Goal: Task Accomplishment & Management: Manage account settings

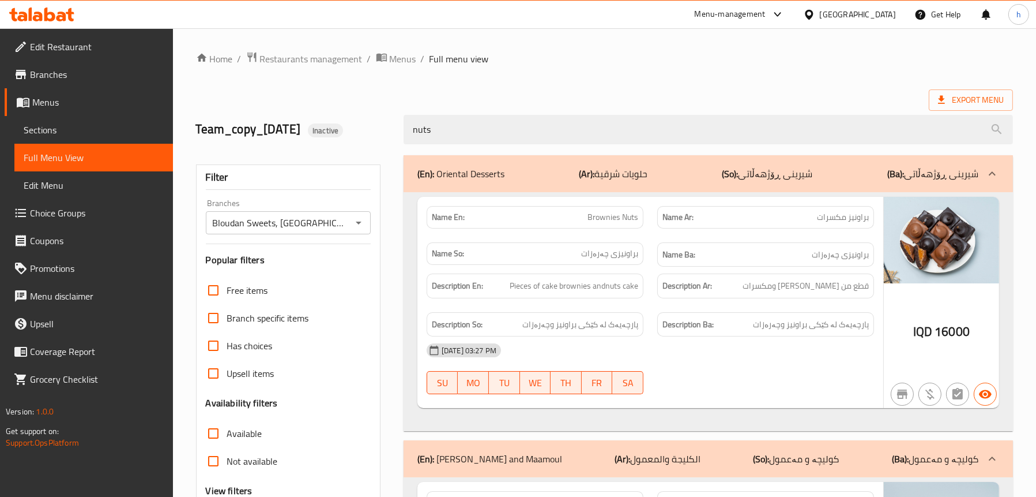
click at [46, 7] on icon at bounding box center [41, 14] width 65 height 14
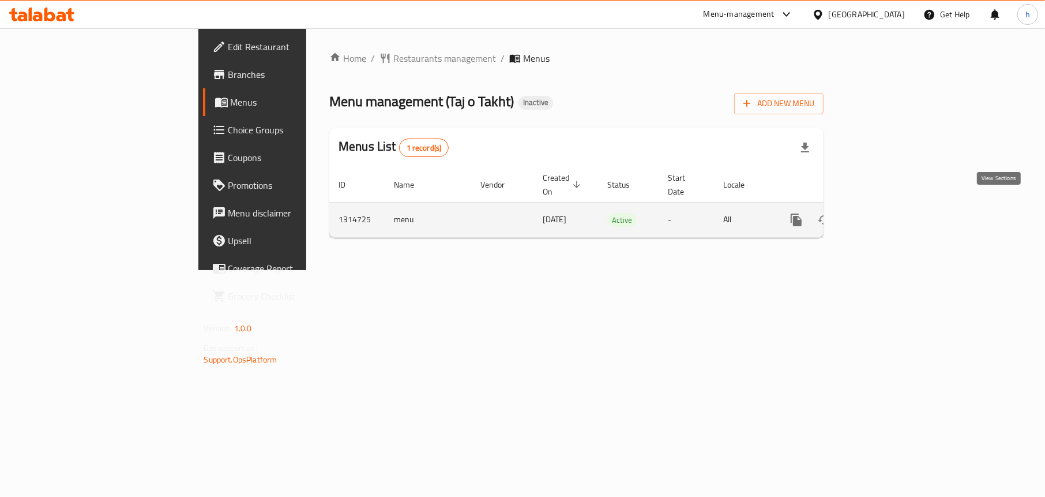
click at [893, 213] on link "enhanced table" at bounding box center [880, 220] width 28 height 28
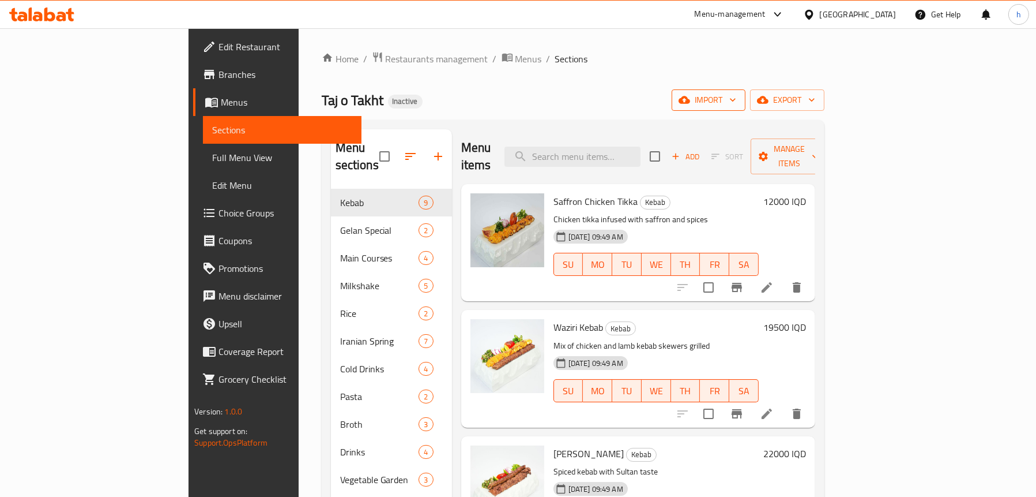
click at [746, 108] on button "import" at bounding box center [709, 99] width 74 height 21
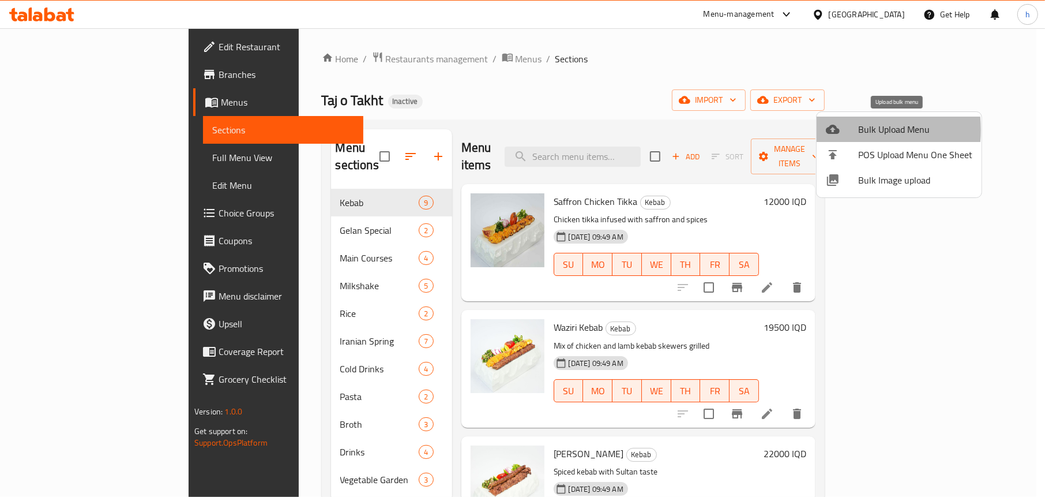
click at [835, 130] on icon at bounding box center [833, 129] width 14 height 9
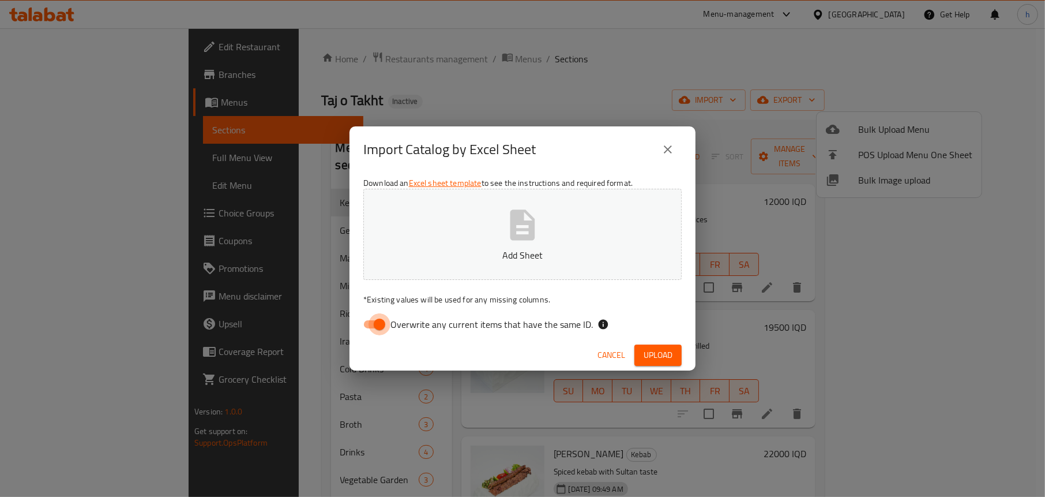
click at [362, 326] on input "Overwrite any current items that have the same ID." at bounding box center [380, 324] width 66 height 22
checkbox input "false"
click at [518, 253] on p "Add Sheet" at bounding box center [522, 255] width 283 height 14
click at [651, 358] on span "Upload" at bounding box center [658, 355] width 29 height 14
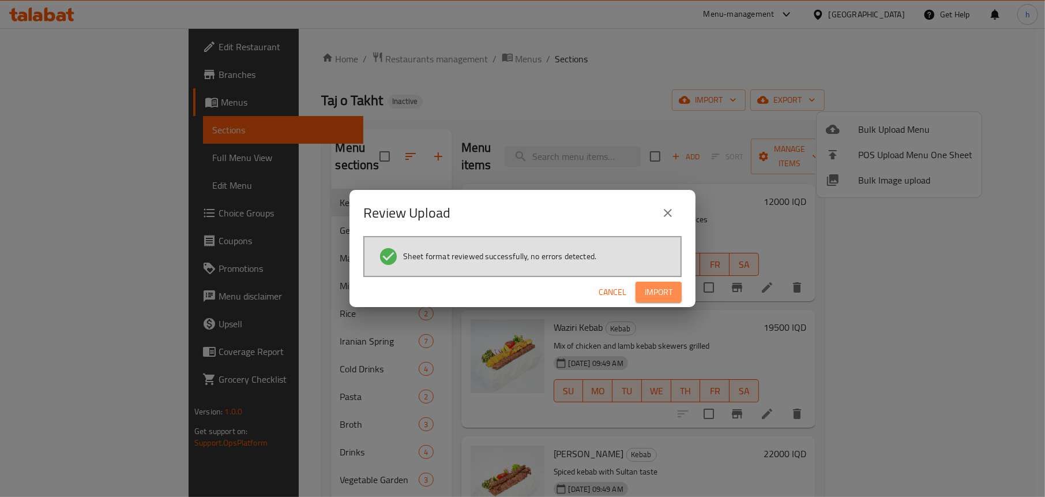
click at [659, 288] on span "Import" at bounding box center [659, 292] width 28 height 14
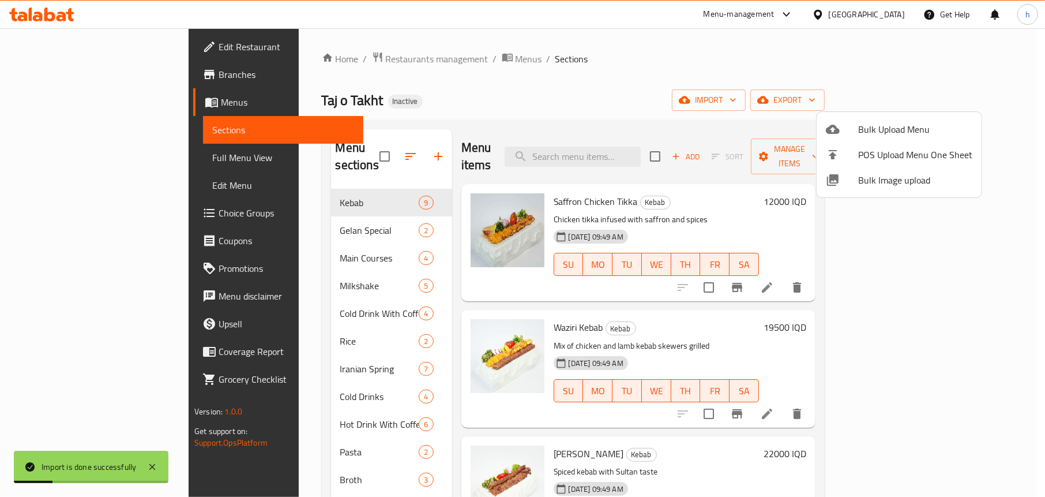
click at [368, 109] on div at bounding box center [522, 248] width 1045 height 497
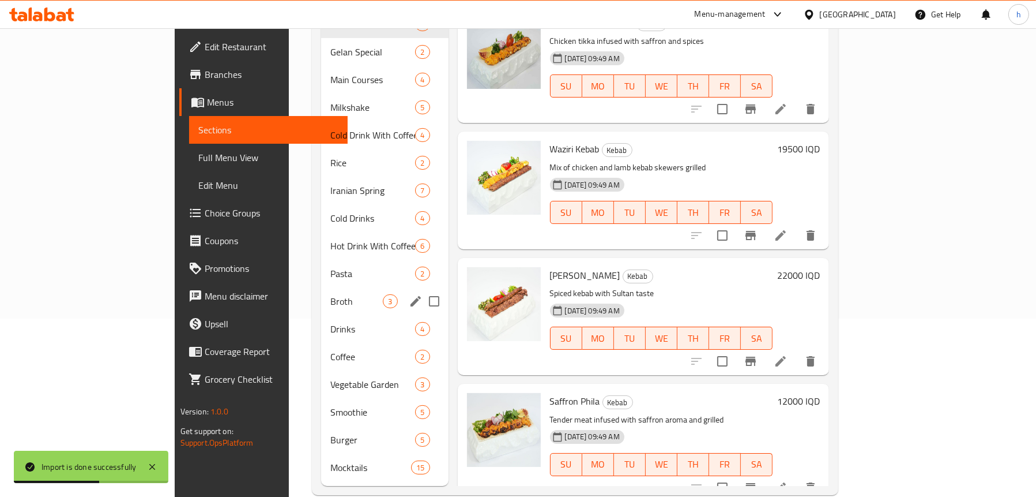
scroll to position [182, 0]
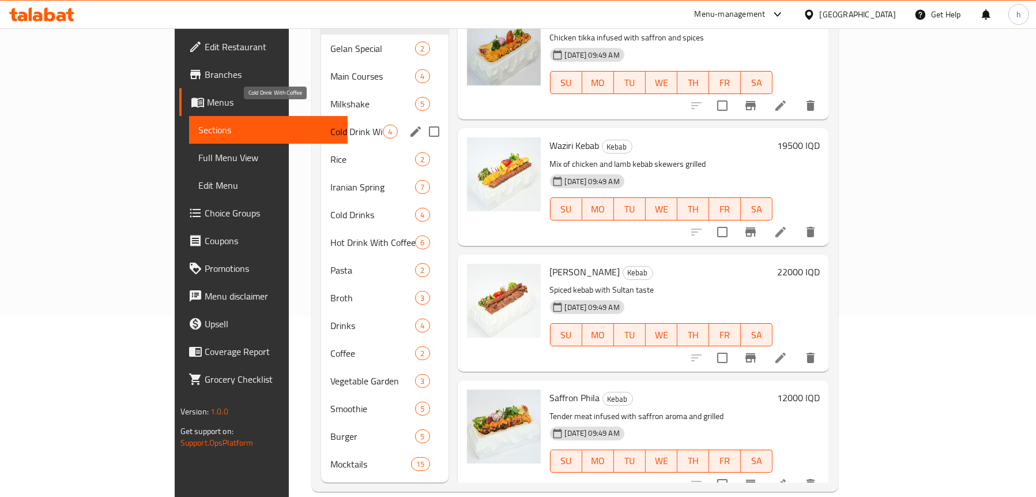
click at [330, 125] on span "Cold Drink With Coffee" at bounding box center [356, 132] width 52 height 14
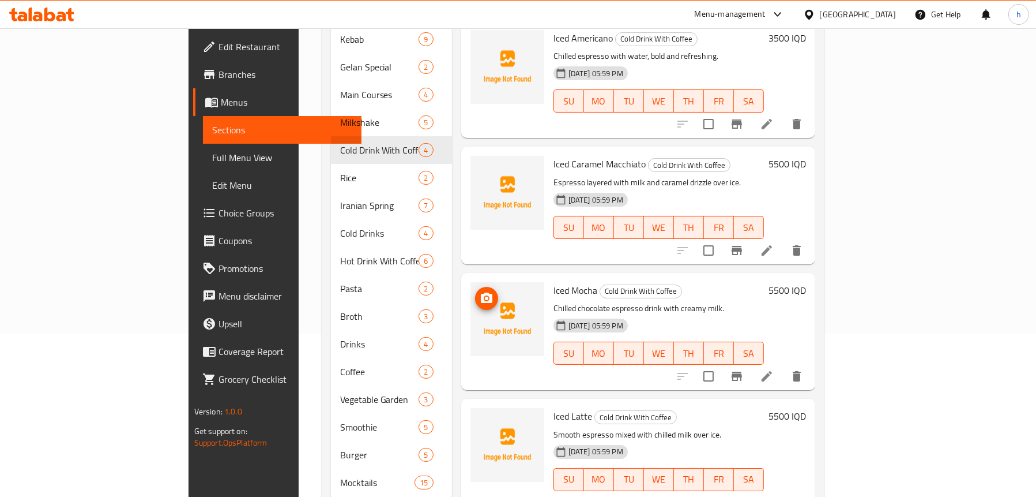
scroll to position [9, 0]
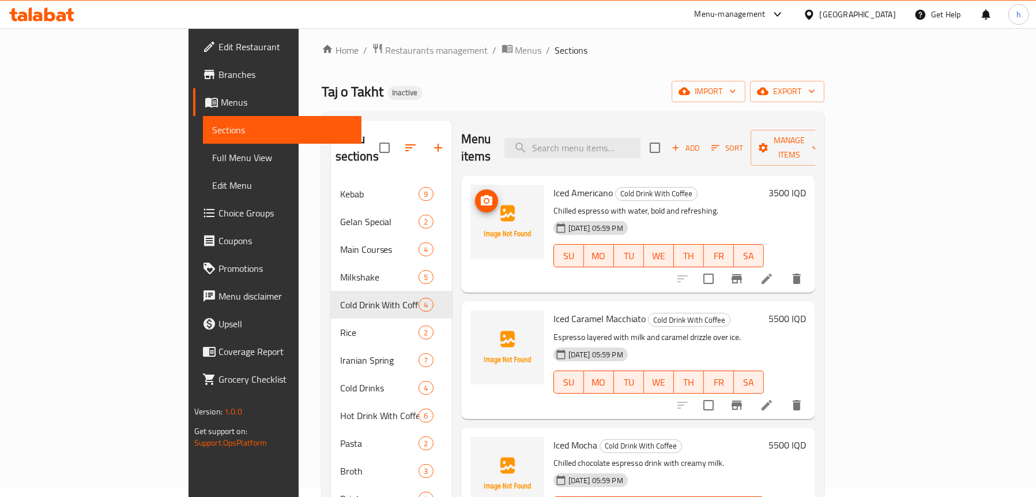
click at [480, 194] on icon "upload picture" at bounding box center [487, 201] width 14 height 14
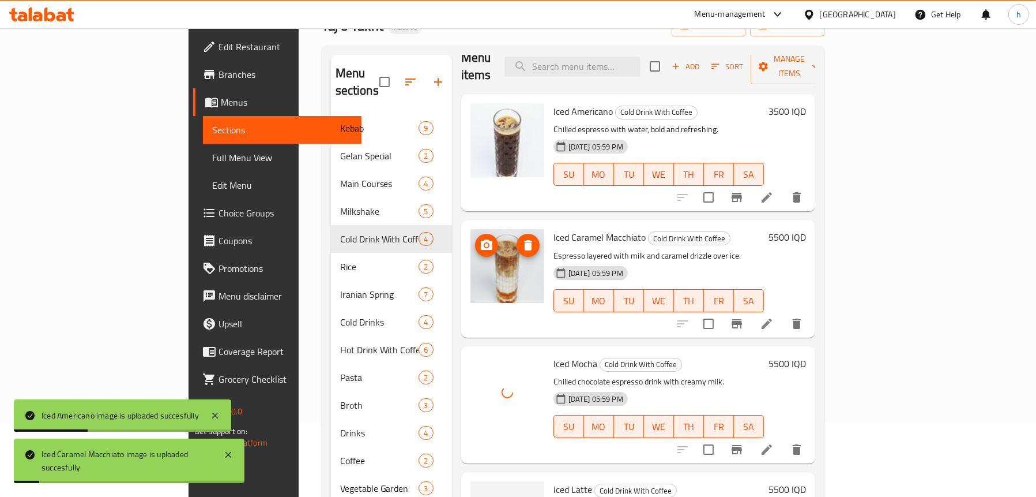
scroll to position [182, 0]
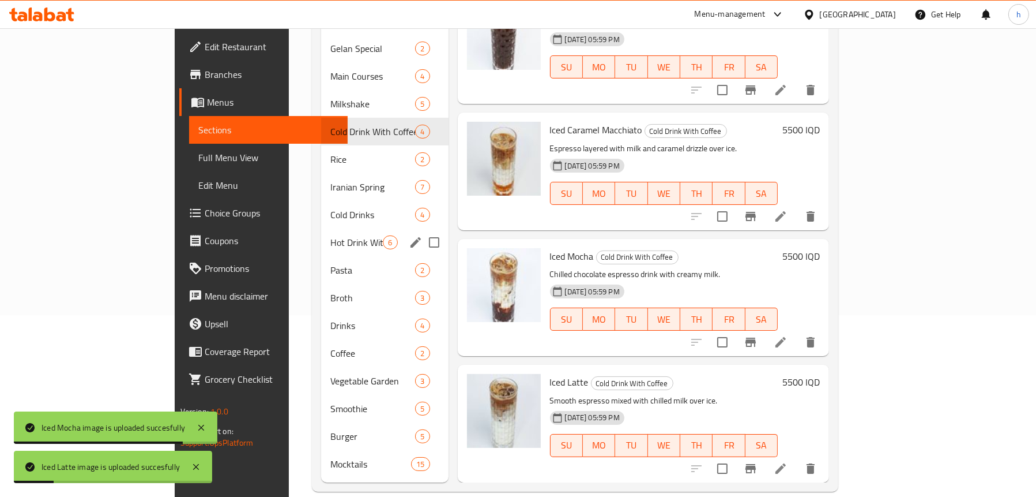
click at [330, 235] on span "Hot Drink With Coffee" at bounding box center [356, 242] width 52 height 14
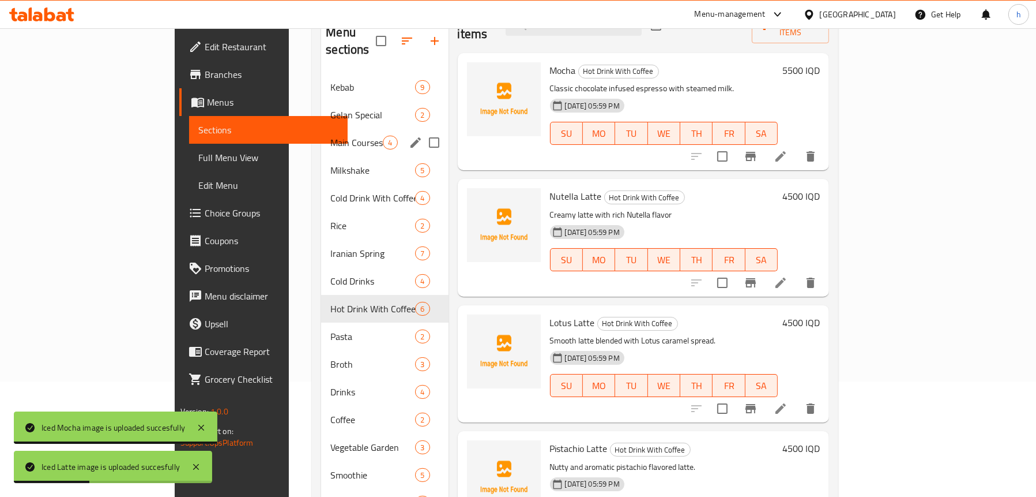
scroll to position [9, 0]
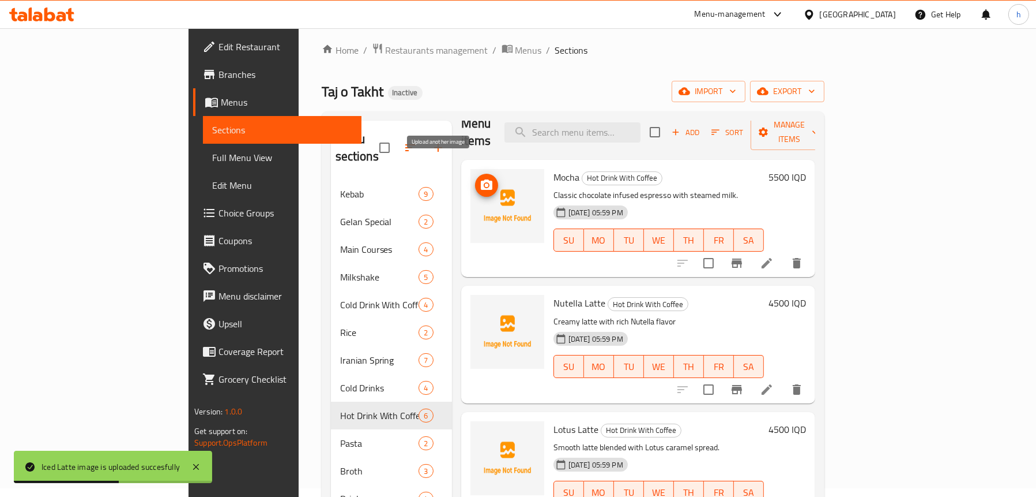
click at [475, 178] on span "upload picture" at bounding box center [486, 185] width 23 height 14
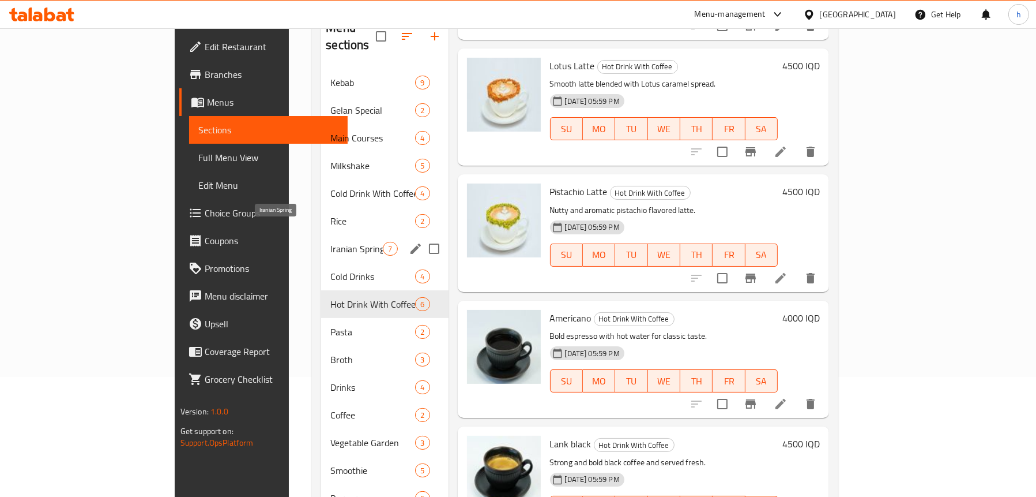
scroll to position [182, 0]
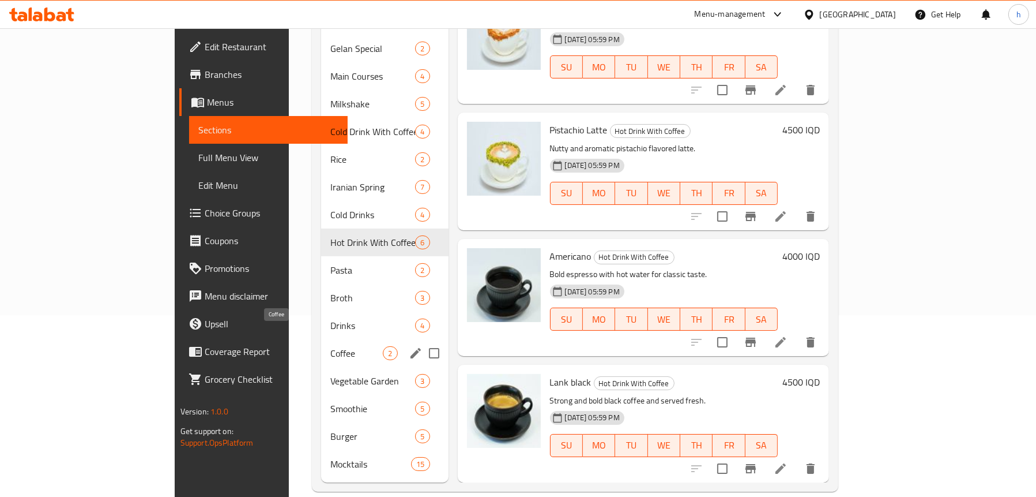
click at [330, 346] on span "Coffee" at bounding box center [356, 353] width 52 height 14
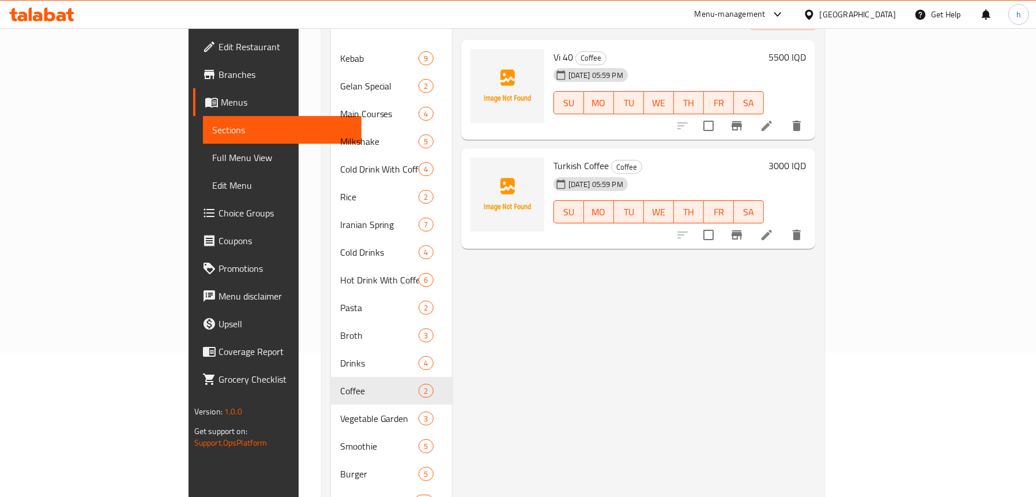
scroll to position [124, 0]
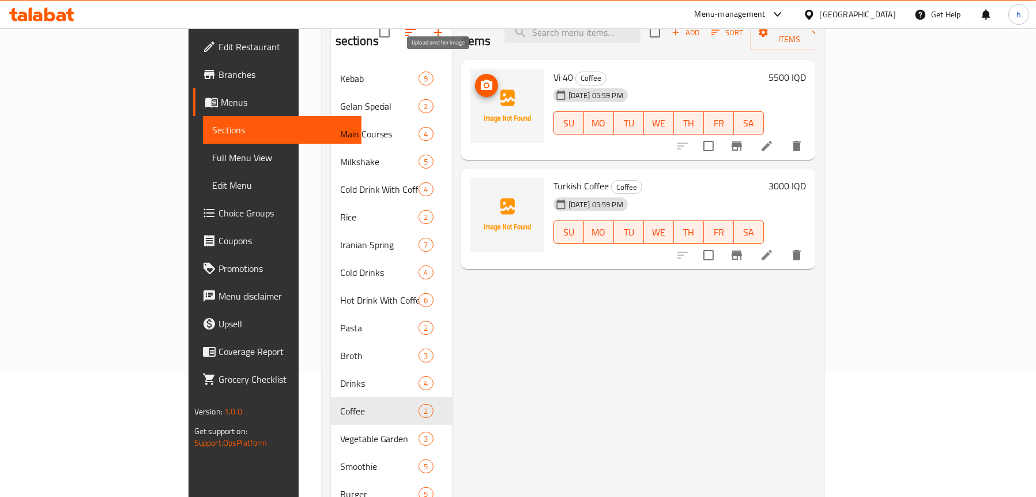
click at [475, 75] on button "upload picture" at bounding box center [486, 85] width 23 height 23
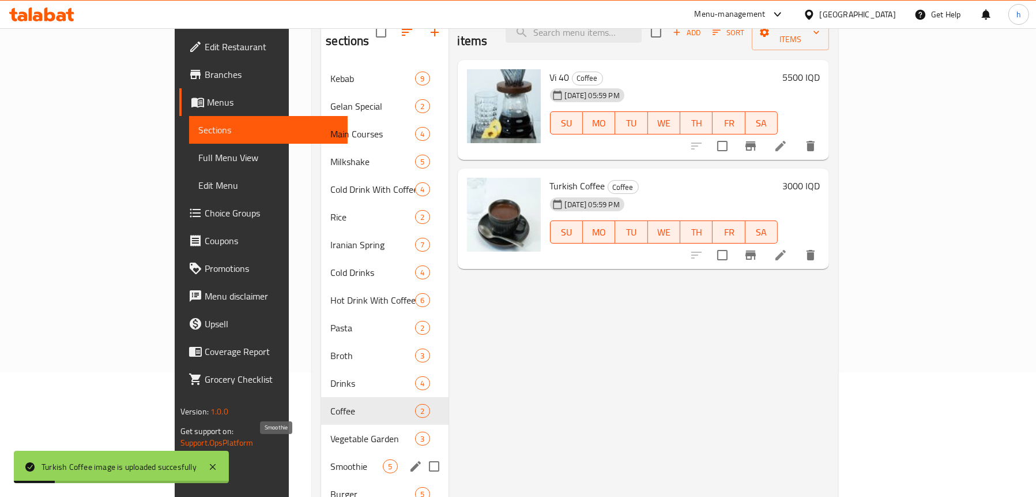
click at [330, 459] on span "Smoothie" at bounding box center [356, 466] width 52 height 14
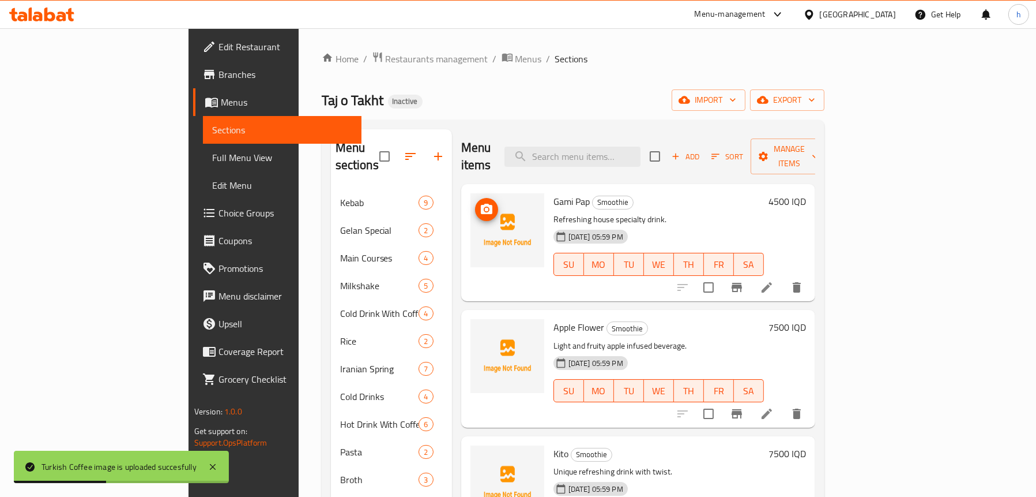
click at [471, 212] on img at bounding box center [508, 230] width 74 height 74
click at [475, 202] on span "upload picture" at bounding box center [486, 209] width 23 height 14
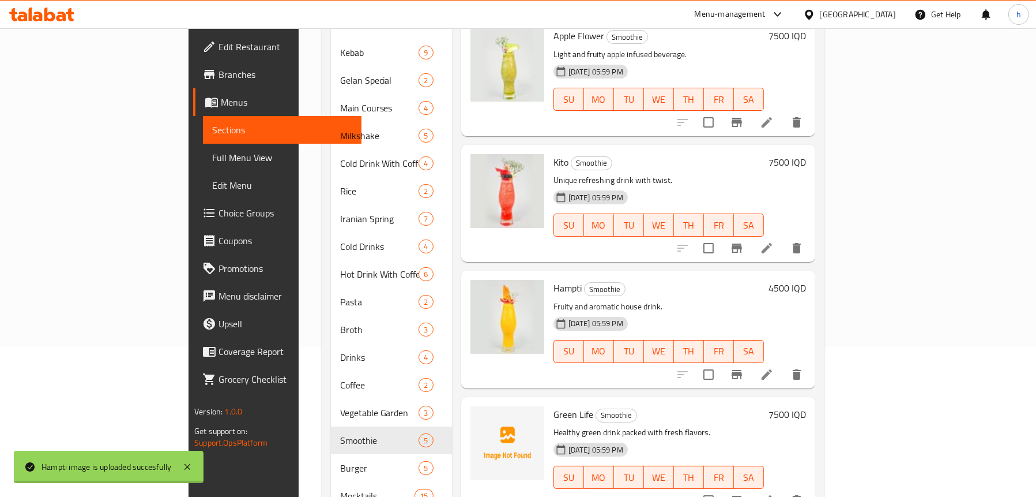
scroll to position [182, 0]
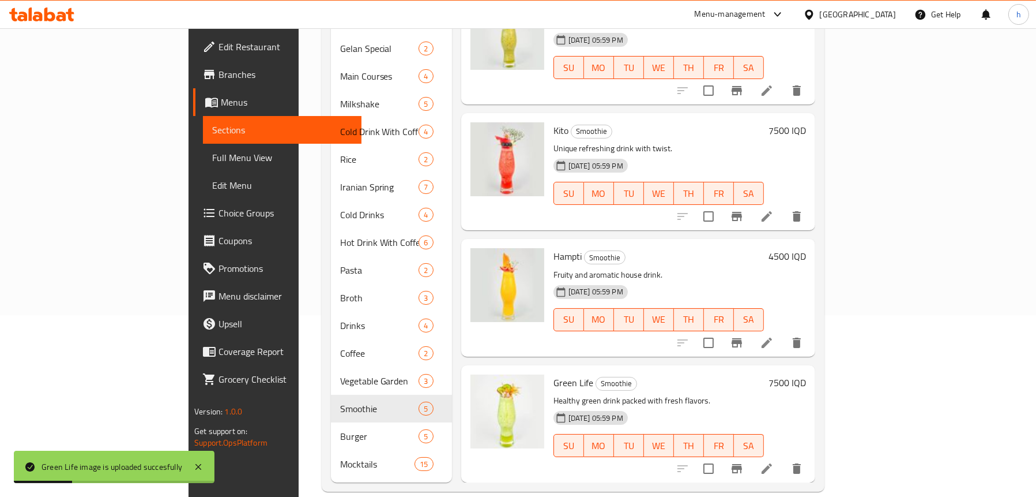
click at [212, 156] on span "Full Menu View" at bounding box center [282, 158] width 140 height 14
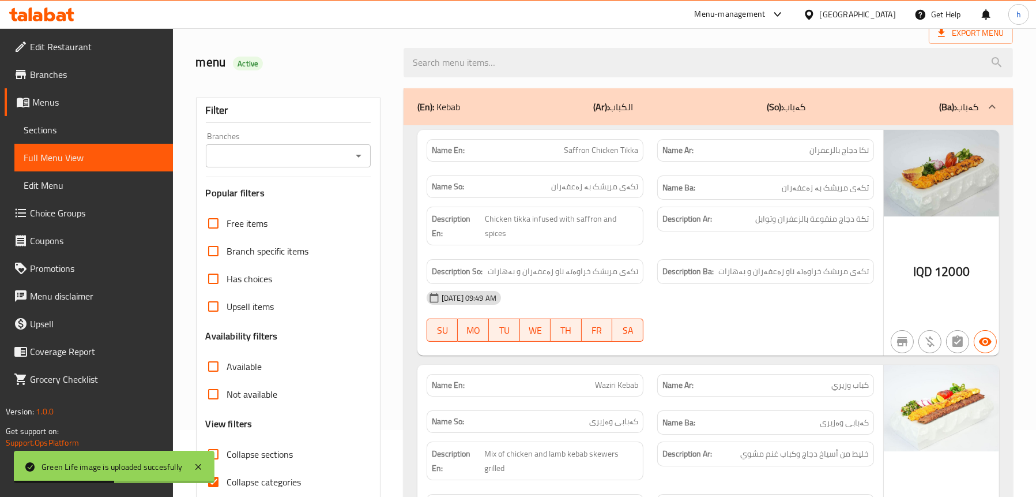
scroll to position [66, 0]
click at [361, 160] on icon "Open" at bounding box center [359, 156] width 14 height 14
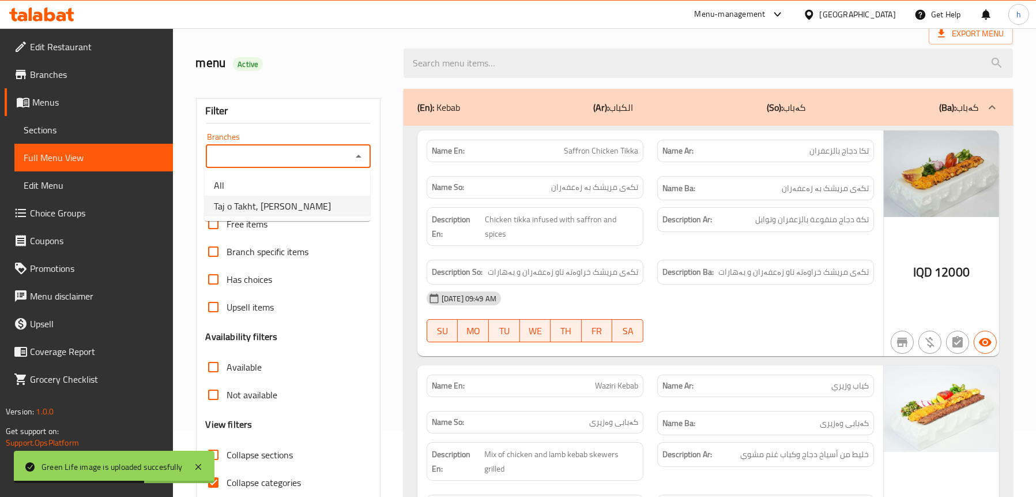
click at [267, 214] on li "Taj o Takht, [PERSON_NAME]" at bounding box center [288, 205] width 166 height 21
type input "Taj o Takht, [PERSON_NAME]"
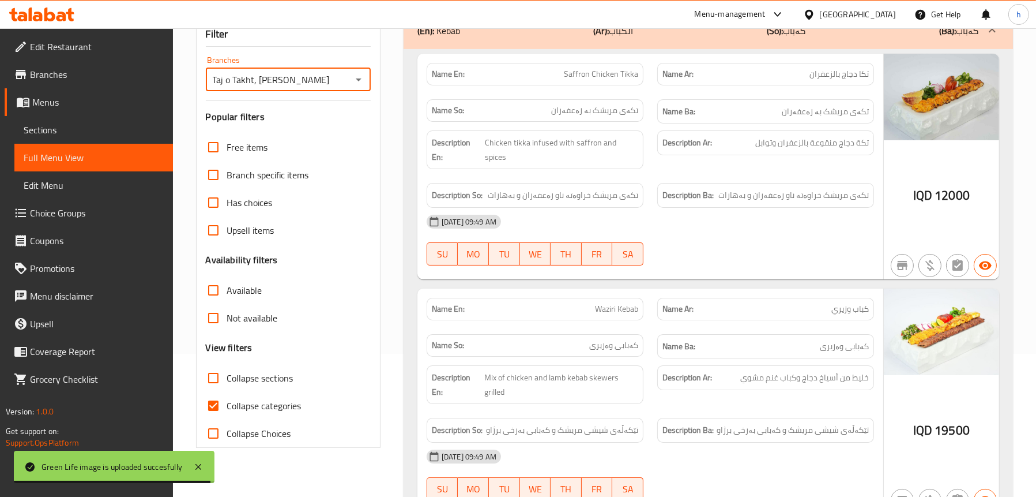
scroll to position [239, 0]
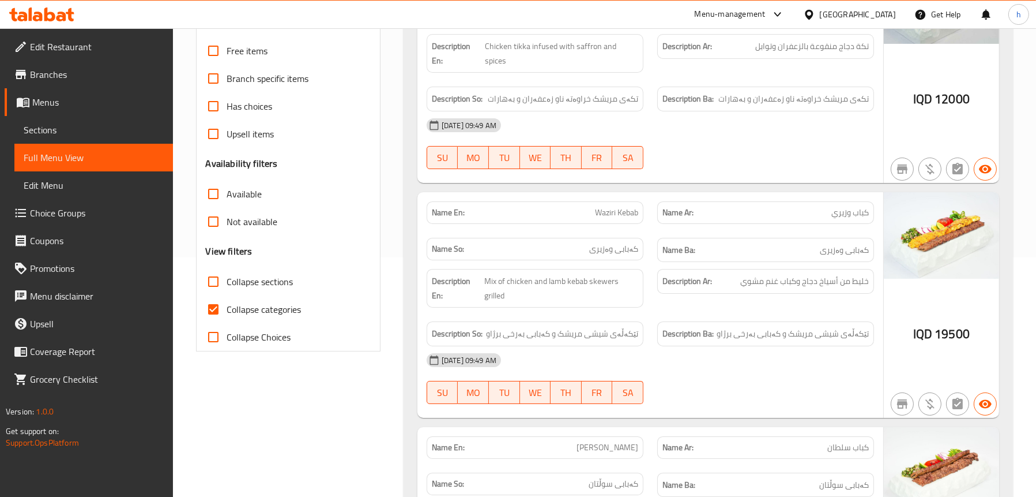
click at [274, 284] on span "Collapse sections" at bounding box center [260, 281] width 66 height 14
click at [227, 284] on input "Collapse sections" at bounding box center [214, 282] width 28 height 28
checkbox input "true"
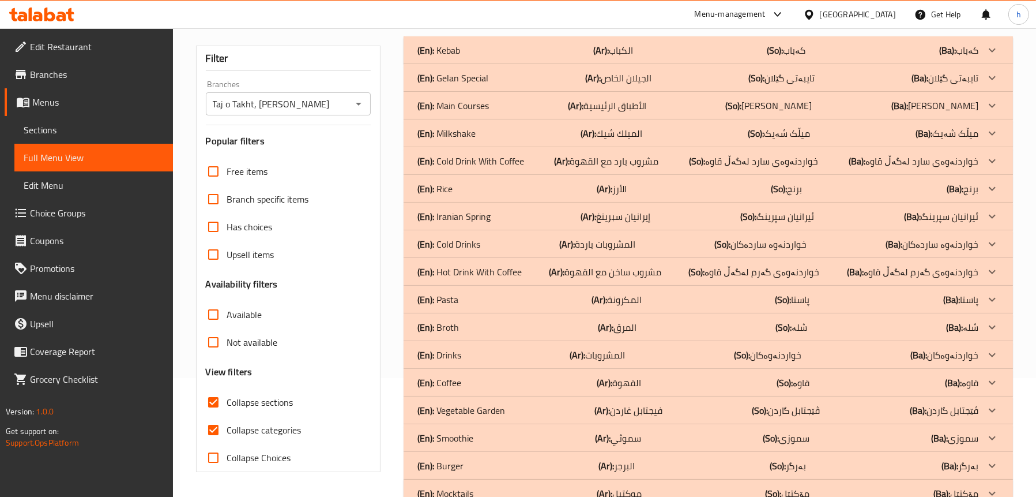
scroll to position [152, 0]
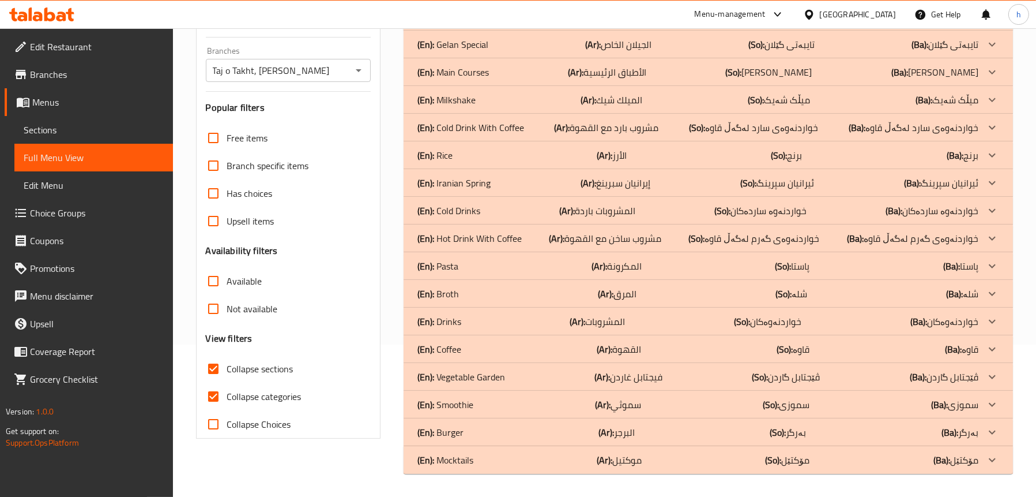
click at [494, 235] on p "(En): Hot Drink With Coffee" at bounding box center [470, 238] width 104 height 14
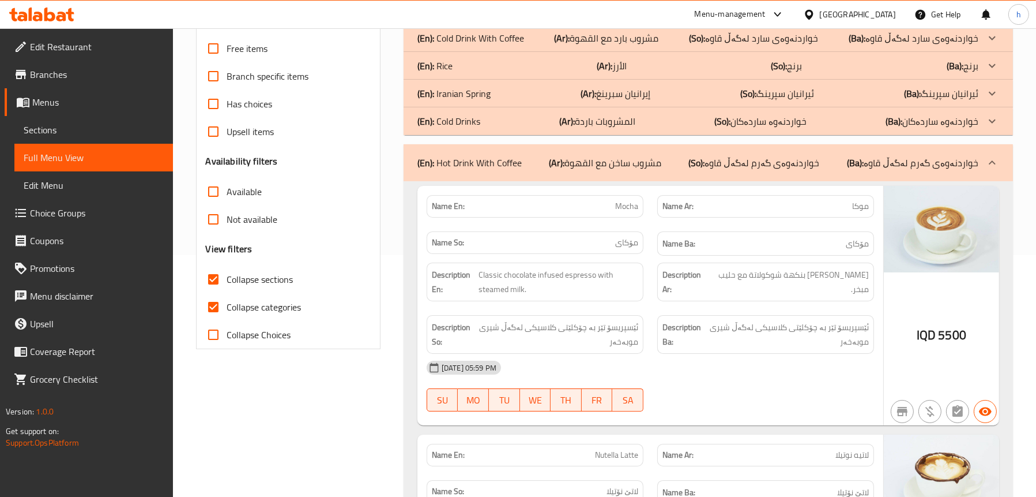
scroll to position [325, 0]
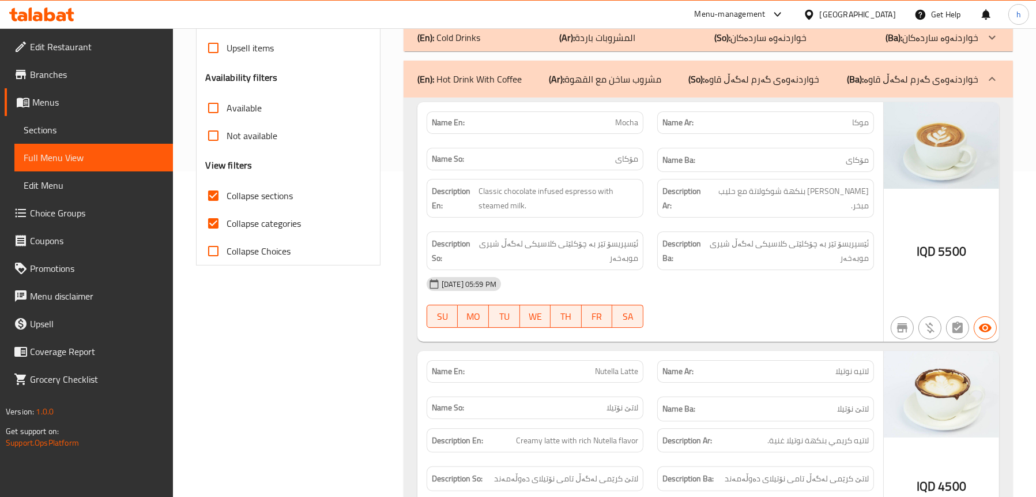
click at [54, 131] on span "Sections" at bounding box center [94, 130] width 140 height 14
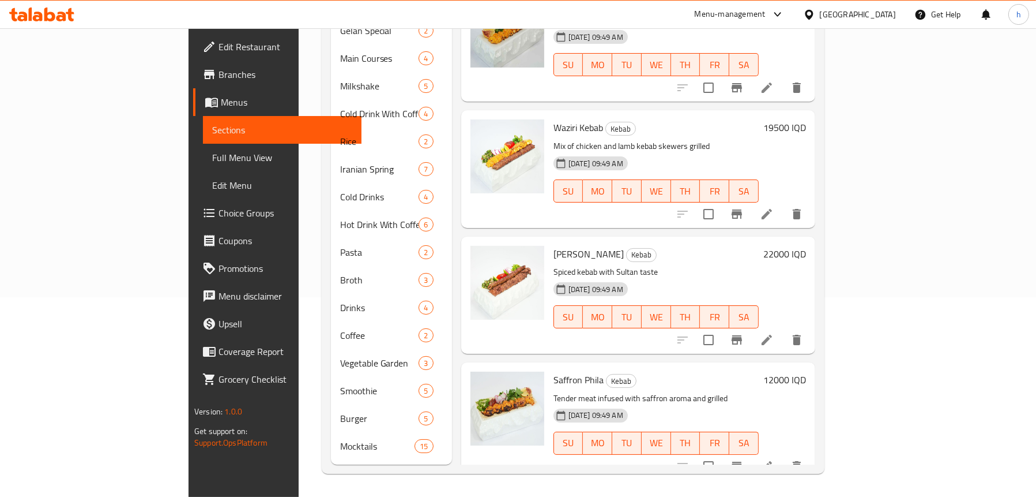
scroll to position [162, 0]
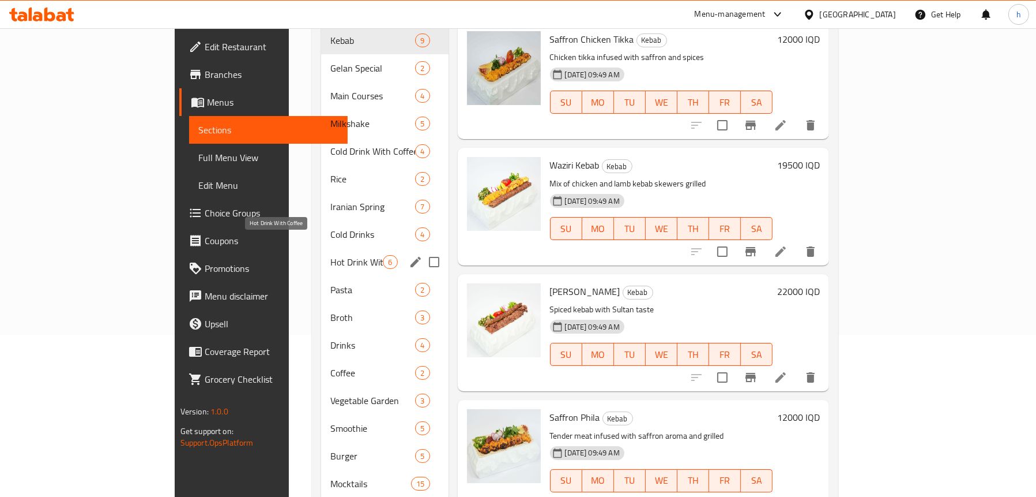
click at [330, 255] on span "Hot Drink With Coffee" at bounding box center [356, 262] width 52 height 14
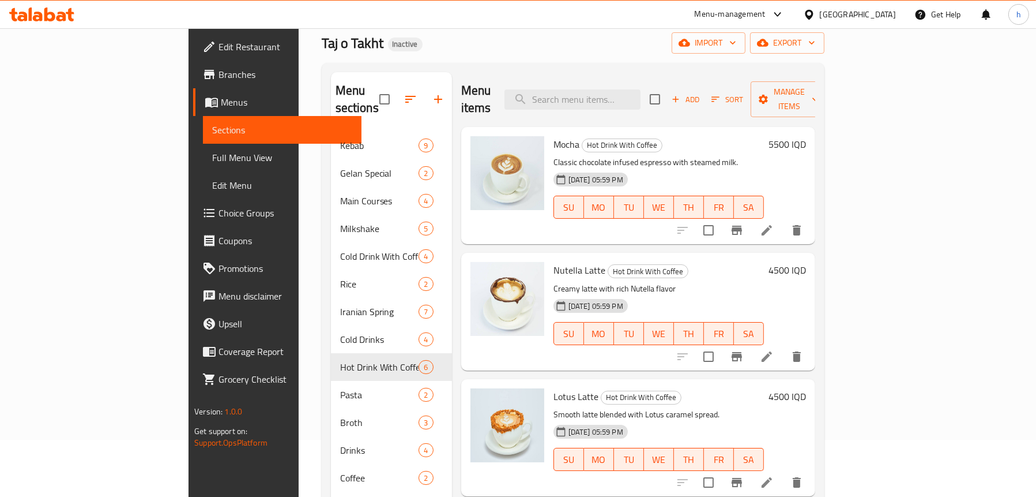
scroll to position [47, 0]
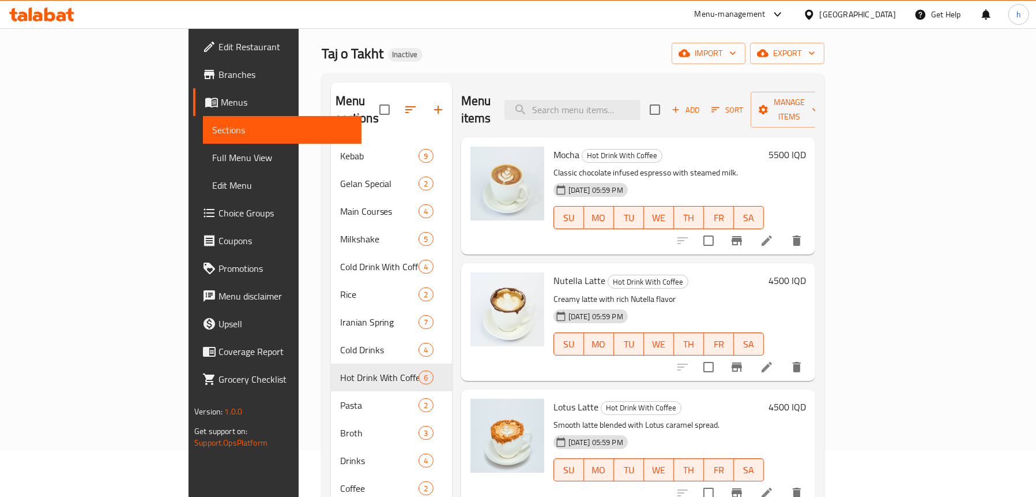
click at [774, 234] on icon at bounding box center [767, 241] width 14 height 14
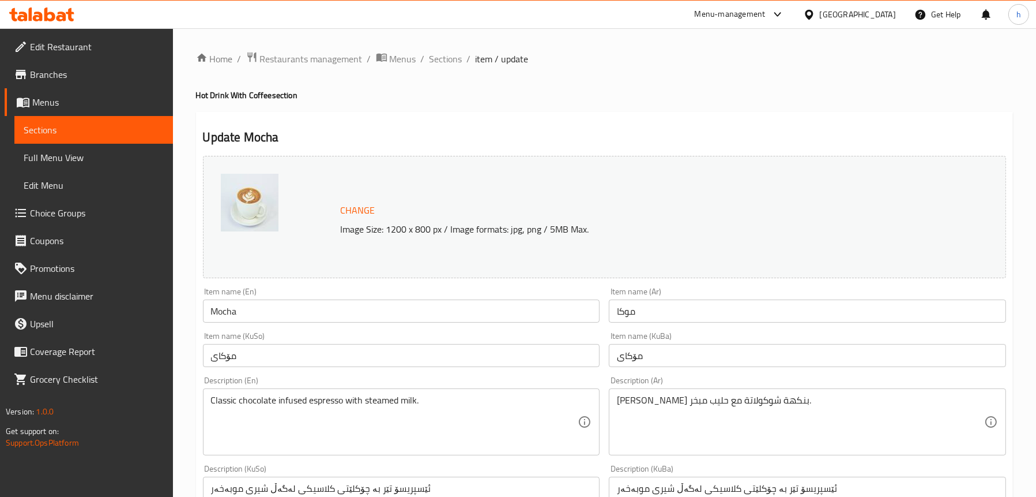
click at [318, 358] on input "مۆکای" at bounding box center [401, 355] width 397 height 23
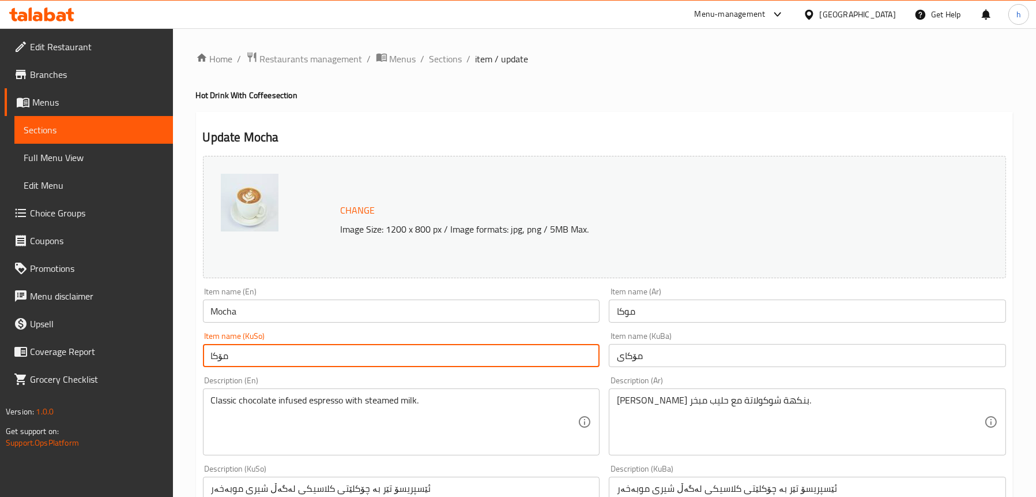
type input "مۆکا"
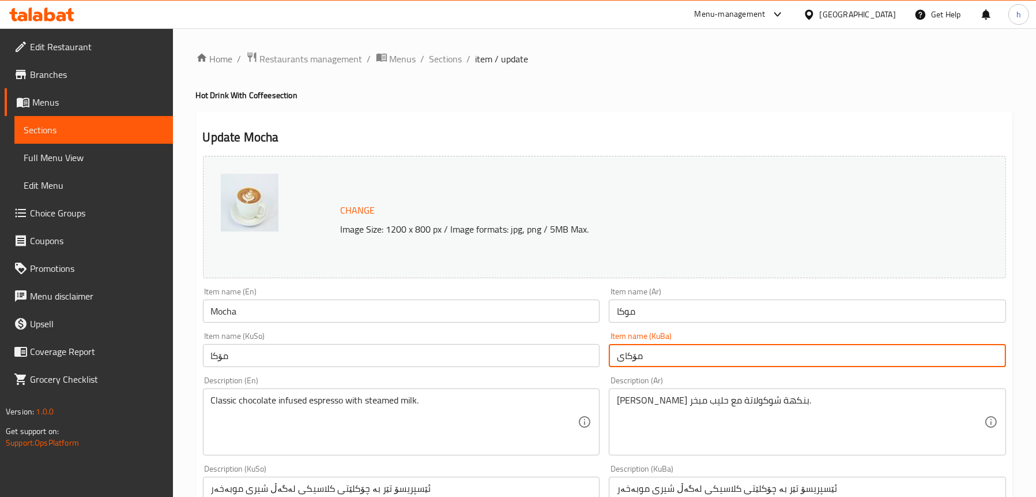
click at [694, 352] on input "مۆکای" at bounding box center [807, 355] width 397 height 23
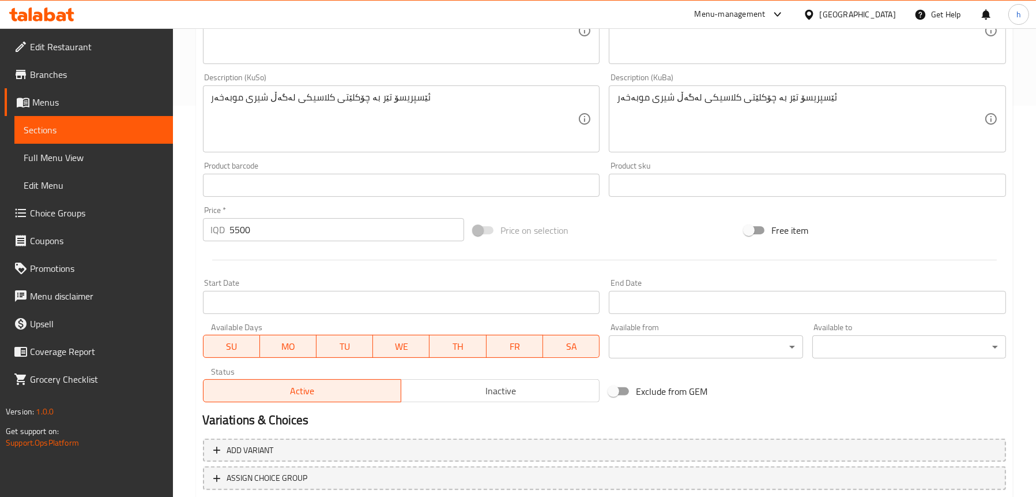
scroll to position [468, 0]
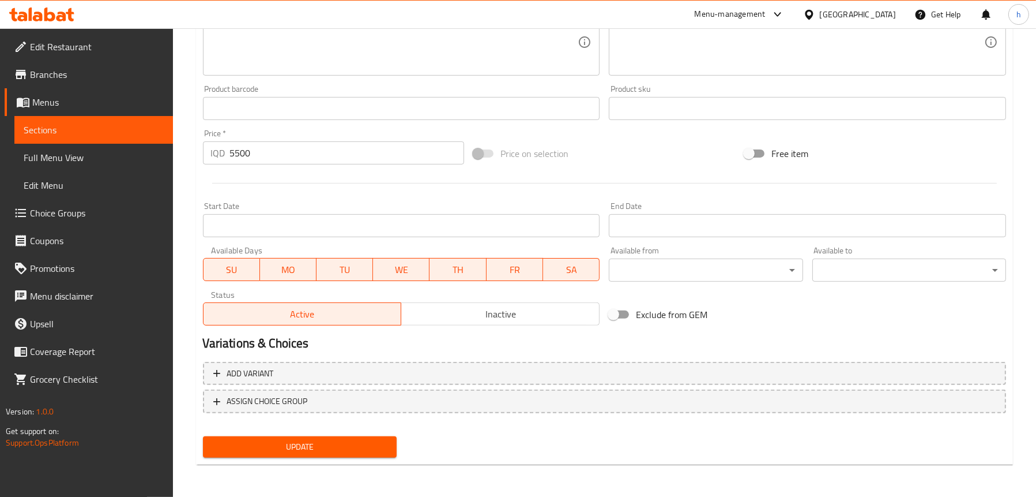
type input "مۆکا"
click at [281, 441] on span "Update" at bounding box center [299, 446] width 175 height 14
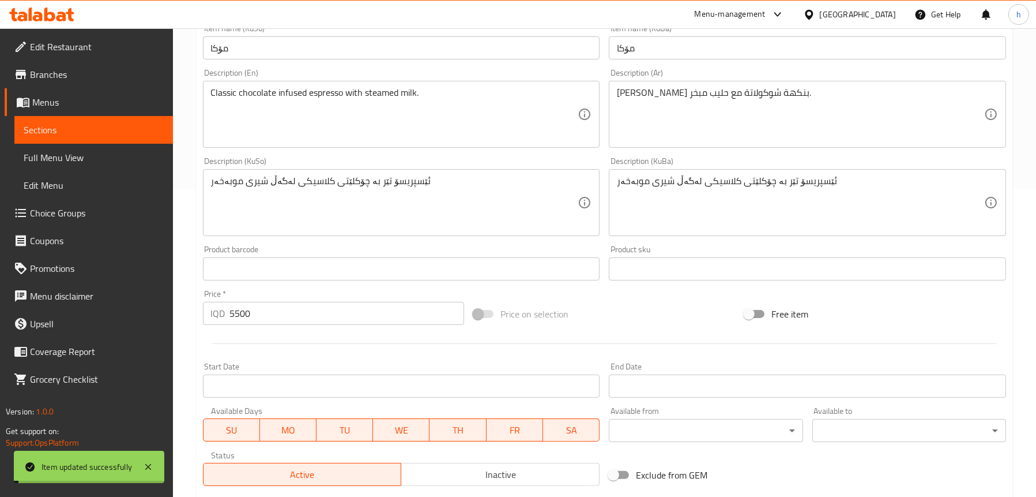
scroll to position [295, 0]
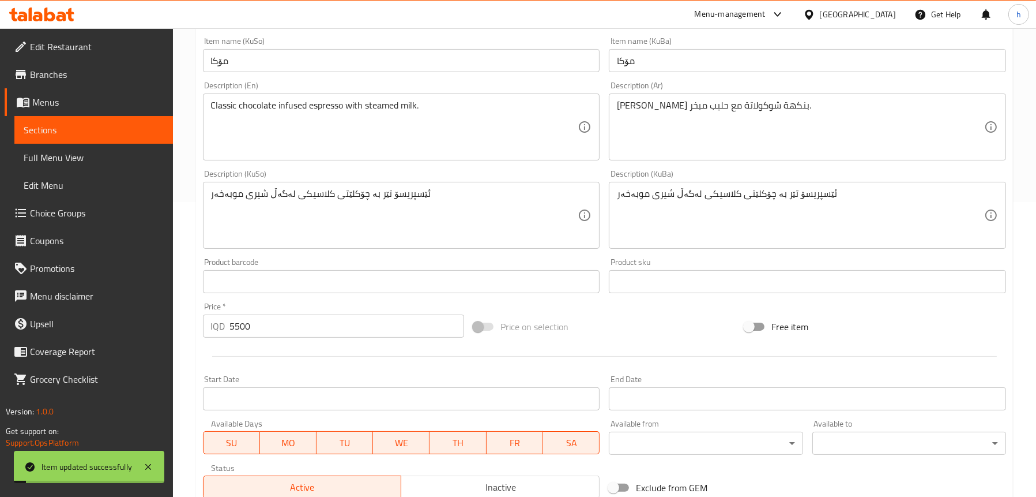
click at [89, 157] on span "Full Menu View" at bounding box center [94, 158] width 140 height 14
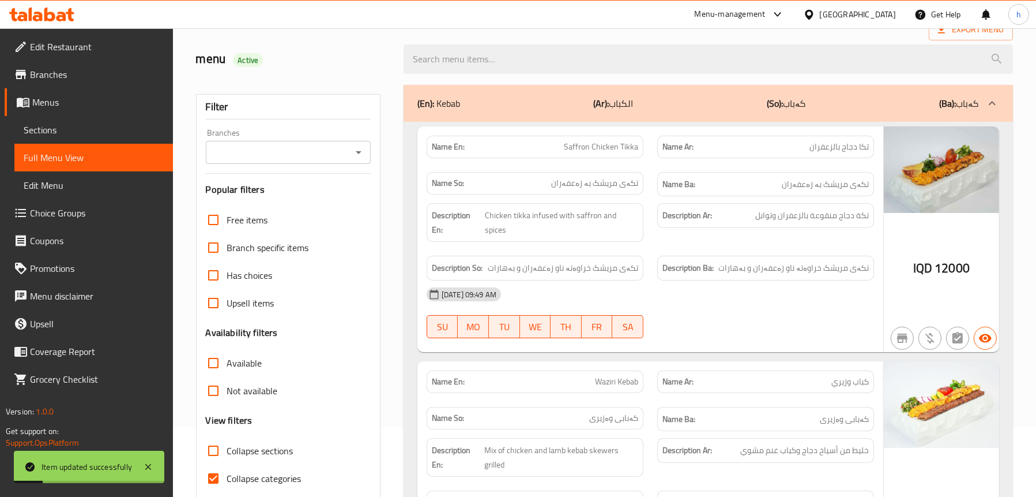
scroll to position [6, 0]
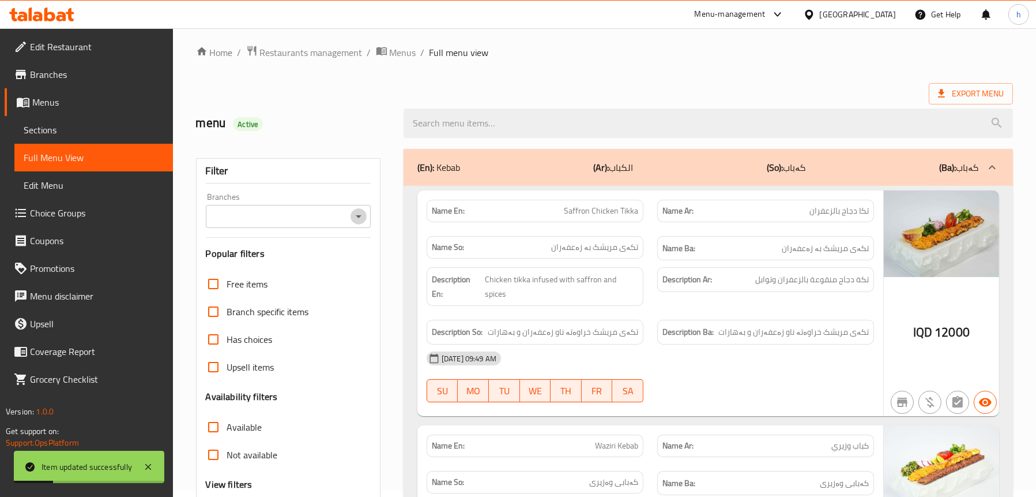
click at [355, 212] on icon "Open" at bounding box center [359, 216] width 14 height 14
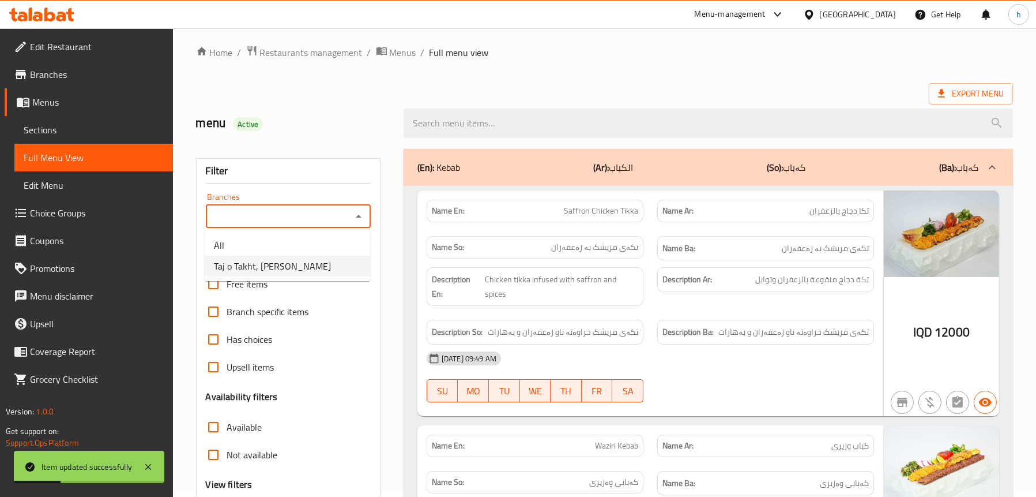
click at [287, 264] on li "Taj o Takht, [PERSON_NAME]" at bounding box center [288, 265] width 166 height 21
type input "Taj o Takht, [PERSON_NAME]"
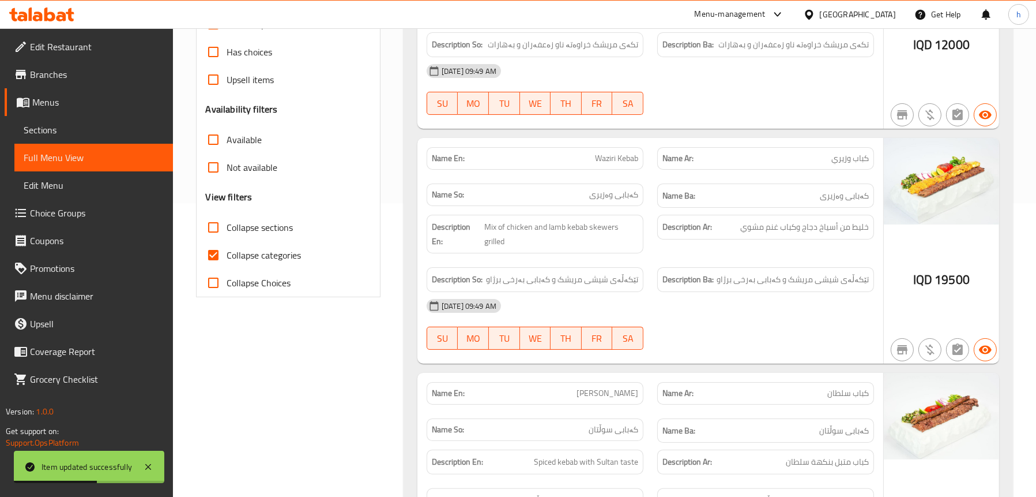
scroll to position [295, 0]
click at [261, 225] on span "Collapse sections" at bounding box center [260, 226] width 66 height 14
click at [227, 225] on input "Collapse sections" at bounding box center [214, 226] width 28 height 28
checkbox input "true"
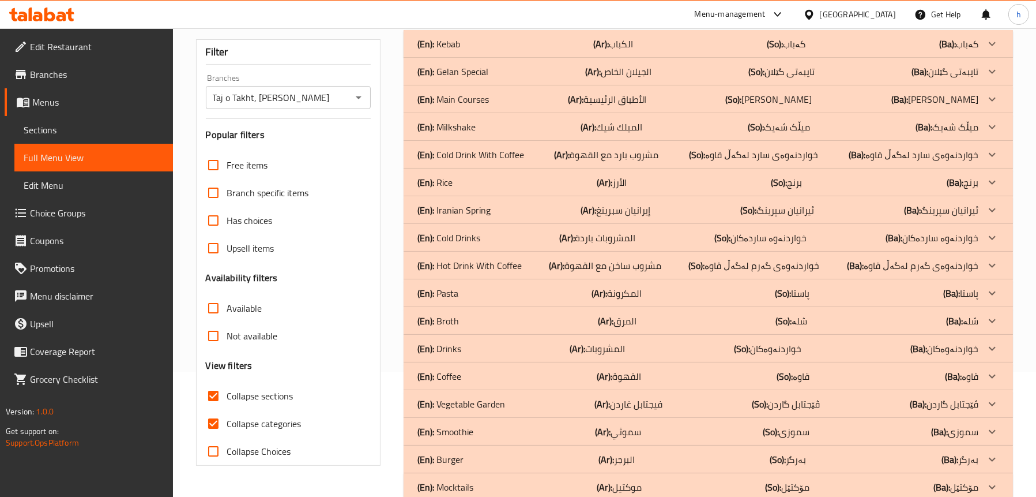
scroll to position [152, 0]
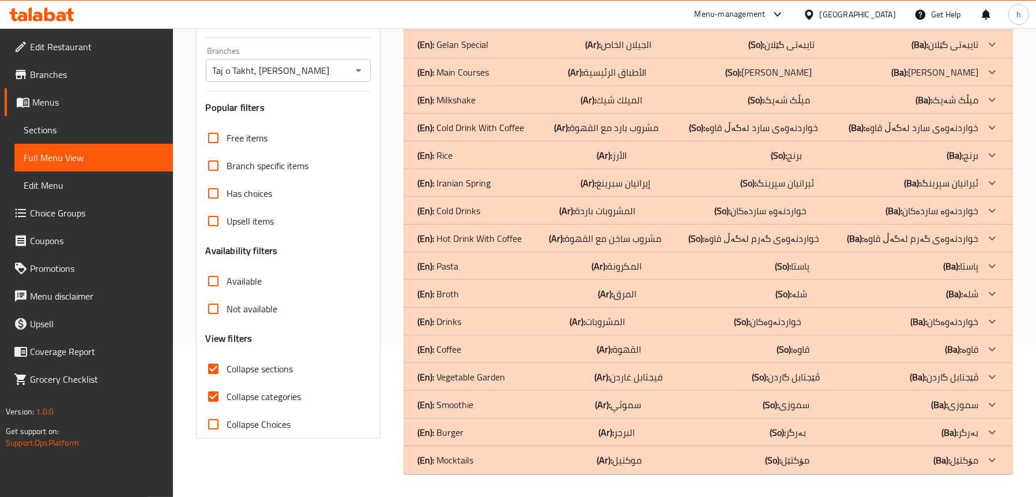
click at [494, 123] on p "(En): Cold Drink With Coffee" at bounding box center [471, 128] width 107 height 14
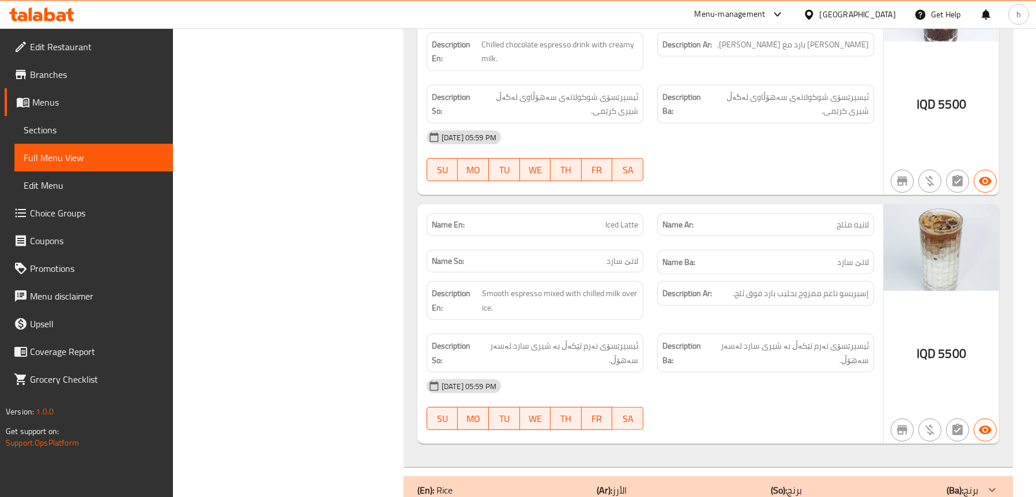
scroll to position [960, 0]
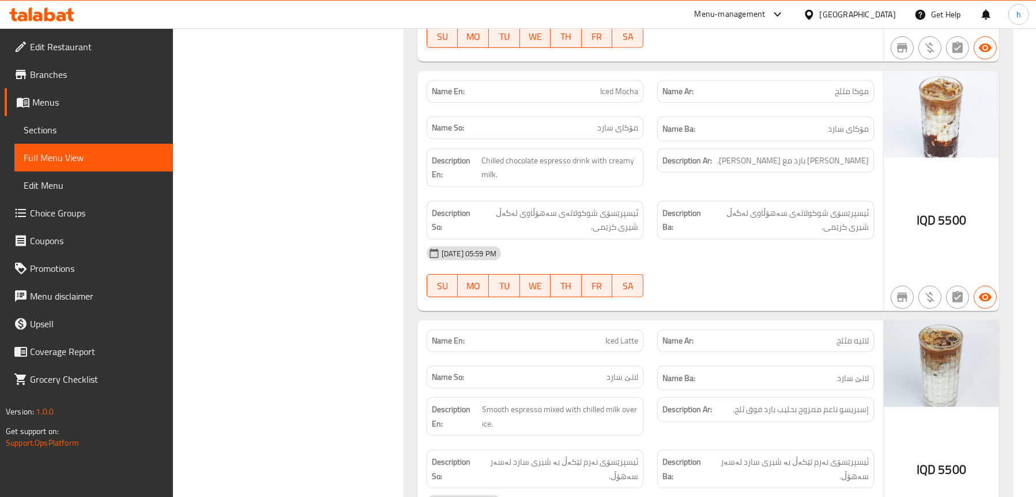
click at [55, 125] on span "Sections" at bounding box center [94, 130] width 140 height 14
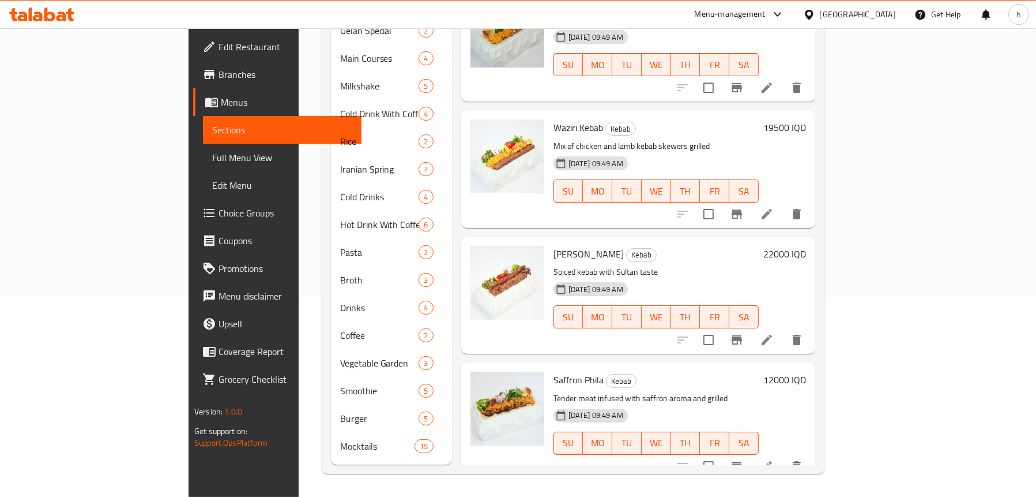
scroll to position [162, 0]
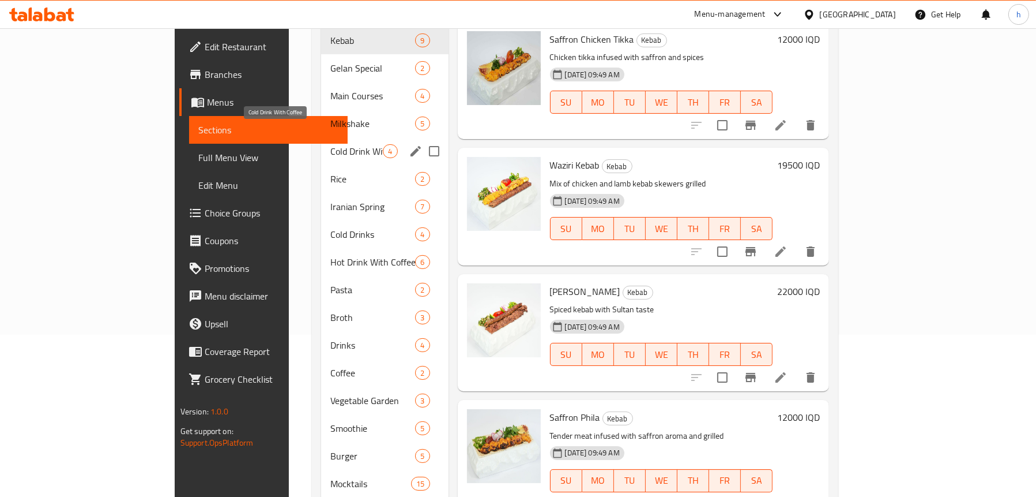
click at [330, 144] on span "Cold Drink With Coffee" at bounding box center [356, 151] width 52 height 14
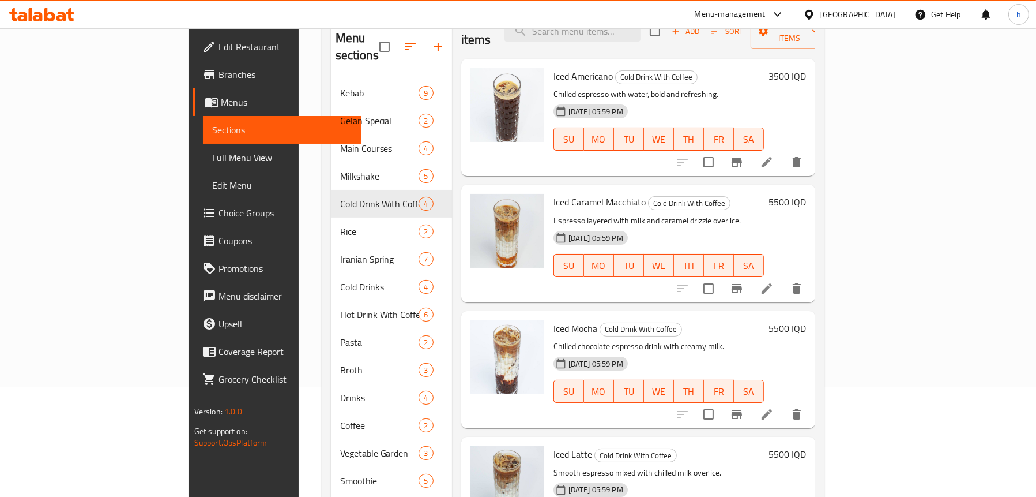
scroll to position [182, 0]
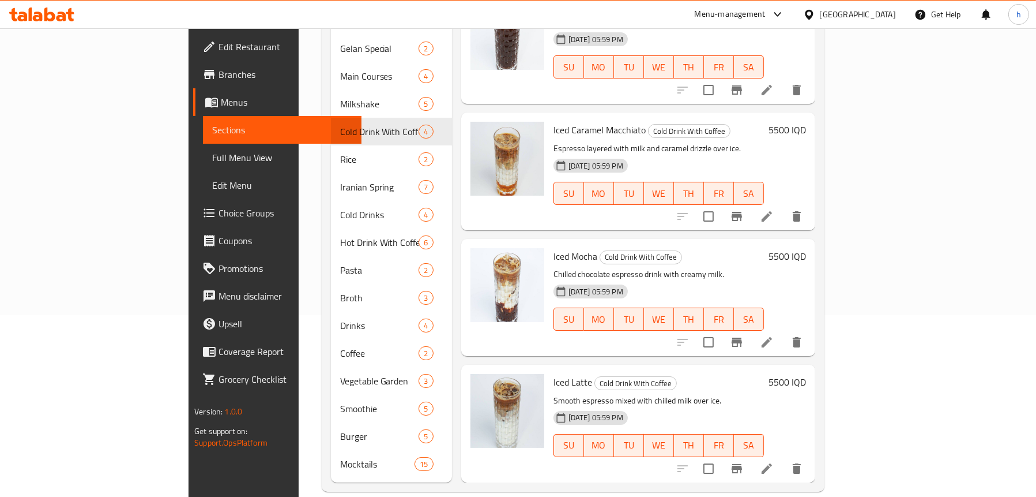
click at [772, 337] on icon at bounding box center [767, 342] width 10 height 10
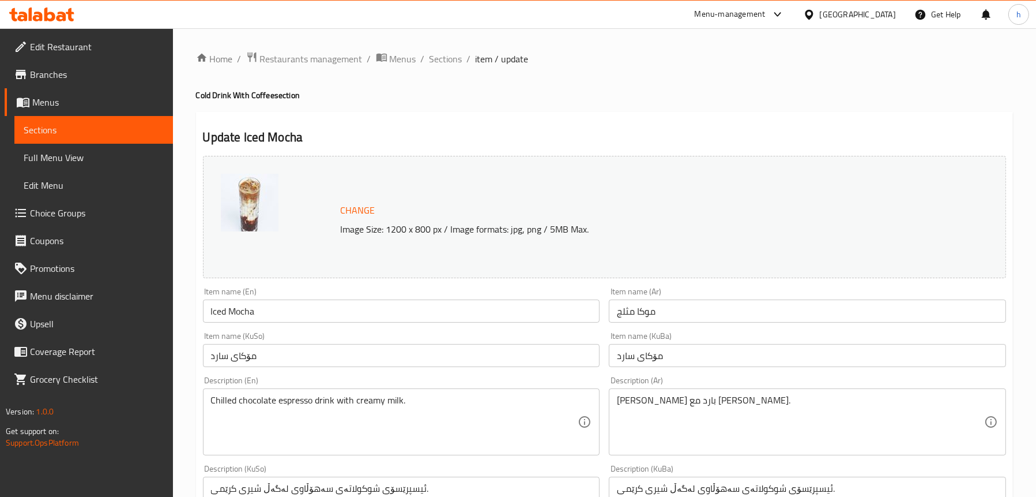
scroll to position [115, 0]
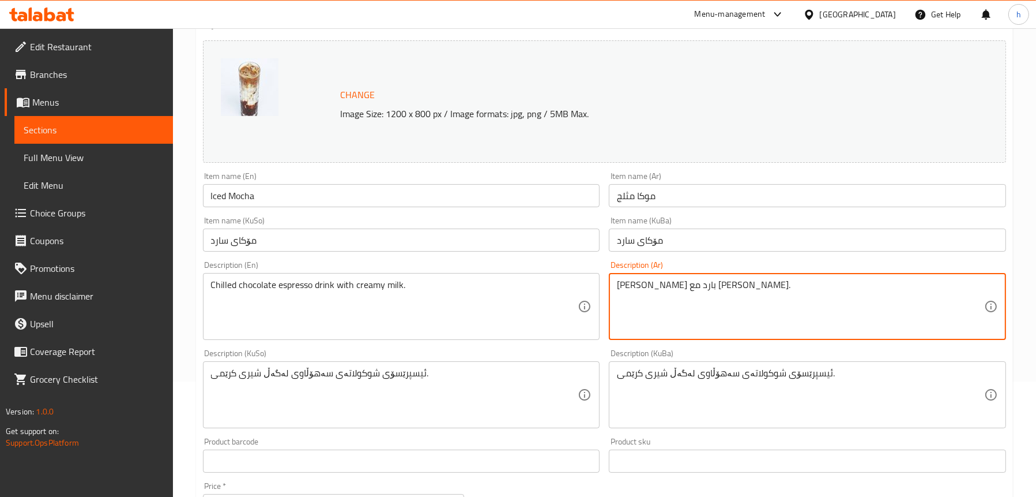
click at [615, 287] on div "[PERSON_NAME] بارد مع [PERSON_NAME]. Description (Ar)" at bounding box center [807, 306] width 397 height 67
click at [619, 289] on textarea "[PERSON_NAME] بارد مع [PERSON_NAME]." at bounding box center [800, 306] width 367 height 55
type textarea "مشروب إسبريسو شوكولاتة بارد مع [PERSON_NAME]."
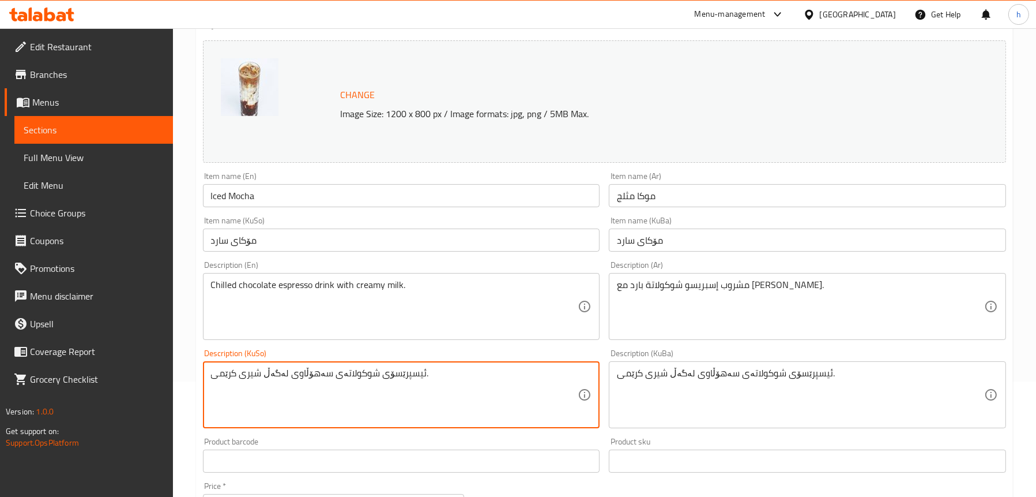
click at [209, 378] on div "ئیسپرێسۆی شوکولاتەی سەهۆڵاوی لەگەڵ شیری کرێمی. Description (KuSo)" at bounding box center [401, 394] width 397 height 67
click at [212, 372] on textarea "ئیسپرێسۆی شوکولاتەی سەهۆڵاوی لەگەڵ شیری کرێمی." at bounding box center [394, 394] width 367 height 55
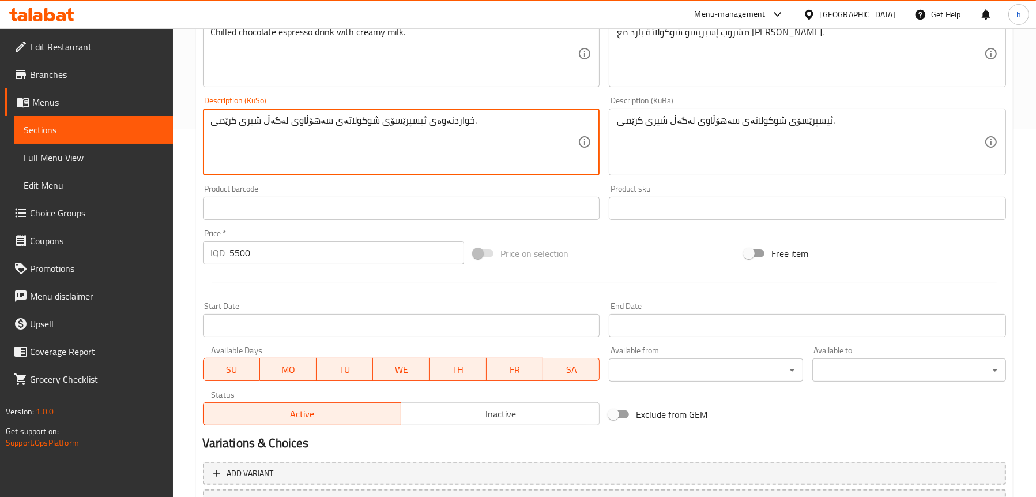
scroll to position [295, 0]
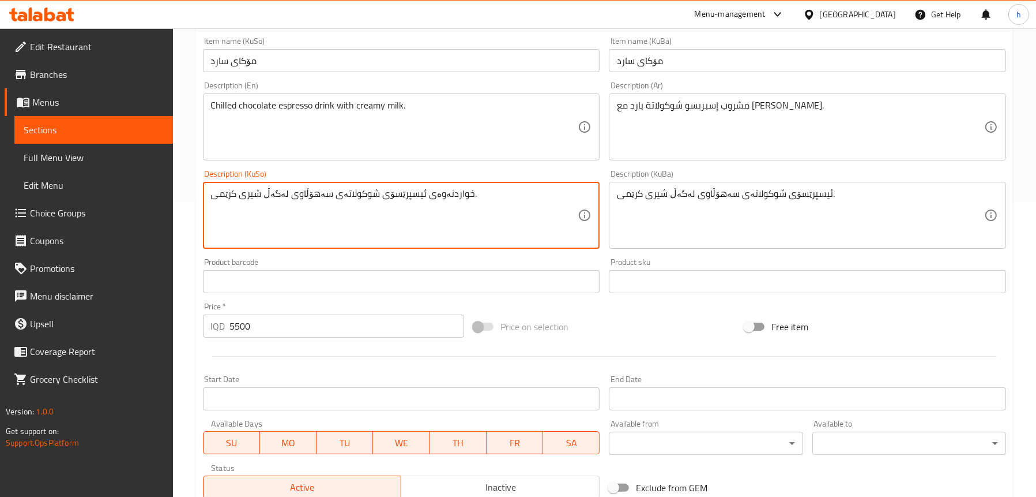
click at [304, 194] on textarea "خواردنەوەی ئیسپرێسۆی شوکولاتەی سەهۆڵاوی لەگەڵ شیری کرێمی." at bounding box center [394, 215] width 367 height 55
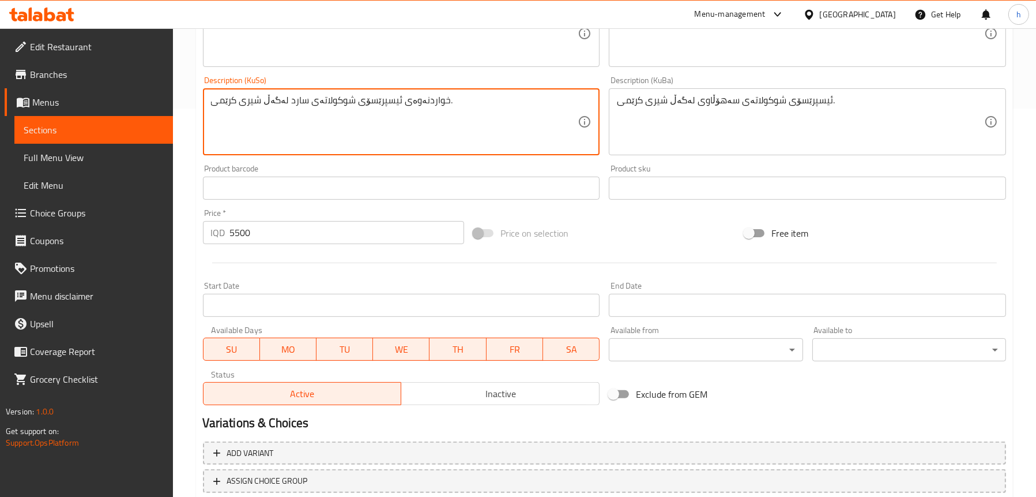
scroll to position [468, 0]
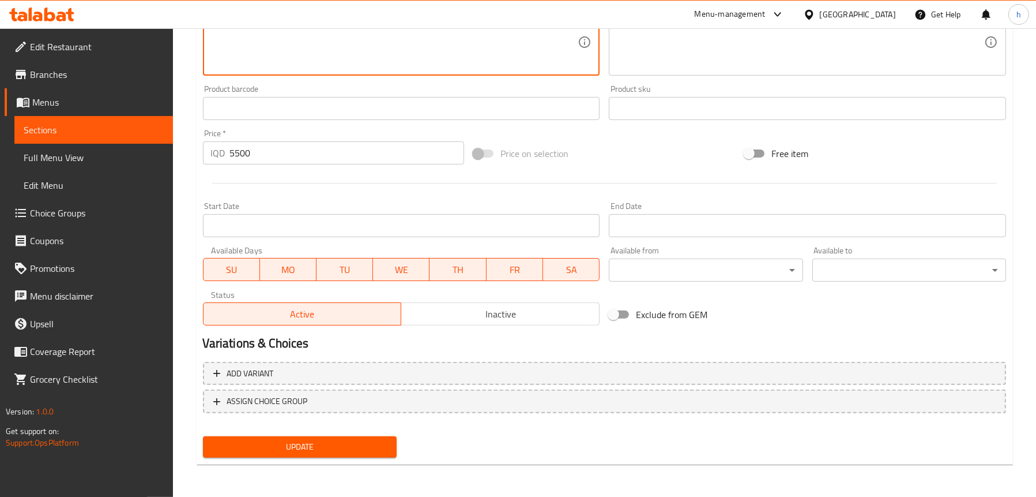
type textarea "خواردنەوەی ئیسپرێسۆی شوکولاتەی سارد لەگەڵ شیری کرێمی."
click at [309, 441] on span "Update" at bounding box center [299, 446] width 175 height 14
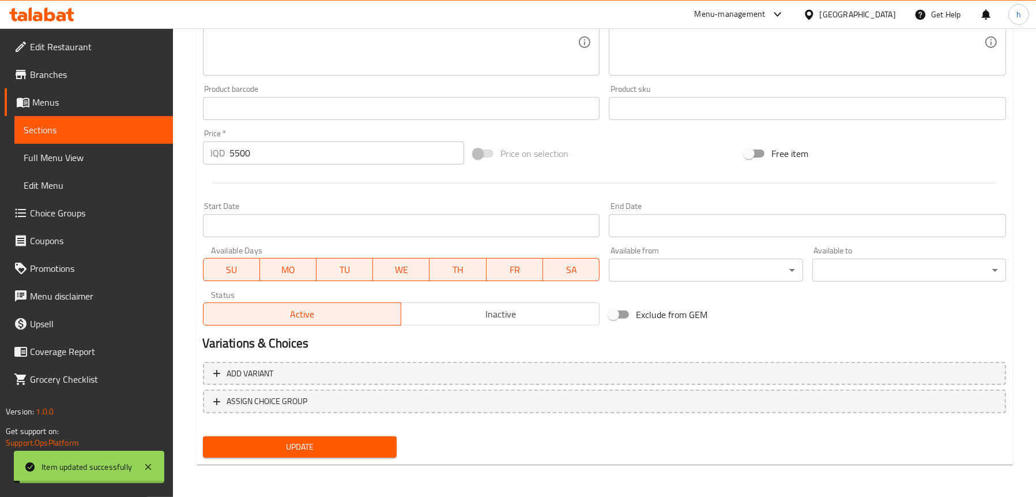
click at [123, 151] on span "Full Menu View" at bounding box center [94, 158] width 140 height 14
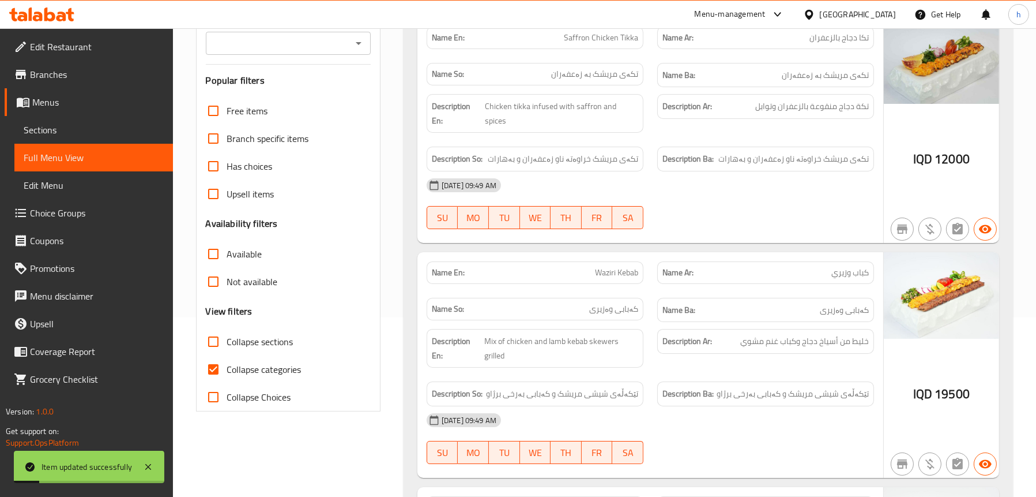
scroll to position [122, 0]
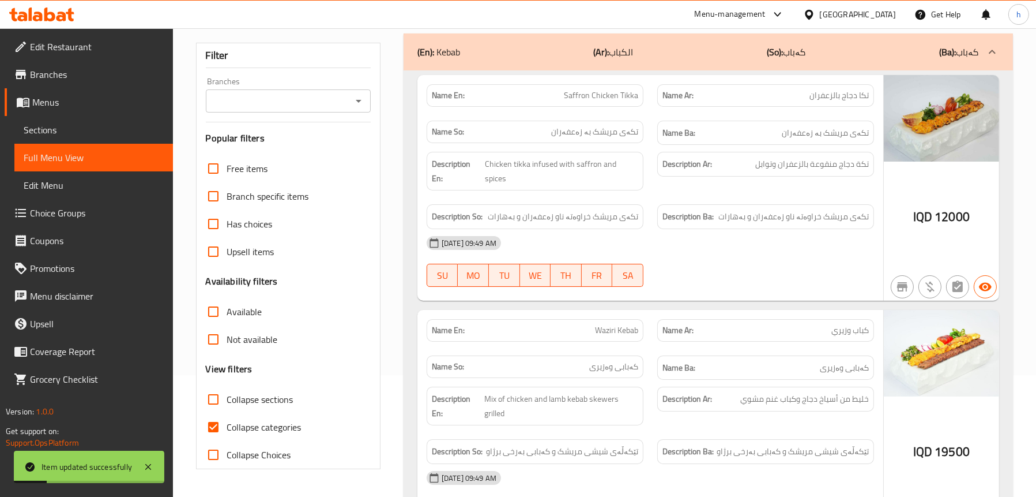
click at [356, 113] on div "Filter Branches Branches Popular filters Free items Branch specific items Has c…" at bounding box center [288, 256] width 185 height 426
click at [356, 88] on div "Branches Branches" at bounding box center [288, 94] width 165 height 35
click at [356, 102] on icon "Open" at bounding box center [359, 101] width 14 height 14
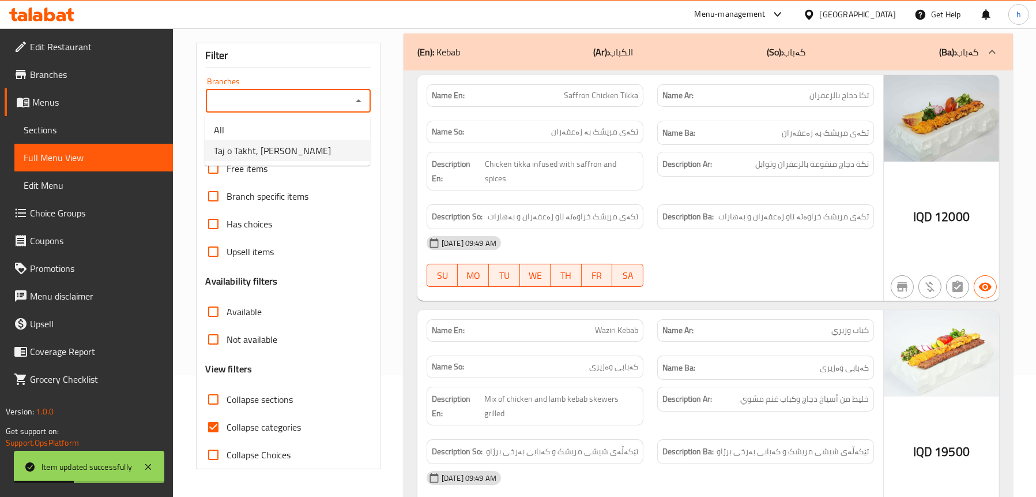
click at [288, 157] on li "Taj o Takht, [PERSON_NAME]" at bounding box center [288, 150] width 166 height 21
type input "Taj o Takht, [PERSON_NAME]"
click at [254, 396] on span "Collapse sections" at bounding box center [260, 399] width 66 height 14
click at [227, 396] on input "Collapse sections" at bounding box center [214, 399] width 28 height 28
checkbox input "true"
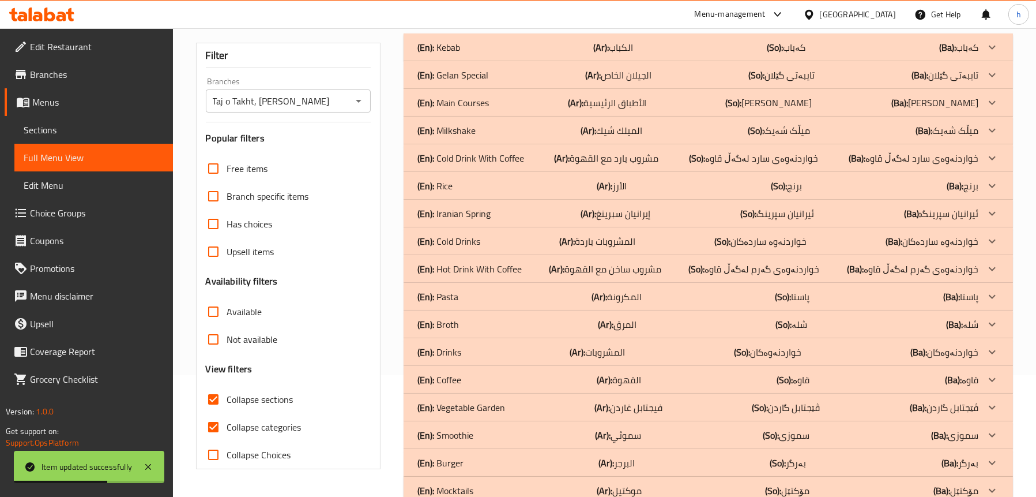
click at [451, 163] on p "(En): Cold Drink With Coffee" at bounding box center [471, 158] width 107 height 14
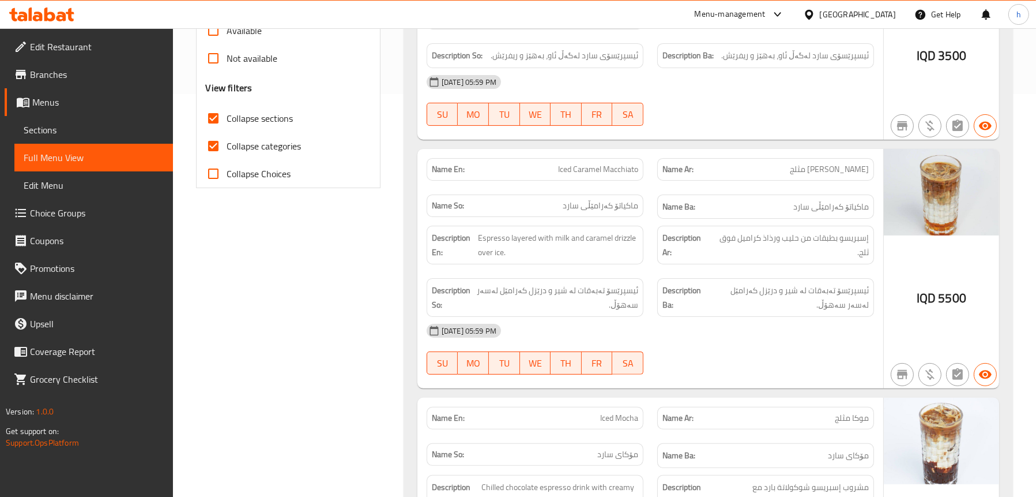
scroll to position [410, 0]
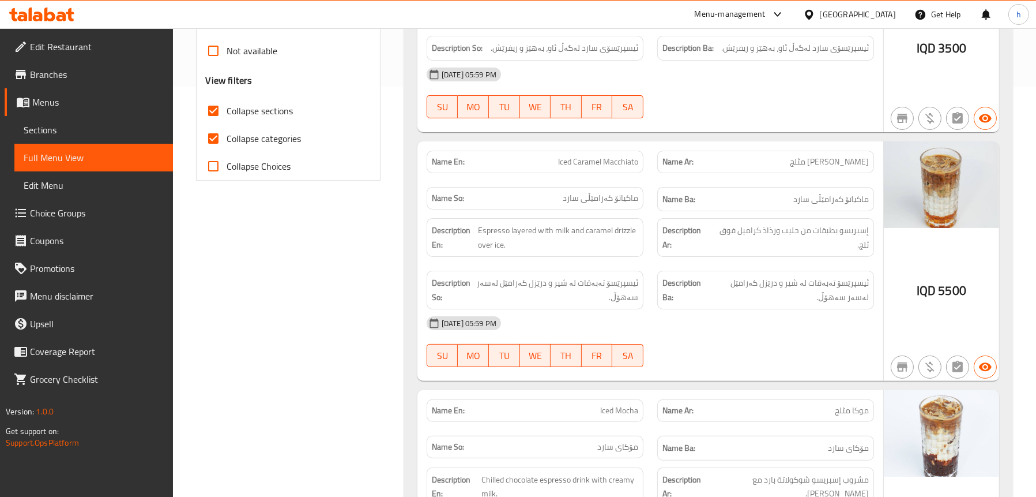
click at [43, 123] on span "Sections" at bounding box center [94, 130] width 140 height 14
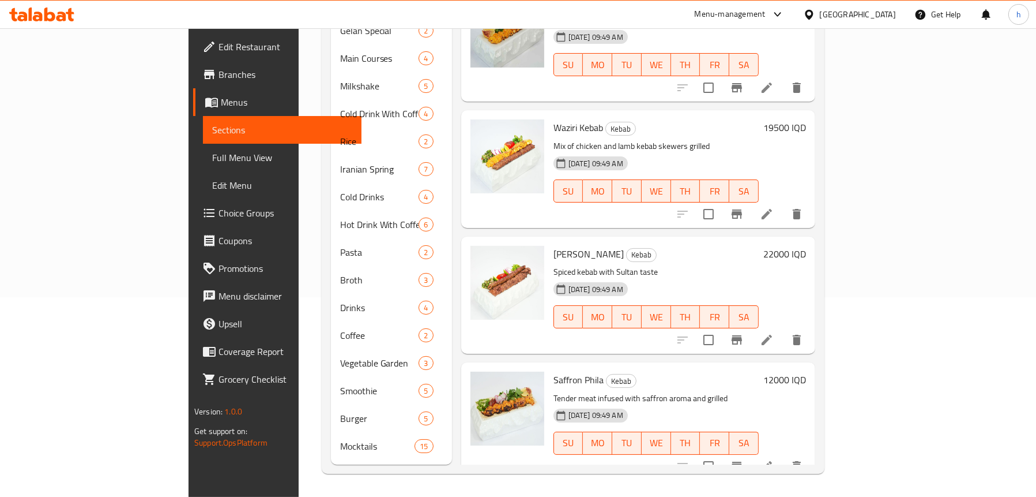
scroll to position [162, 0]
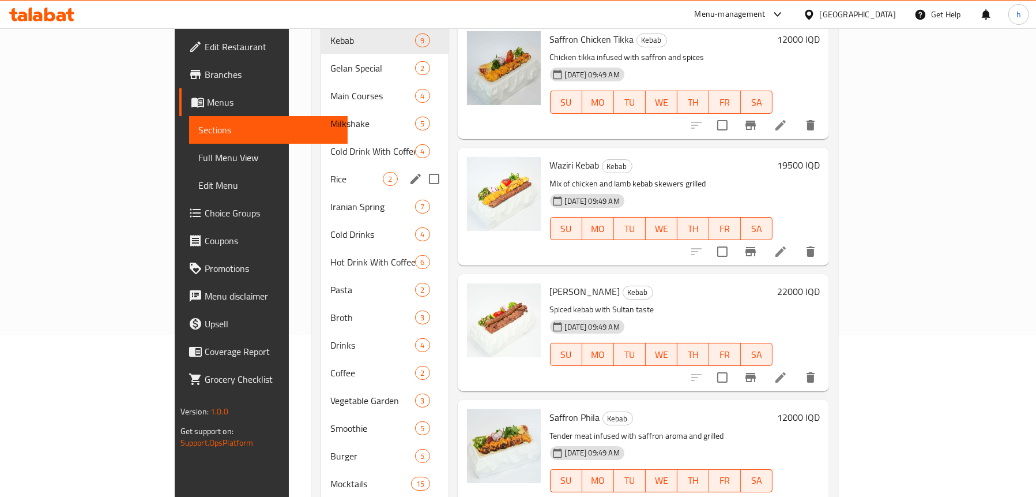
click at [330, 144] on span "Cold Drink With Coffee" at bounding box center [372, 151] width 85 height 14
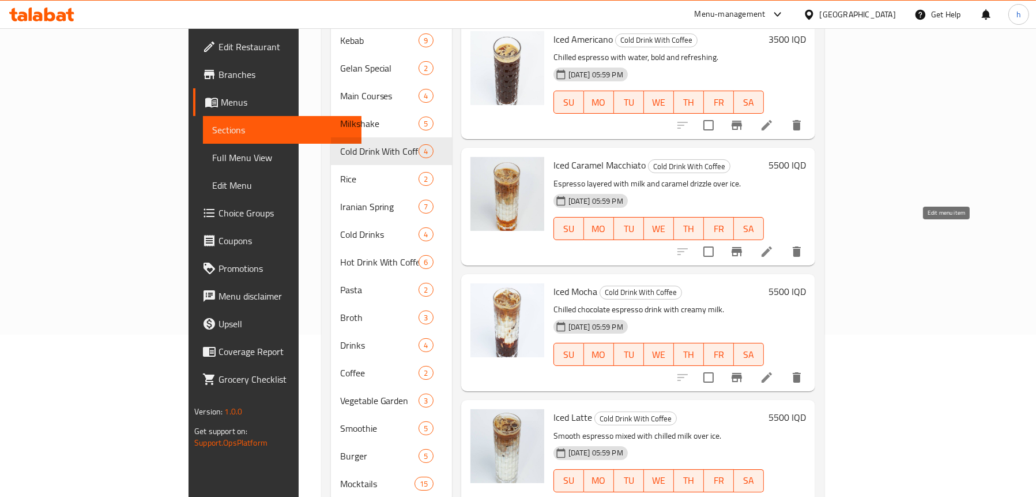
click at [774, 245] on icon at bounding box center [767, 252] width 14 height 14
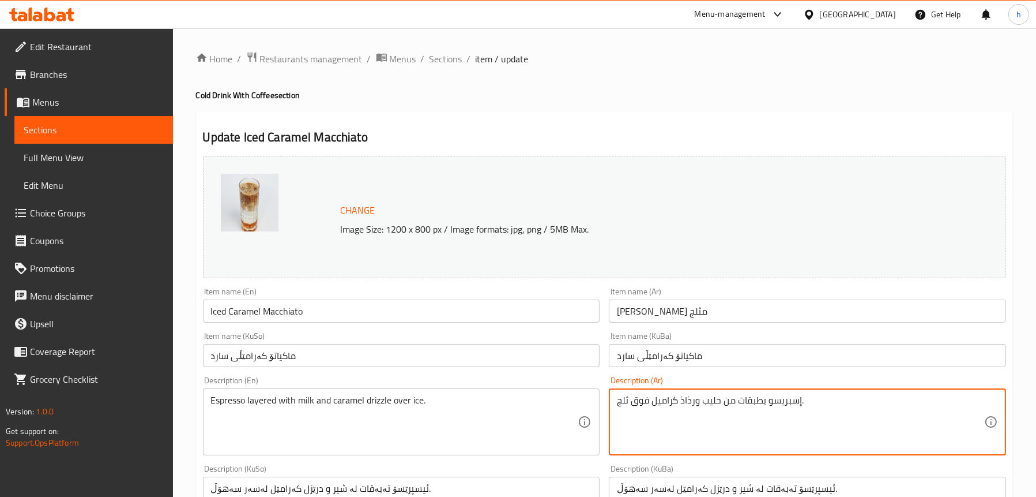
click at [687, 401] on textarea "إسبريسو بطبقات من حليب ورذاذ كراميل فوق ثلج." at bounding box center [800, 421] width 367 height 55
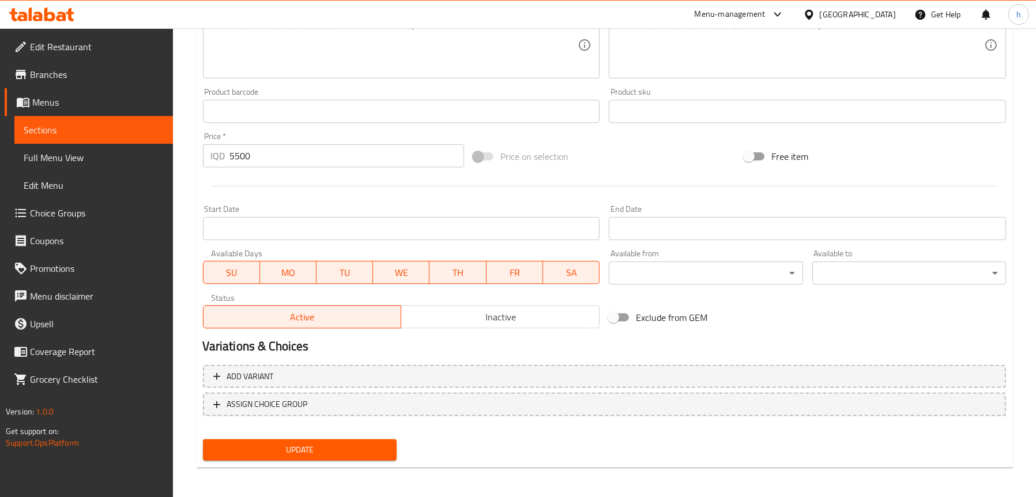
scroll to position [468, 0]
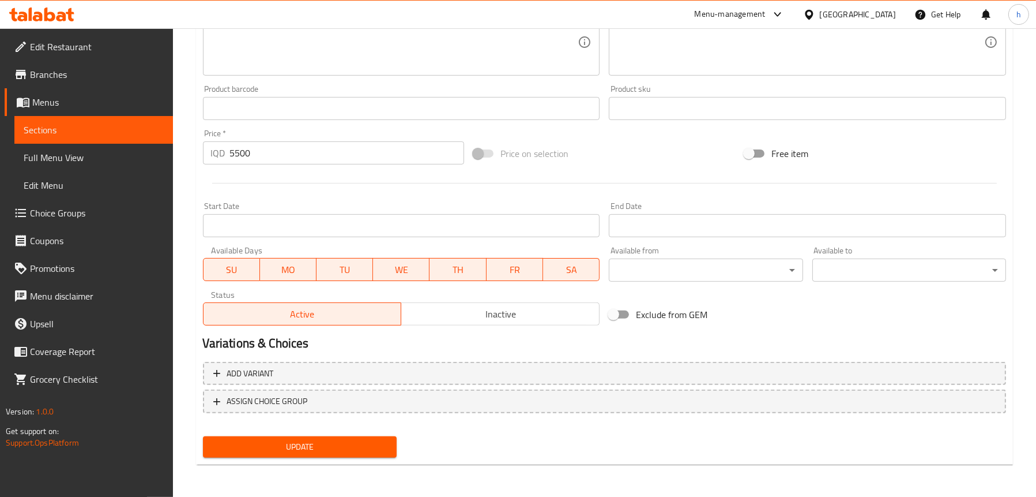
type textarea "إسبريسو بطبقات من حليب ودريزل كراميل فوق ثلج."
click at [313, 453] on span "Update" at bounding box center [299, 446] width 175 height 14
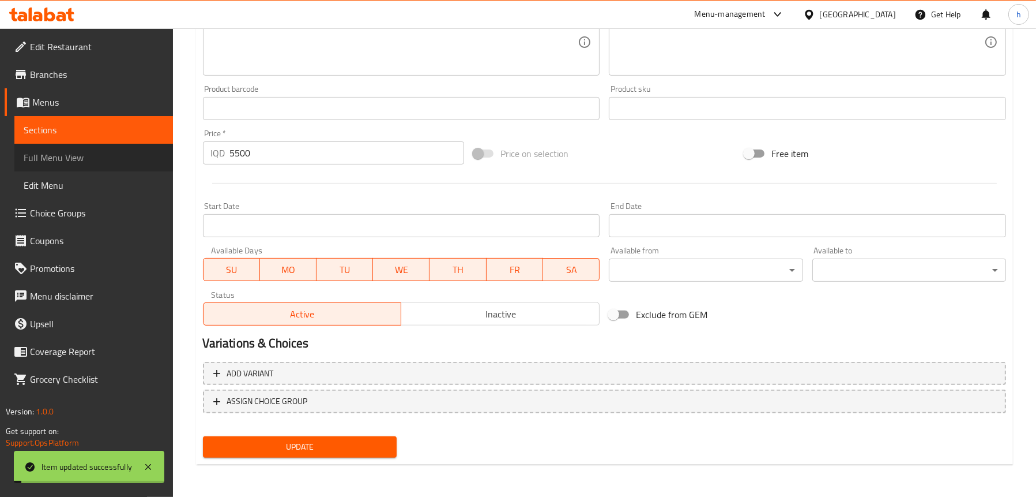
click at [62, 158] on span "Full Menu View" at bounding box center [94, 158] width 140 height 14
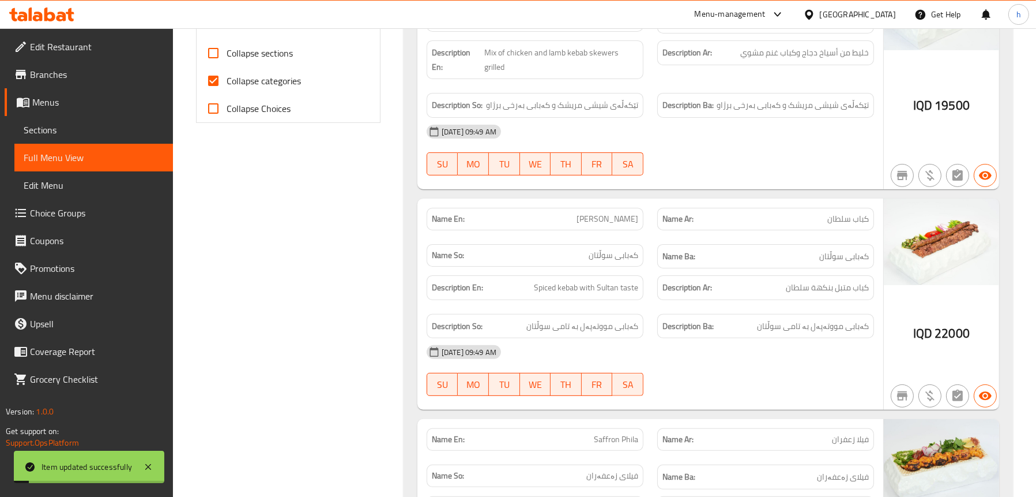
scroll to position [352, 0]
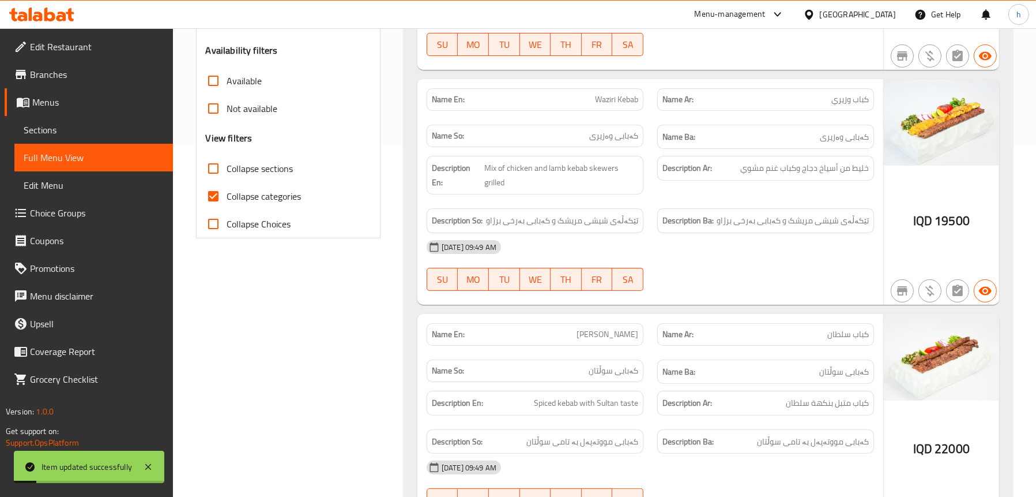
click at [240, 199] on span "Collapse categories" at bounding box center [264, 196] width 74 height 14
click at [227, 199] on input "Collapse categories" at bounding box center [214, 196] width 28 height 28
checkbox input "false"
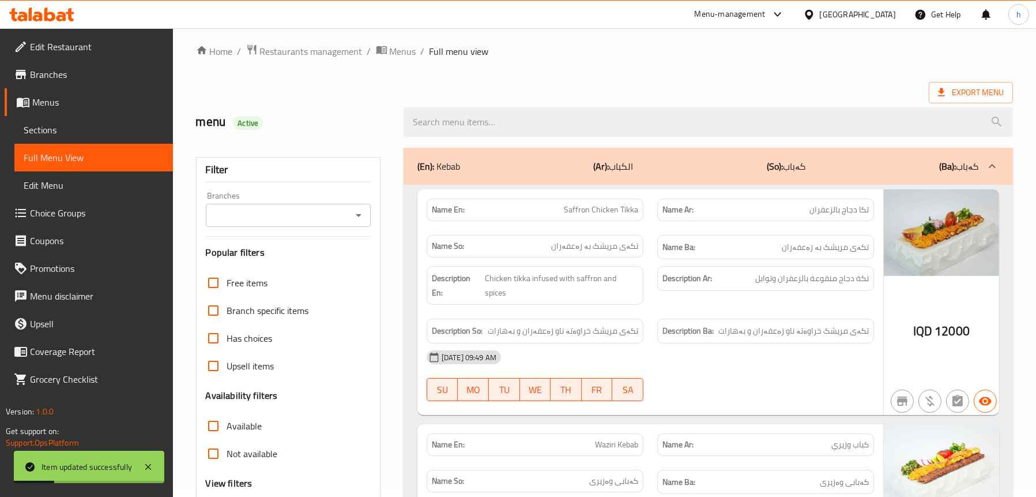
scroll to position [6, 0]
click at [356, 219] on icon "Open" at bounding box center [359, 216] width 14 height 14
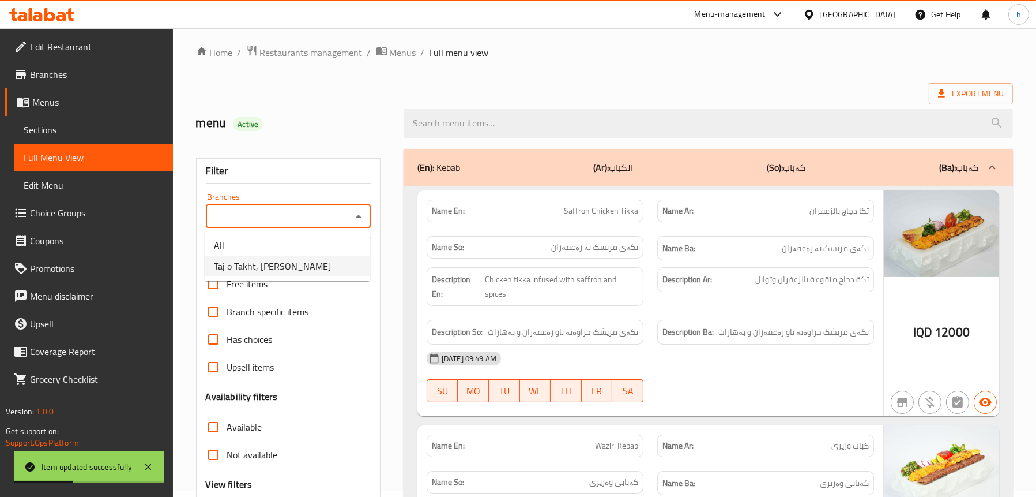
click at [322, 259] on li "Taj o Takht, [PERSON_NAME]" at bounding box center [288, 265] width 166 height 21
type input "Taj o Takht, [PERSON_NAME]"
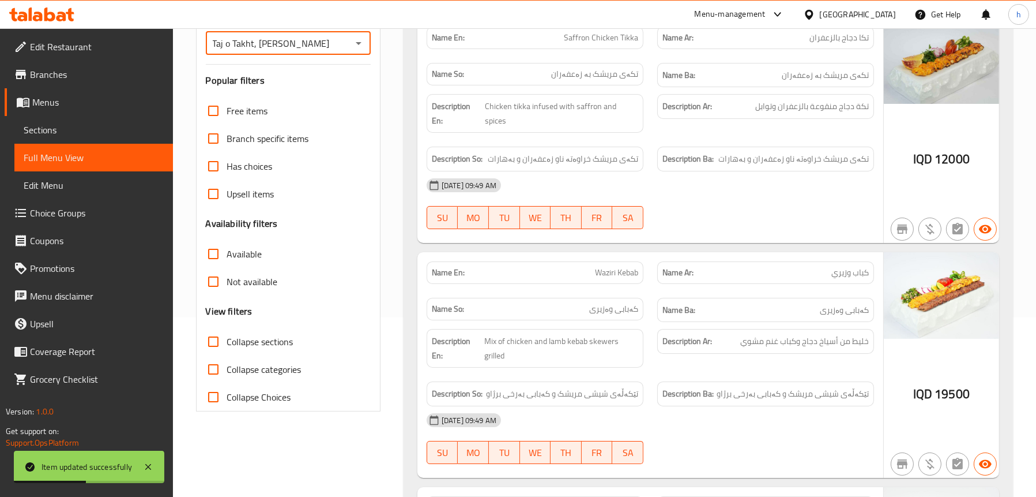
click at [257, 343] on span "Collapse sections" at bounding box center [260, 341] width 66 height 14
click at [227, 343] on input "Collapse sections" at bounding box center [214, 342] width 28 height 28
checkbox input "true"
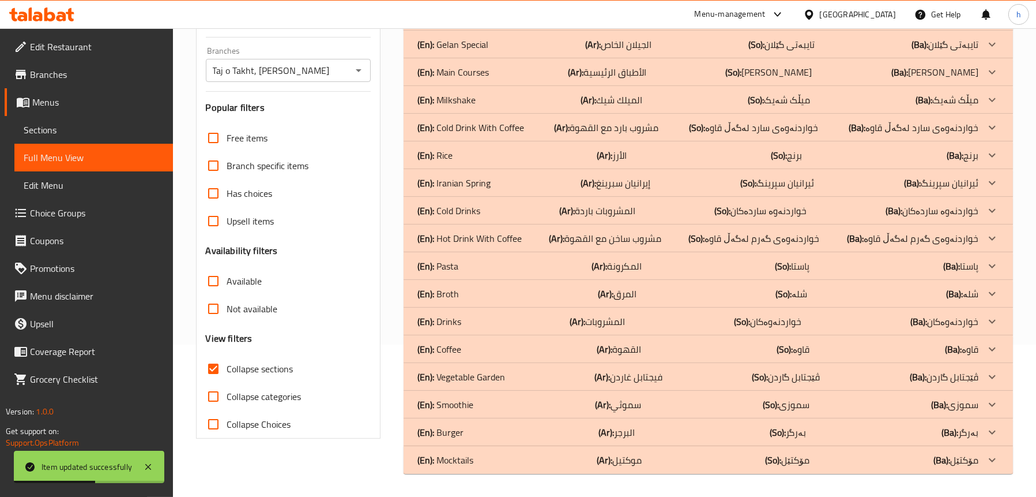
scroll to position [152, 0]
click at [501, 126] on p "(En): Cold Drink With Coffee" at bounding box center [471, 128] width 107 height 14
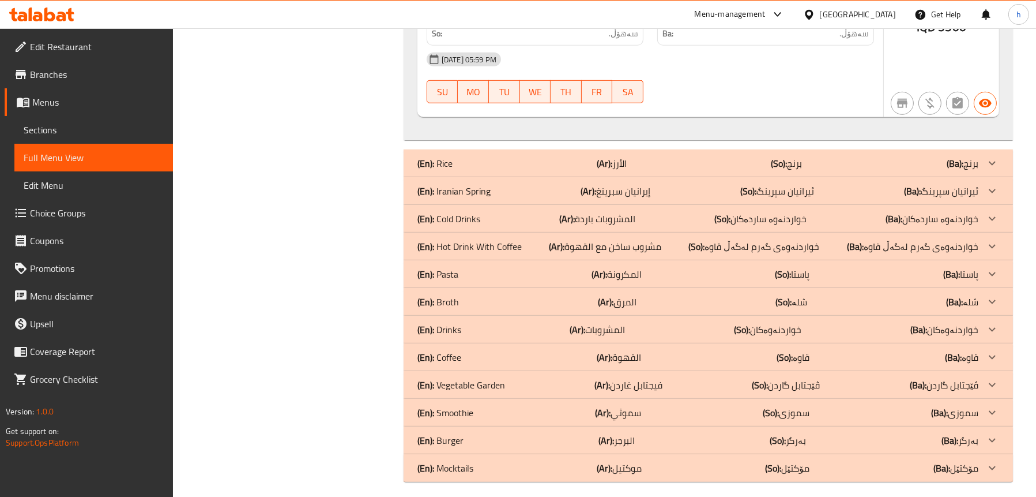
scroll to position [1178, 0]
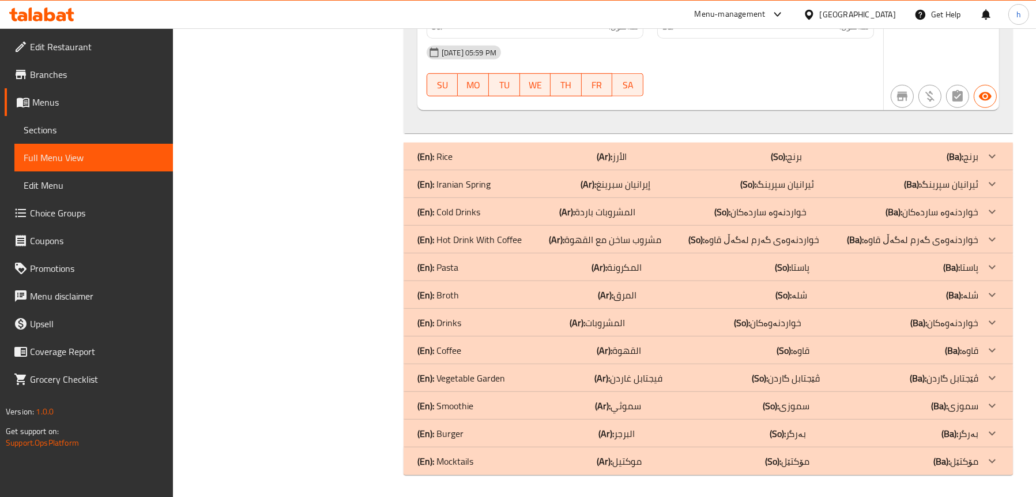
click at [440, 235] on p "(En): Hot Drink With Coffee" at bounding box center [470, 239] width 104 height 14
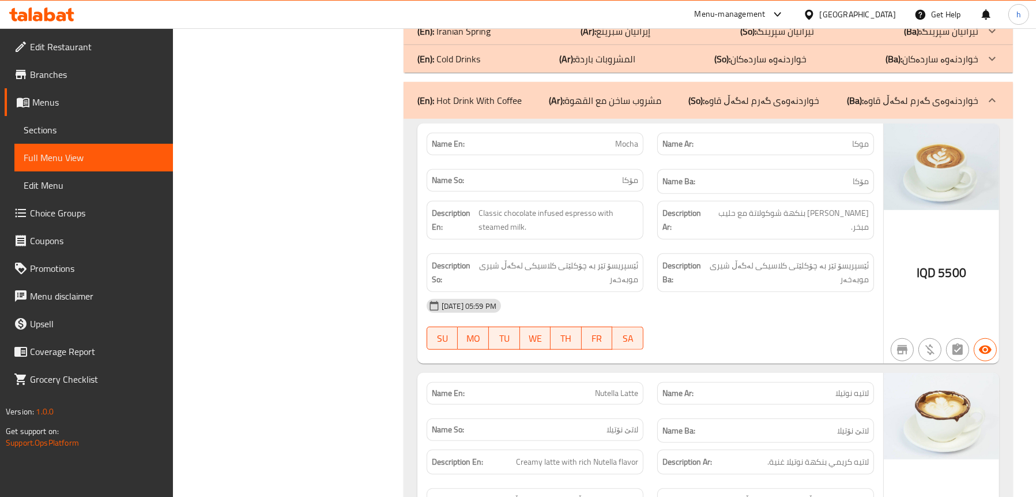
scroll to position [1351, 0]
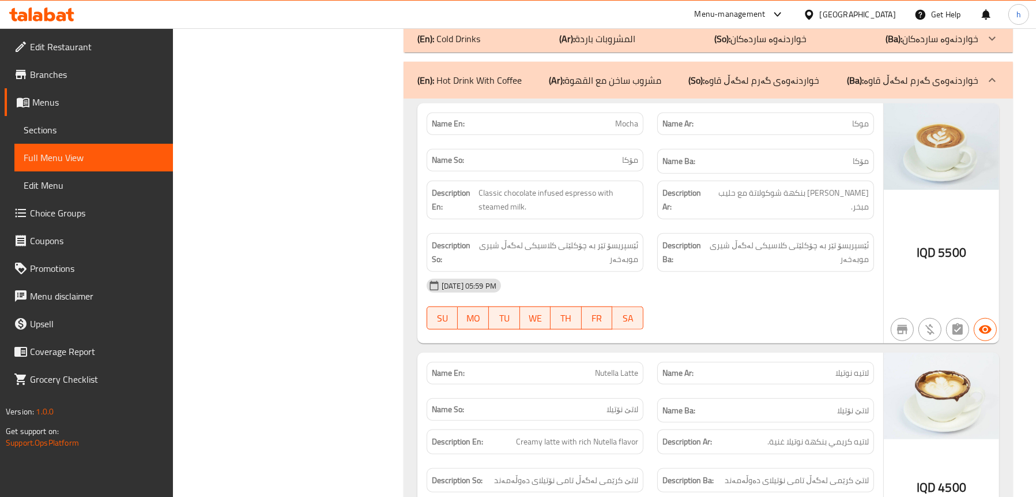
click at [60, 129] on span "Sections" at bounding box center [94, 130] width 140 height 14
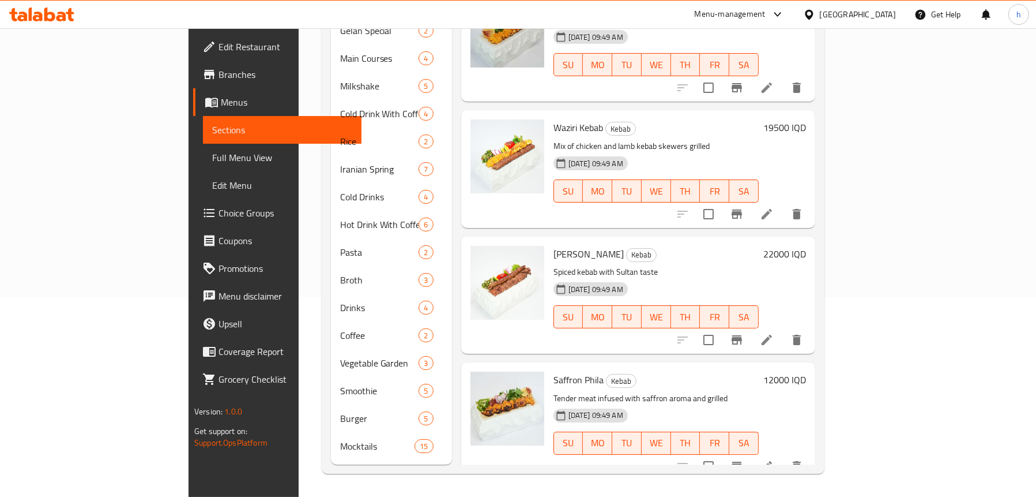
scroll to position [162, 0]
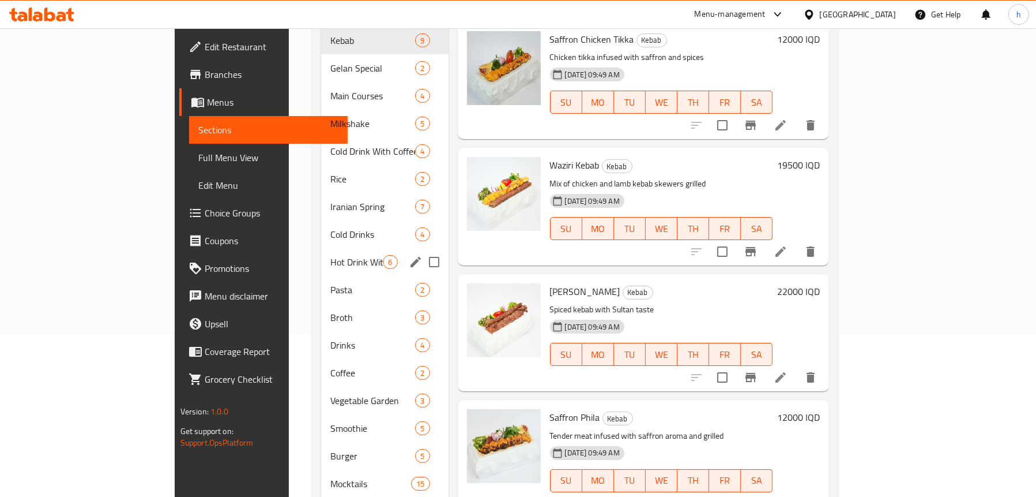
click at [330, 255] on span "Hot Drink With Coffee" at bounding box center [356, 262] width 52 height 14
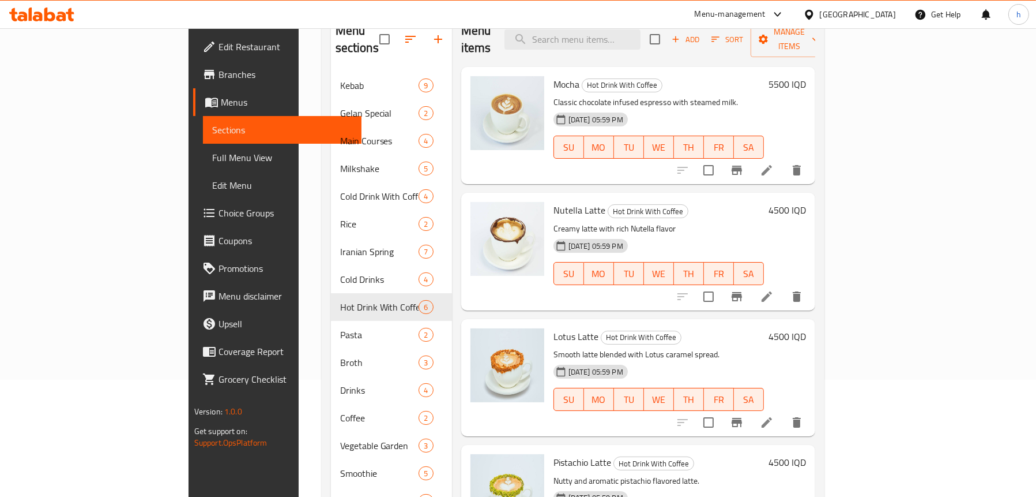
scroll to position [104, 0]
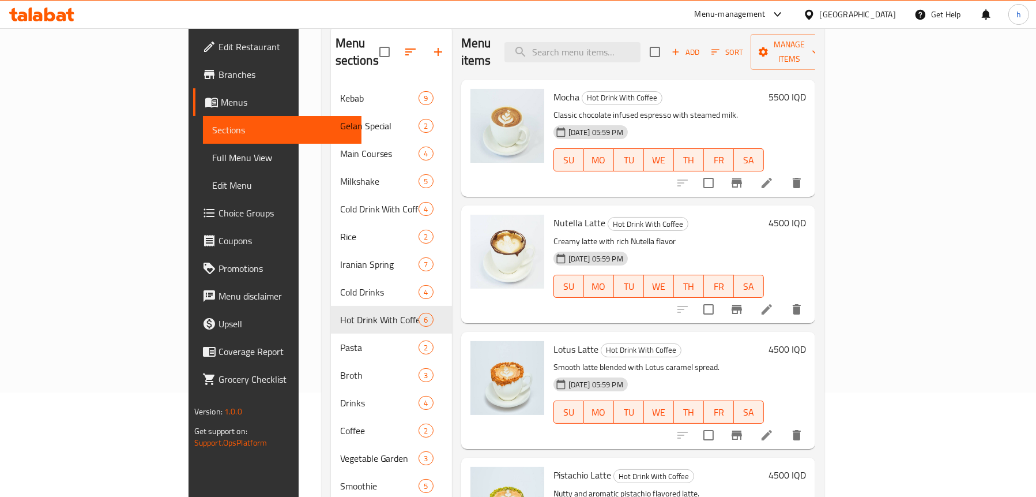
click at [772, 178] on icon at bounding box center [767, 183] width 10 height 10
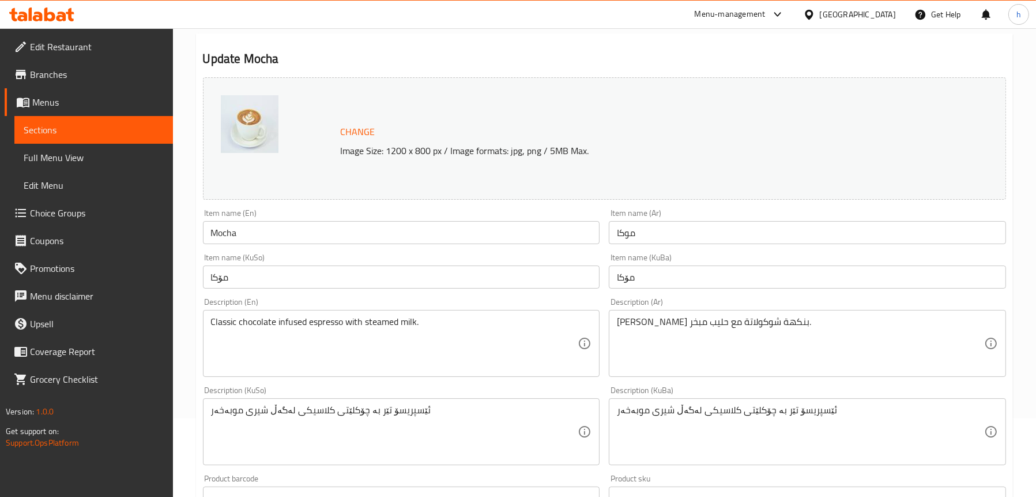
scroll to position [173, 0]
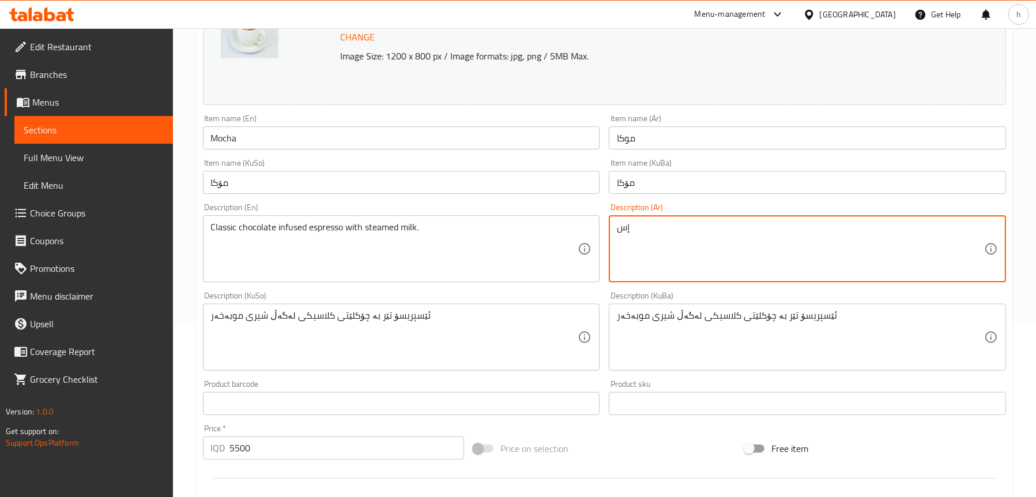
type textarea "إ"
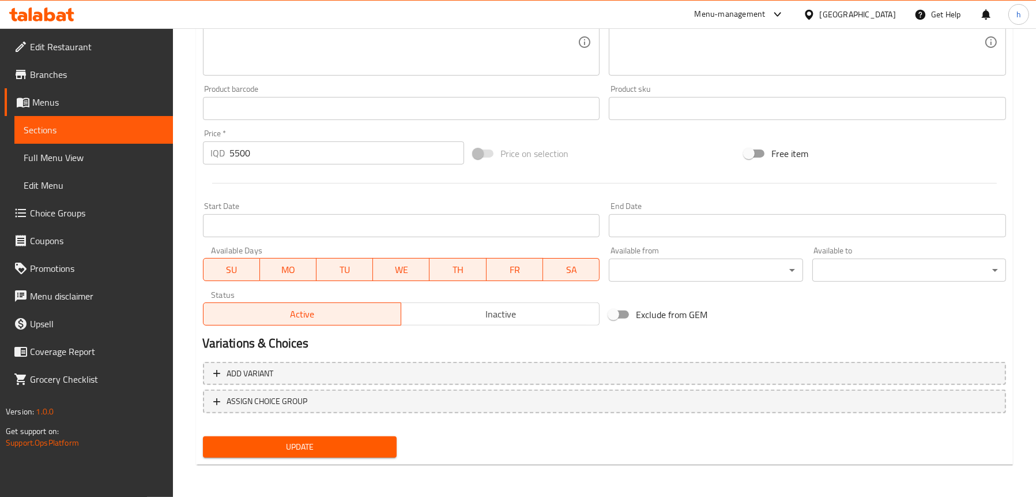
type textarea "اسبريسو مشبع بشوكولاتة كلاسيكي مع حليب مبخر"
click at [325, 440] on span "Update" at bounding box center [299, 446] width 175 height 14
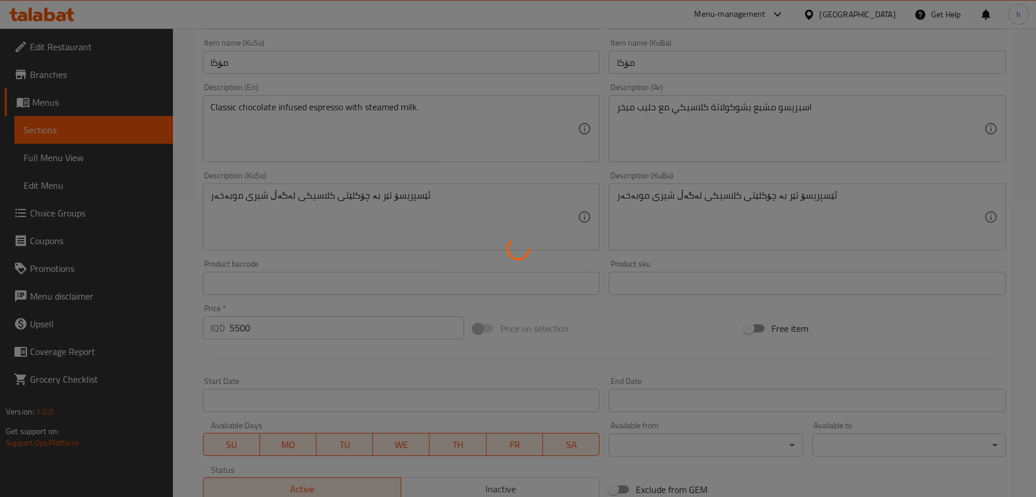
scroll to position [179, 0]
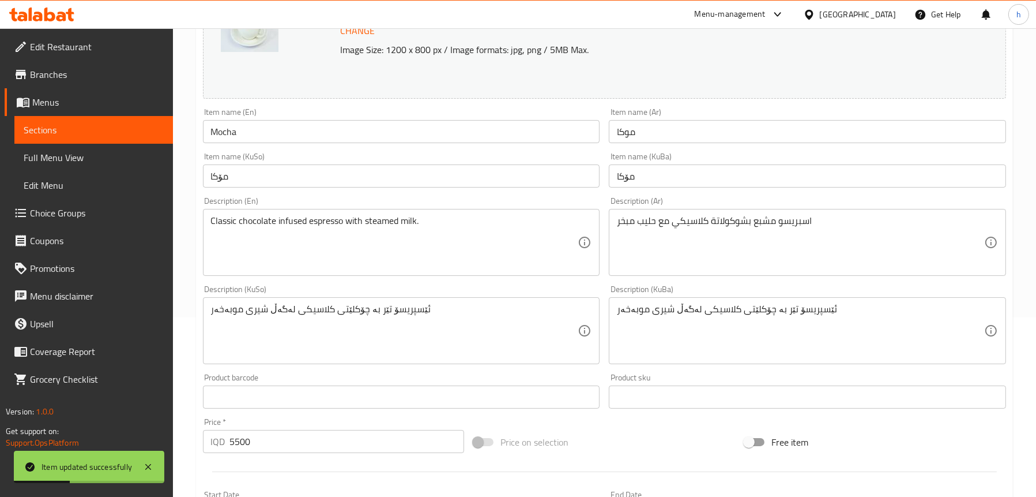
click at [107, 160] on span "Full Menu View" at bounding box center [94, 158] width 140 height 14
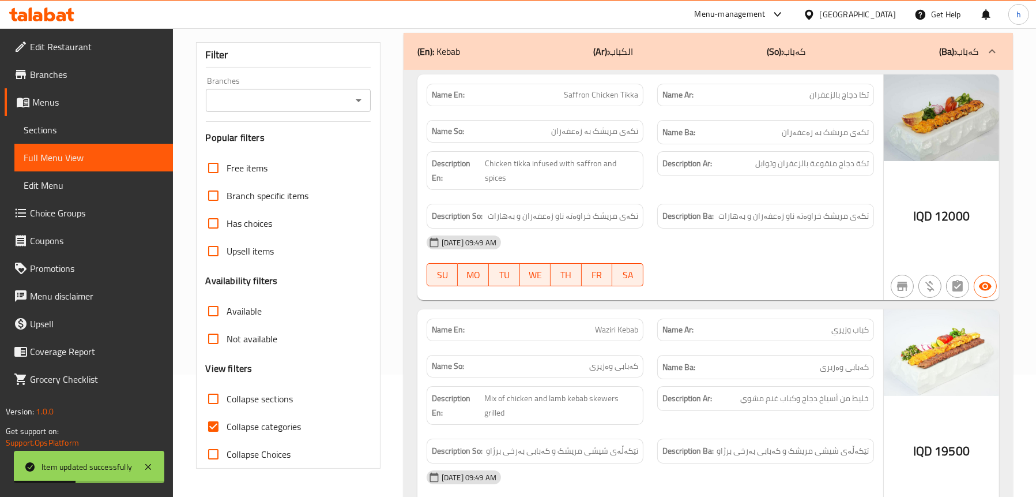
scroll to position [64, 0]
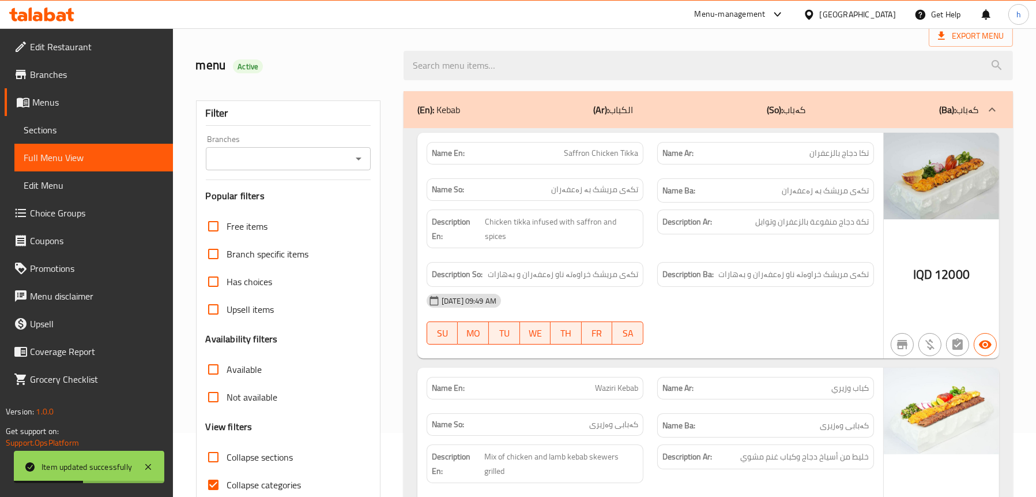
click at [352, 157] on icon "Open" at bounding box center [359, 159] width 14 height 14
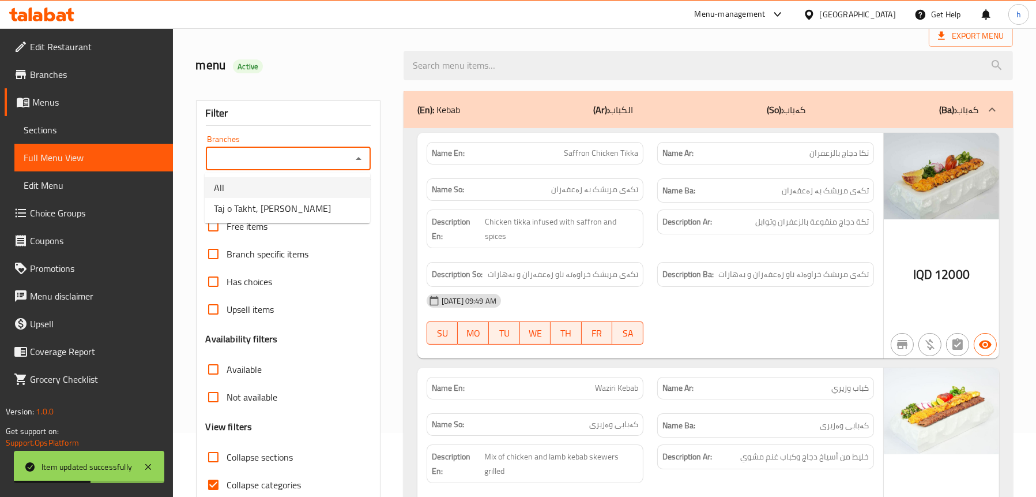
click at [303, 198] on li "Taj o Takht, [PERSON_NAME]" at bounding box center [288, 208] width 166 height 21
type input "Taj o Takht, [PERSON_NAME]"
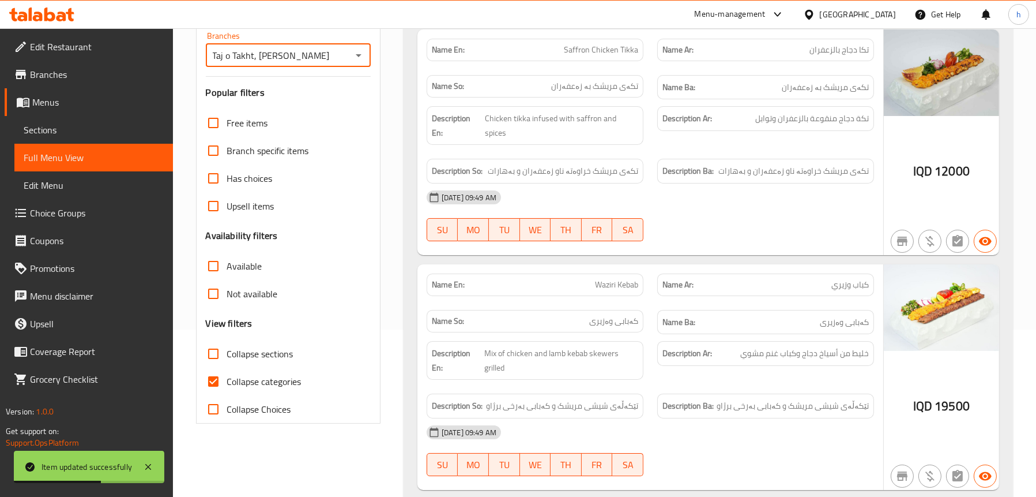
scroll to position [237, 0]
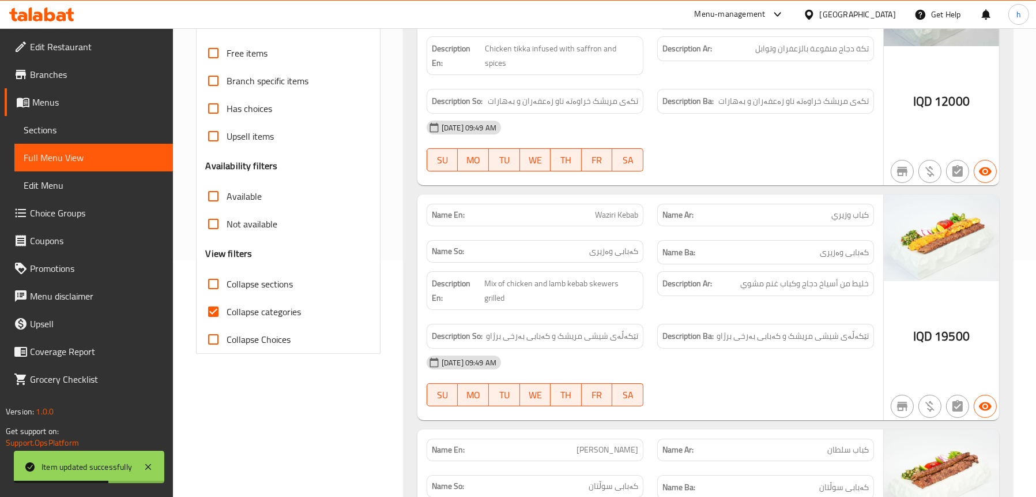
click at [257, 286] on span "Collapse sections" at bounding box center [260, 284] width 66 height 14
click at [227, 286] on input "Collapse sections" at bounding box center [214, 284] width 28 height 28
checkbox input "true"
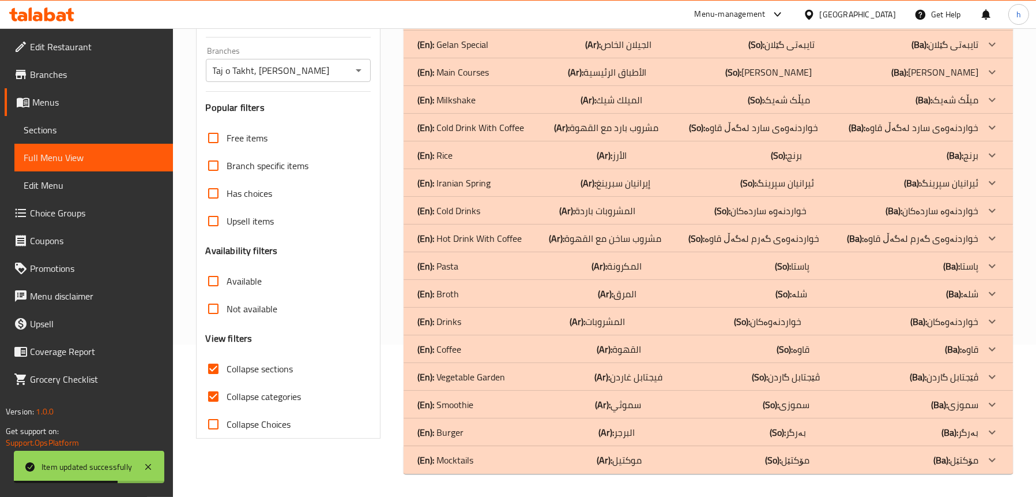
scroll to position [152, 0]
click at [485, 239] on p "(En): Hot Drink With Coffee" at bounding box center [470, 238] width 104 height 14
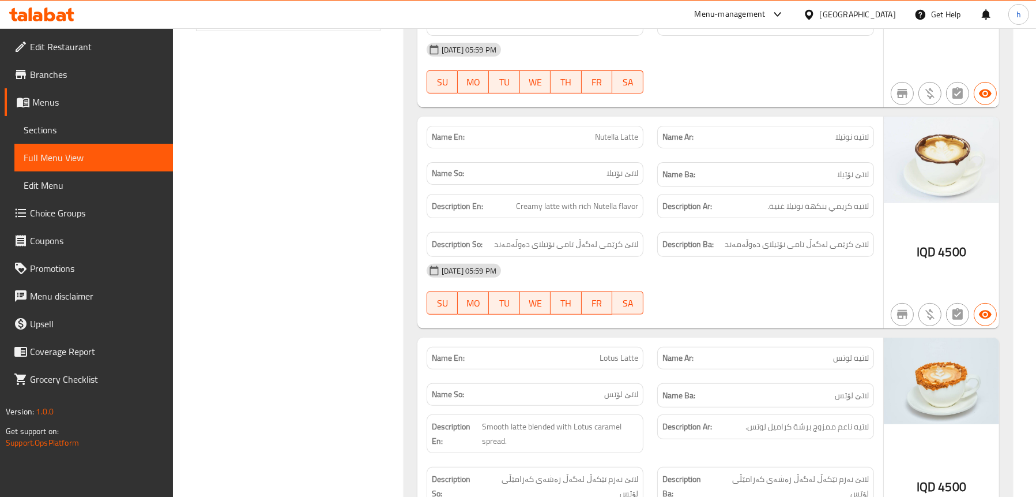
scroll to position [556, 0]
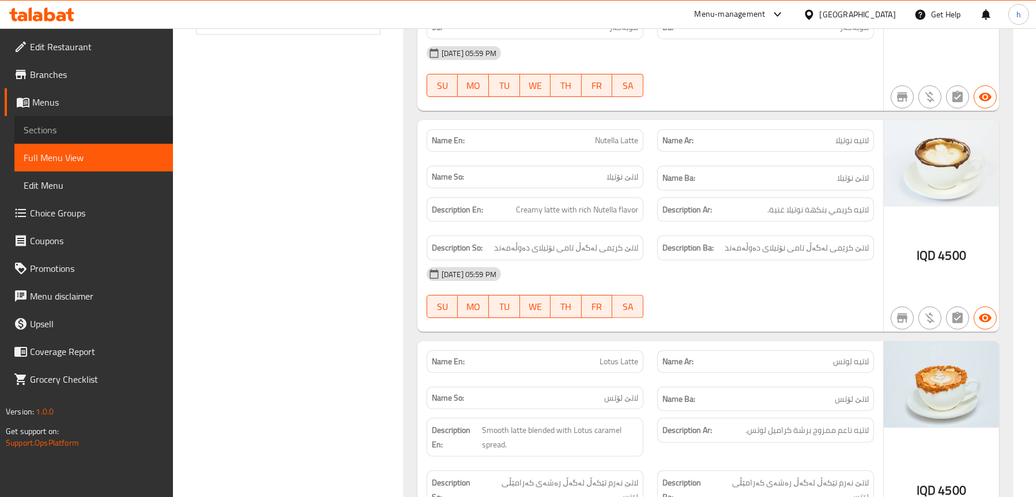
click at [84, 133] on span "Sections" at bounding box center [94, 130] width 140 height 14
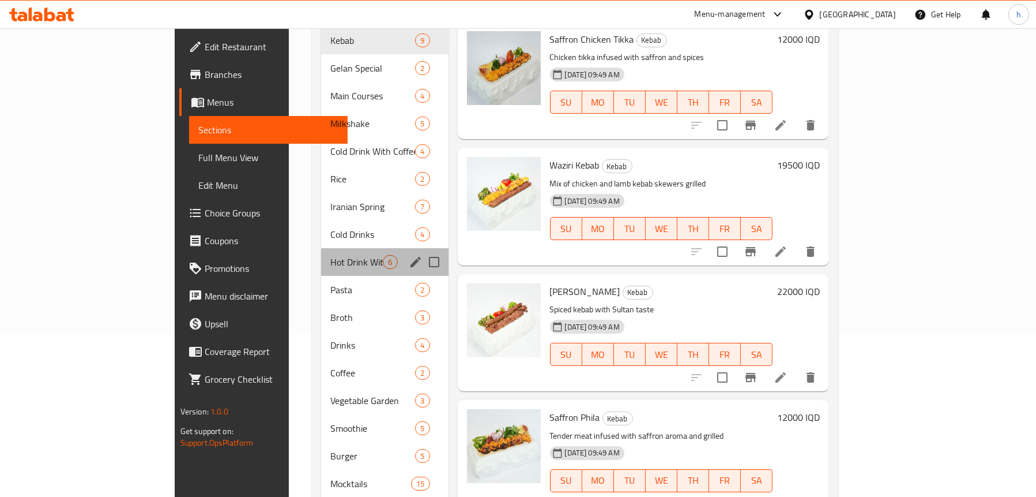
click at [321, 248] on div "Hot Drink With Coffee 6" at bounding box center [384, 262] width 127 height 28
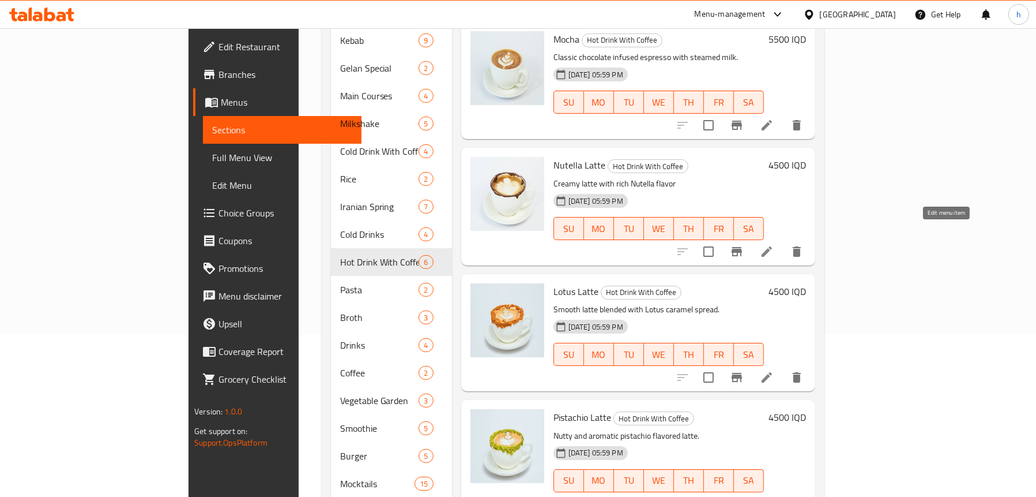
click at [774, 245] on icon at bounding box center [767, 252] width 14 height 14
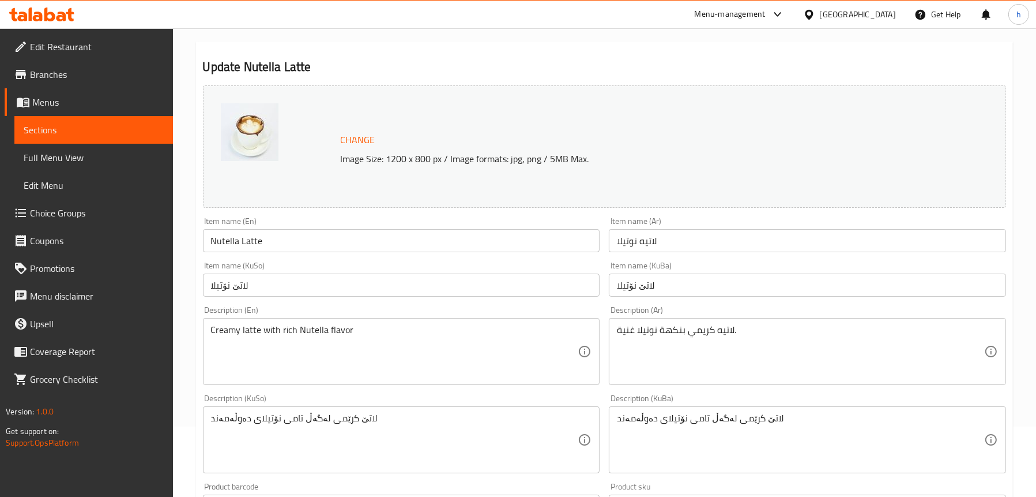
scroll to position [115, 0]
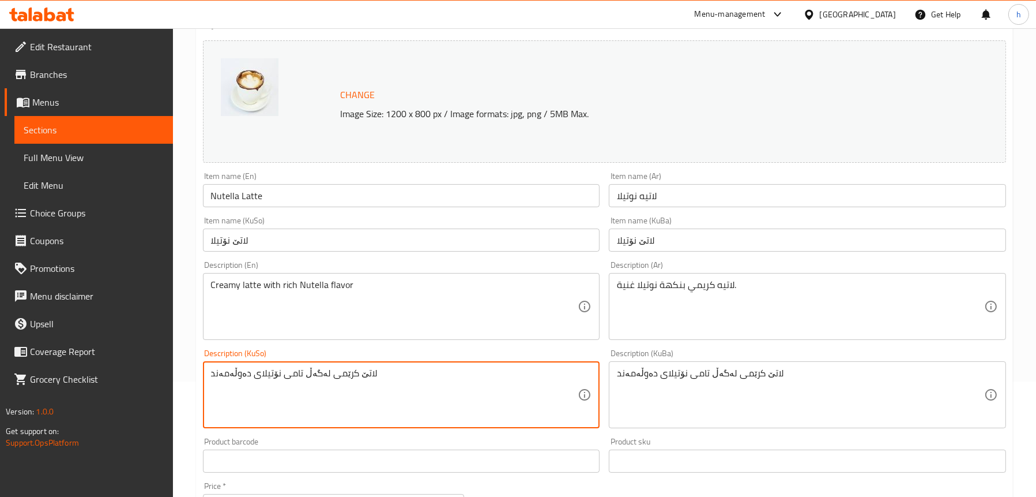
click at [306, 371] on textarea "لاتێ کرێمی لەگەڵ تامی نۆتیلای دەوڵەمەند" at bounding box center [394, 394] width 367 height 55
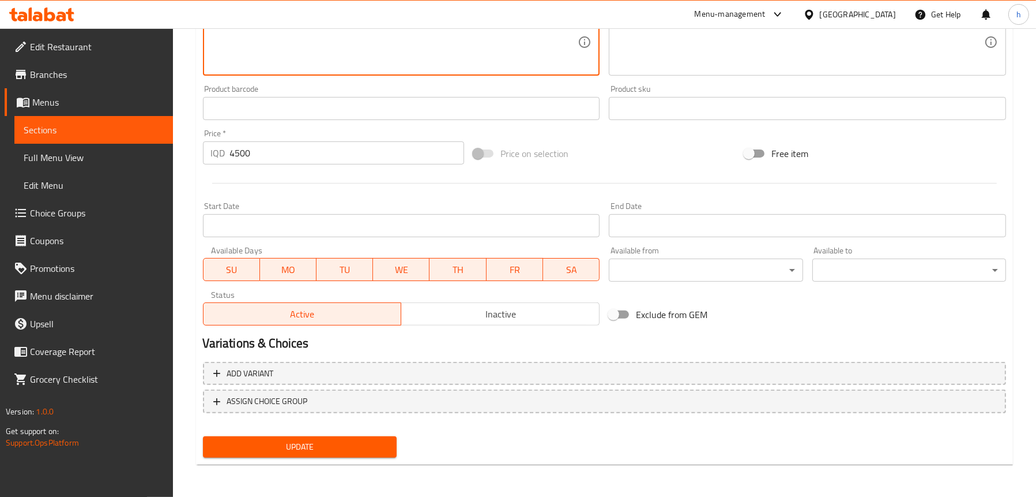
type textarea "لاتێ کرێمی بە تامی نۆتیلای دەوڵەمەند"
click at [263, 447] on span "Update" at bounding box center [299, 446] width 175 height 14
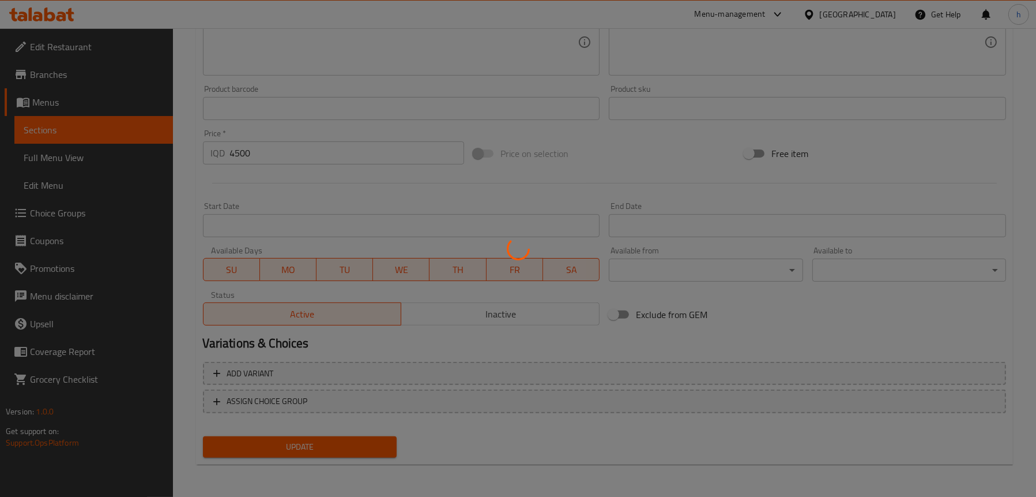
scroll to position [237, 0]
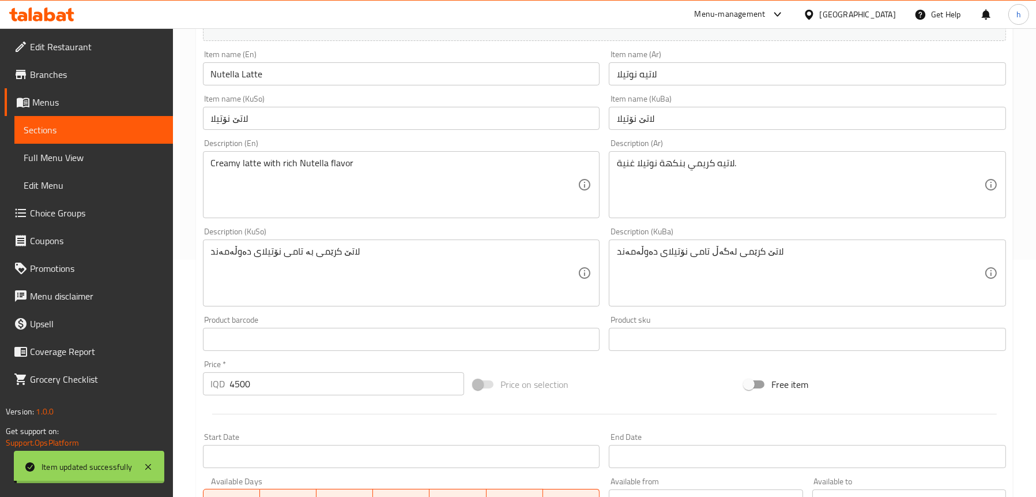
click at [96, 167] on link "Full Menu View" at bounding box center [93, 158] width 159 height 28
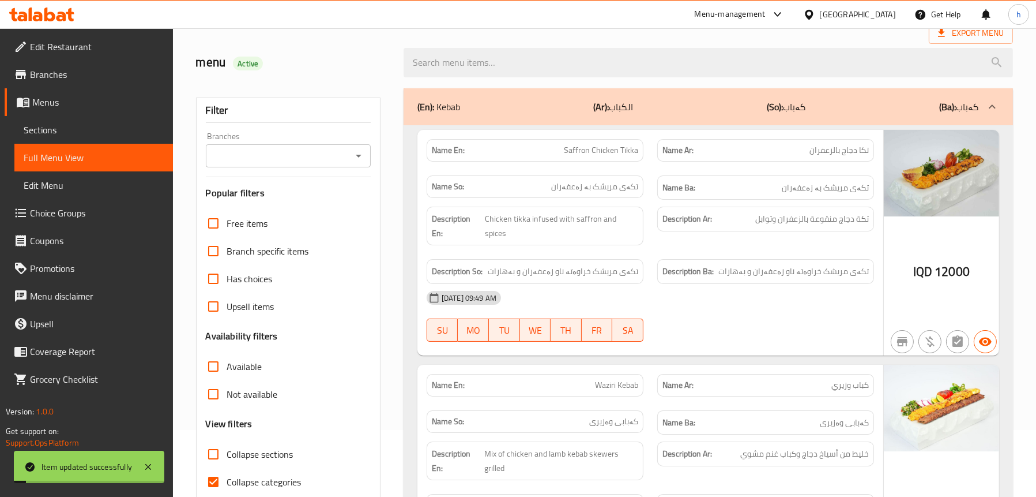
scroll to position [64, 0]
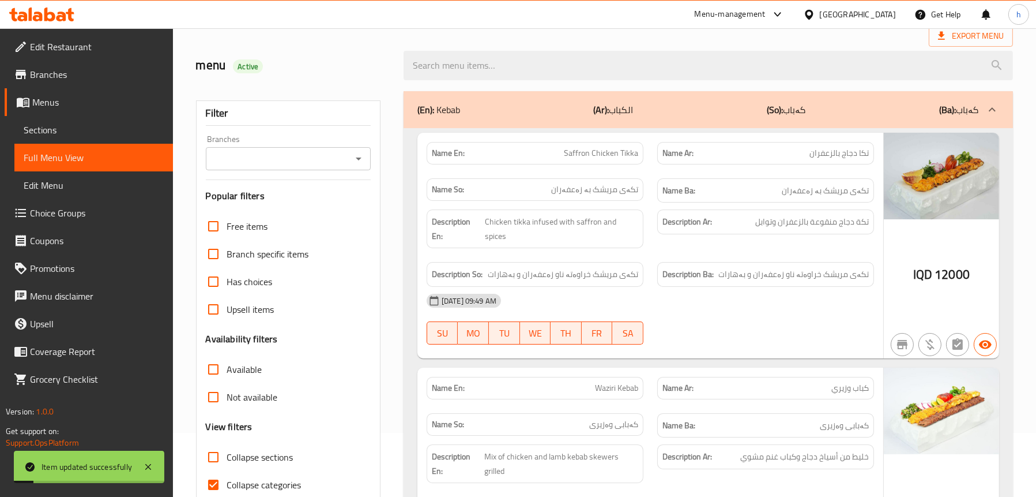
click at [361, 160] on icon "Open" at bounding box center [359, 159] width 14 height 14
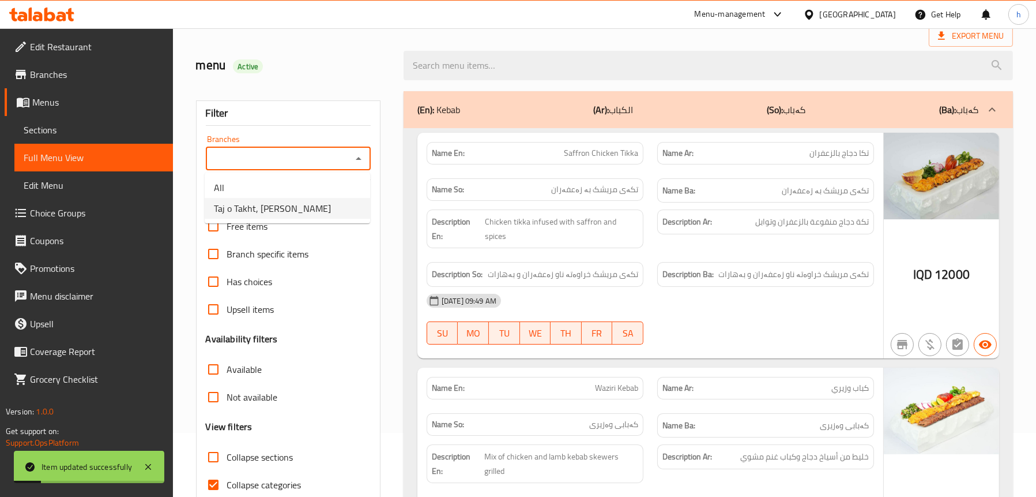
click at [306, 198] on li "Taj o Takht, [PERSON_NAME]" at bounding box center [288, 208] width 166 height 21
type input "Taj o Takht, [PERSON_NAME]"
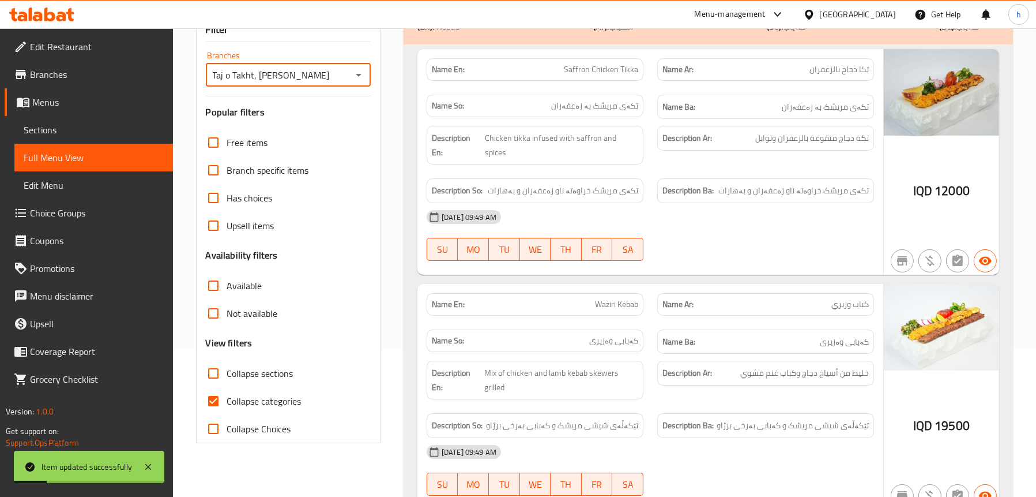
scroll to position [295, 0]
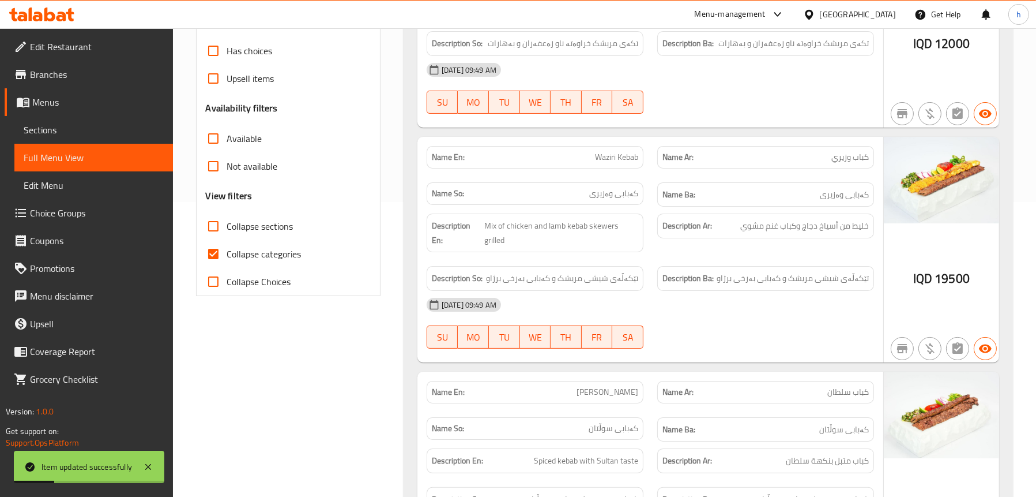
click at [252, 236] on label "Collapse sections" at bounding box center [247, 226] width 94 height 28
click at [227, 236] on input "Collapse sections" at bounding box center [214, 226] width 28 height 28
checkbox input "true"
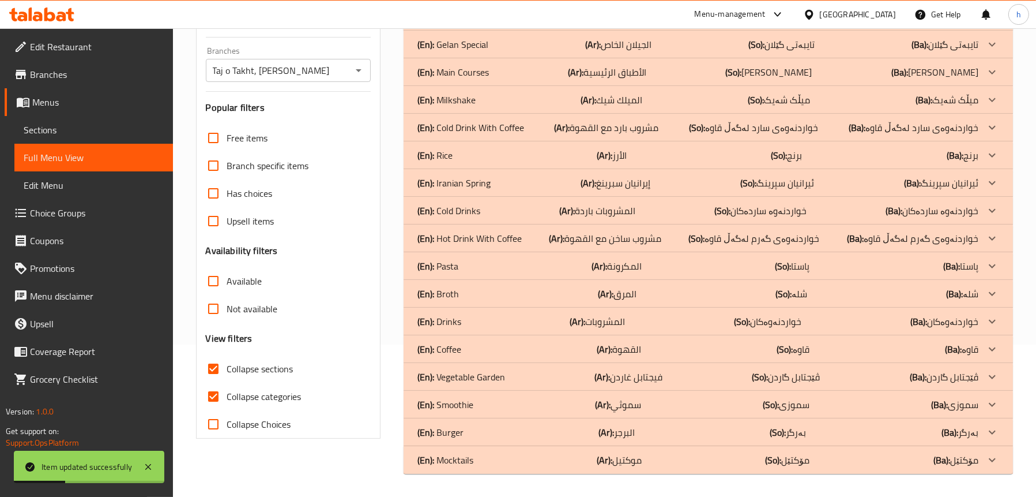
scroll to position [152, 0]
click at [479, 243] on p "(En): Hot Drink With Coffee" at bounding box center [470, 238] width 104 height 14
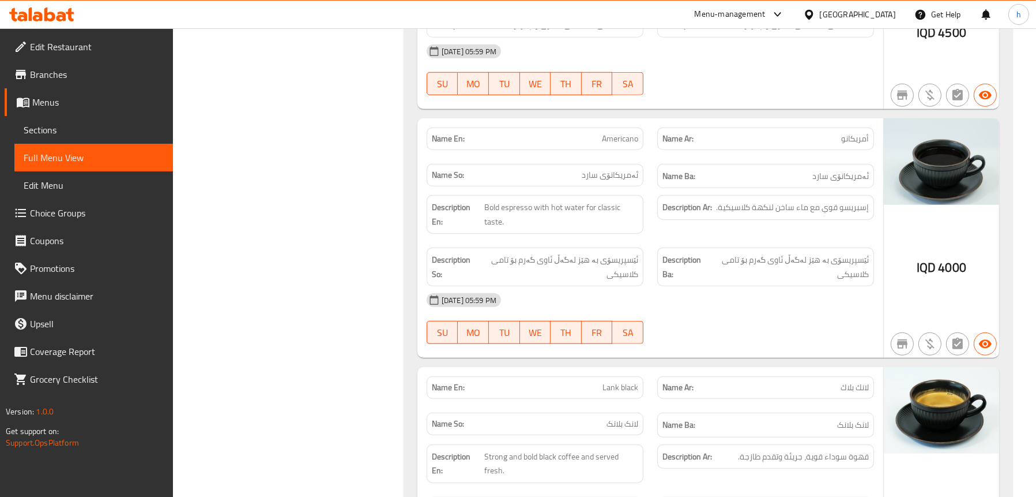
scroll to position [1421, 0]
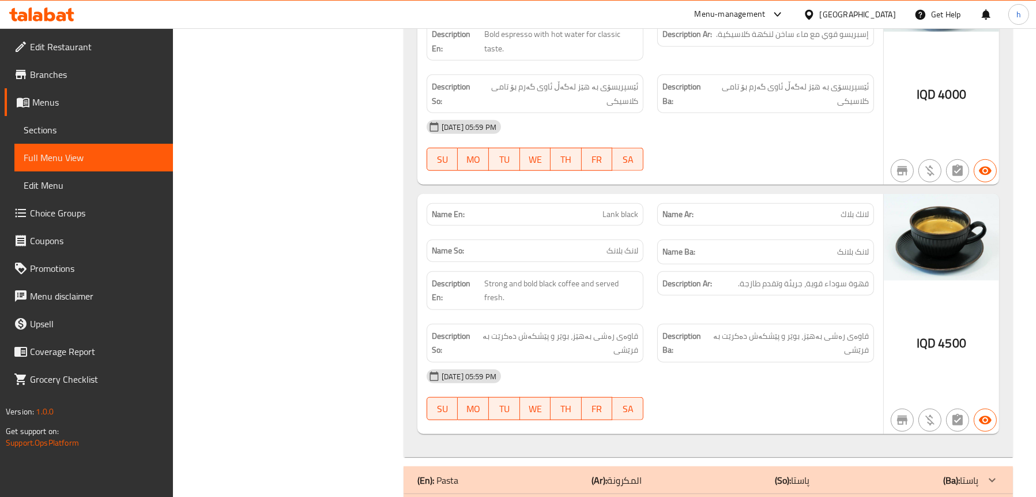
click at [43, 132] on span "Sections" at bounding box center [94, 130] width 140 height 14
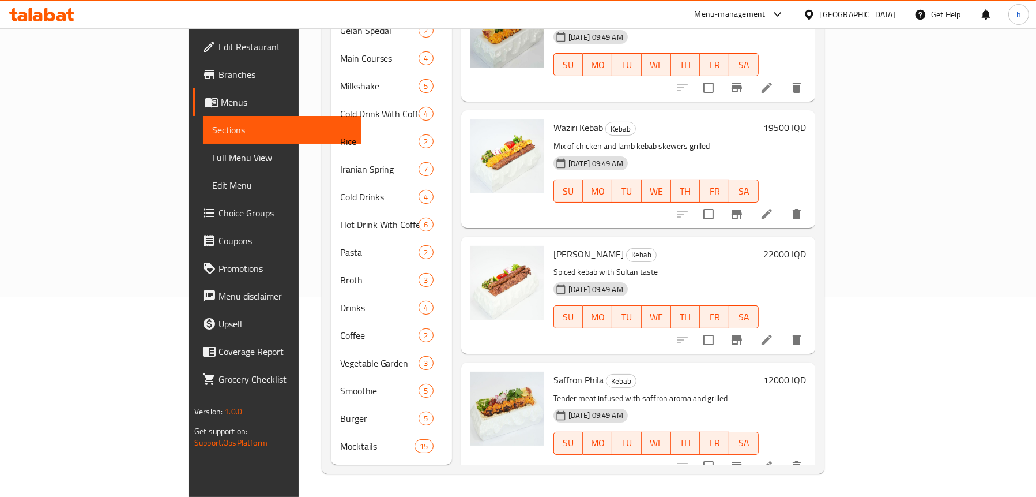
scroll to position [162, 0]
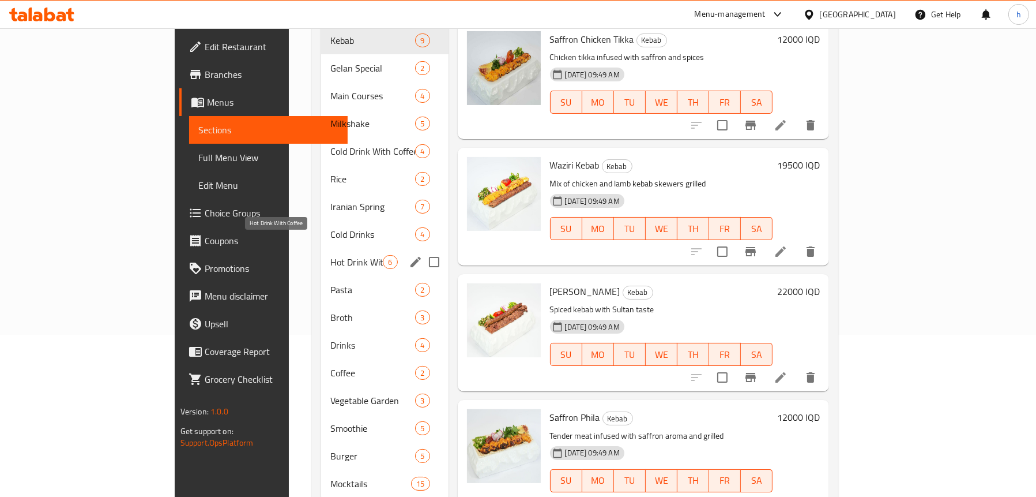
click at [330, 255] on span "Hot Drink With Coffee" at bounding box center [356, 262] width 52 height 14
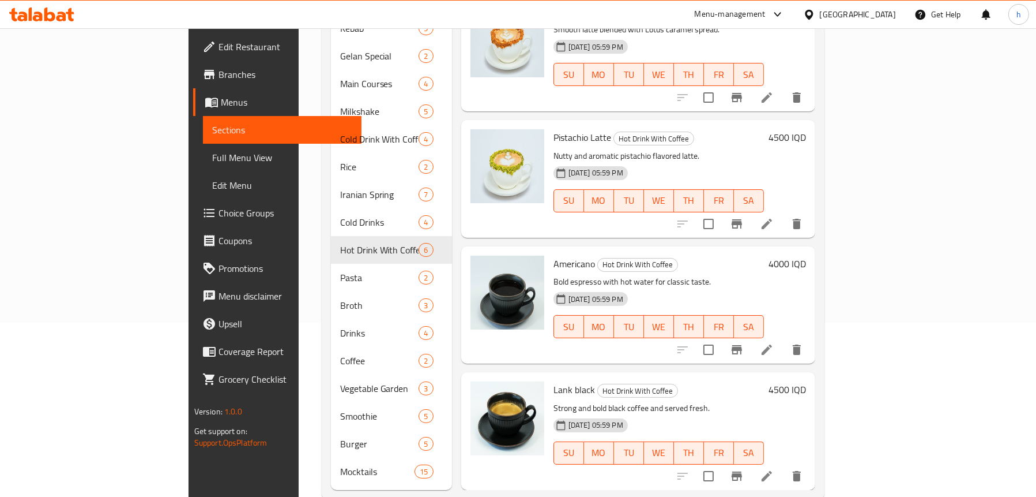
scroll to position [182, 0]
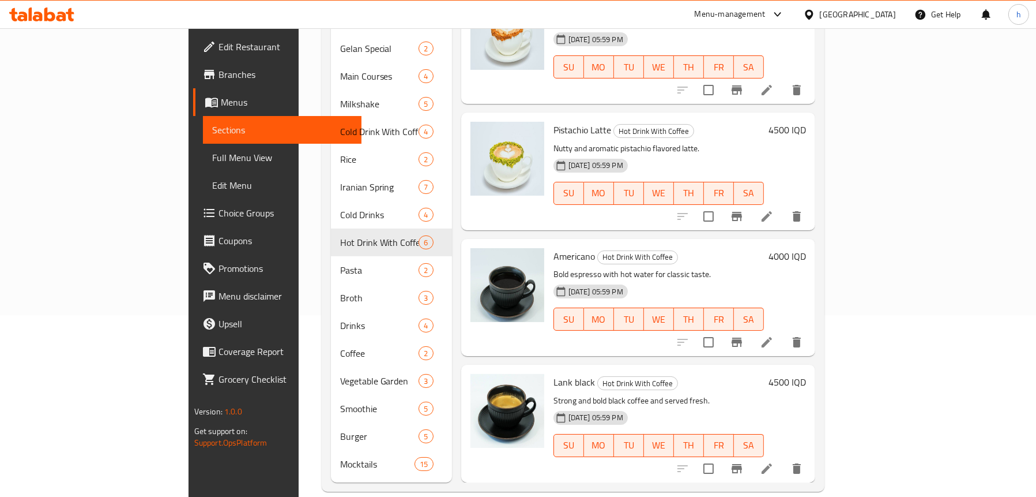
click at [774, 461] on icon at bounding box center [767, 468] width 14 height 14
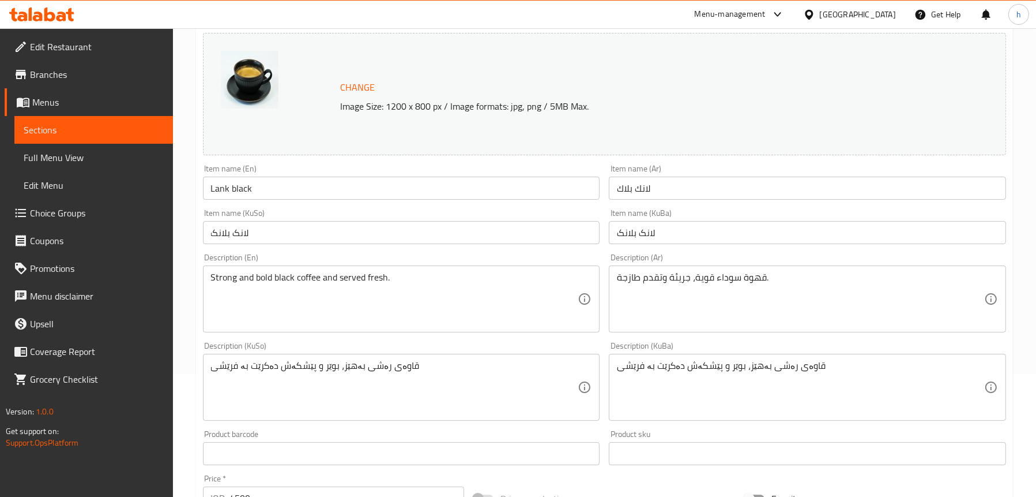
scroll to position [231, 0]
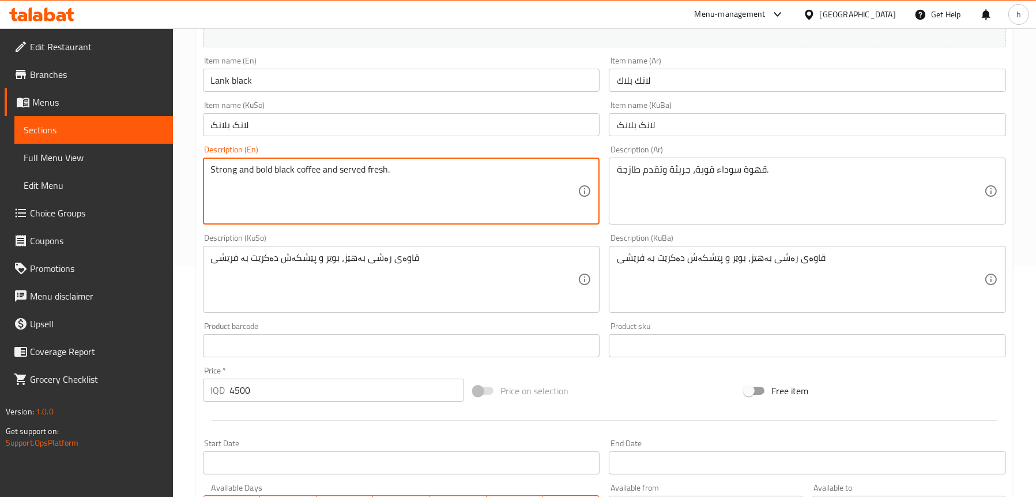
click at [249, 170] on textarea "Strong and bold black coffee and served fresh." at bounding box center [394, 191] width 367 height 55
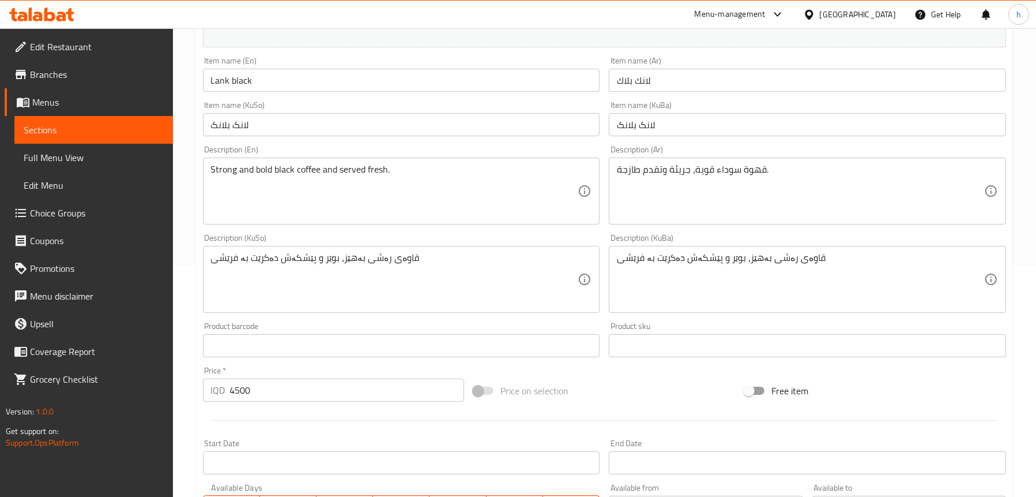
click at [249, 170] on textarea "Strong and bold black coffee and served fresh." at bounding box center [394, 191] width 367 height 55
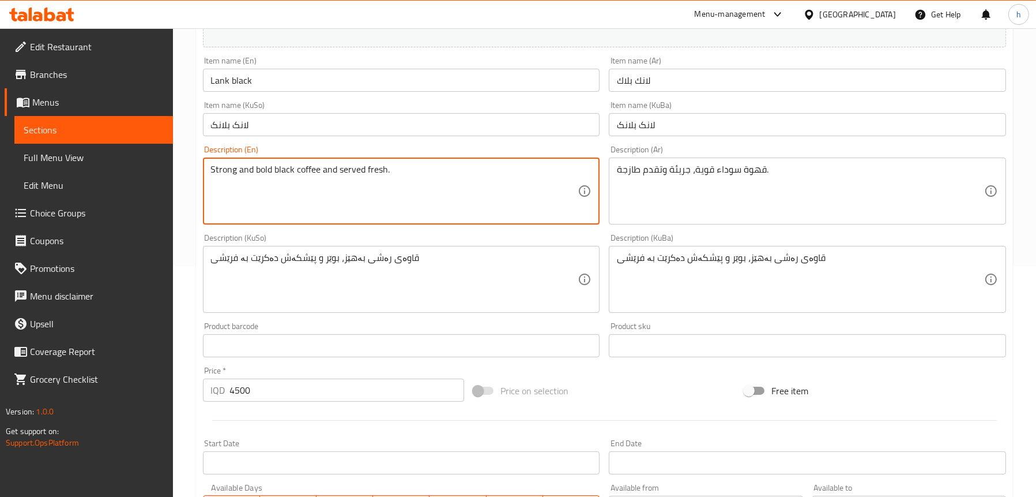
click at [249, 170] on textarea "Strong and bold black coffee and served fresh." at bounding box center [394, 191] width 367 height 55
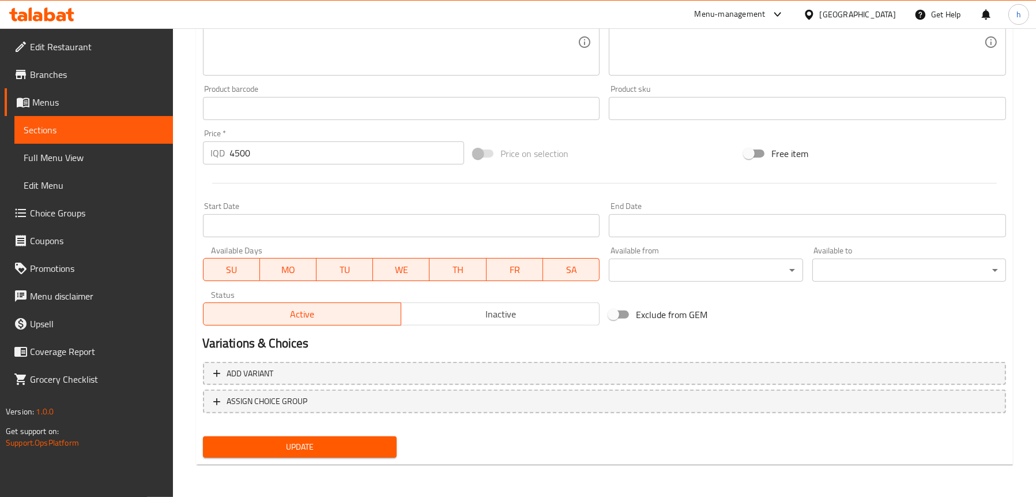
type textarea "Strong, bold black coffee and served fresh."
click at [314, 446] on span "Update" at bounding box center [299, 446] width 175 height 14
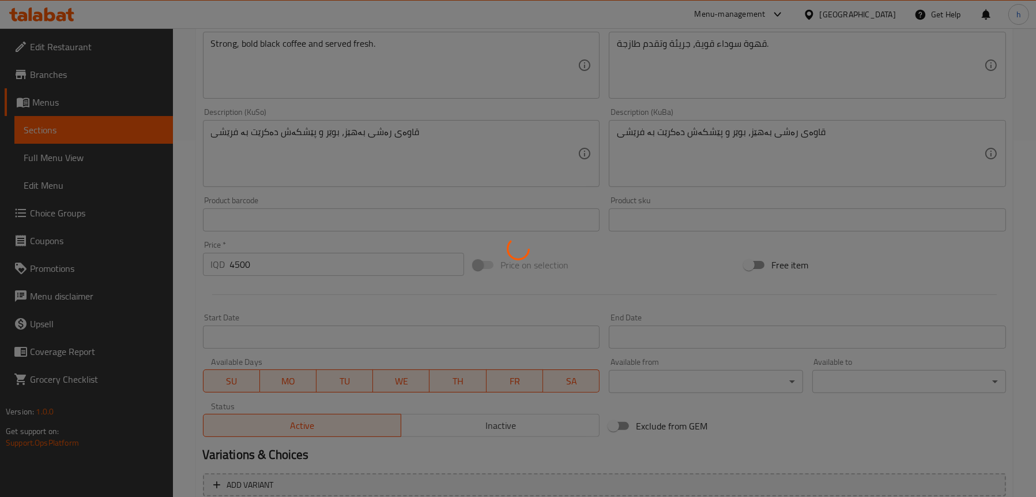
scroll to position [179, 0]
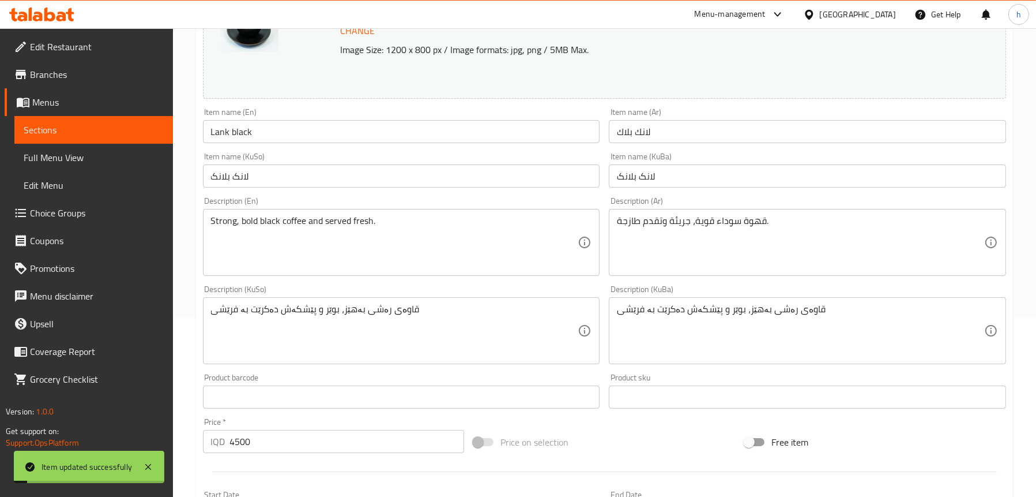
click at [67, 153] on span "Full Menu View" at bounding box center [94, 158] width 140 height 14
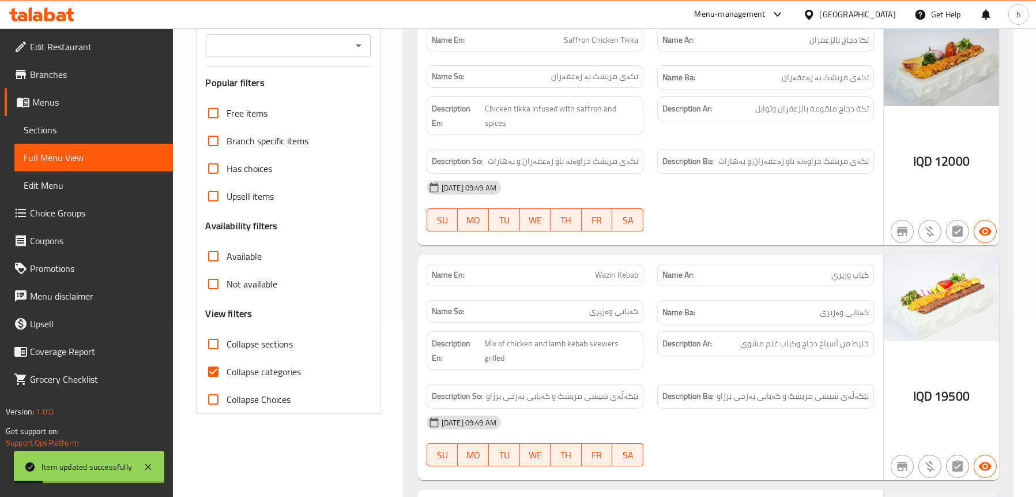
scroll to position [6, 0]
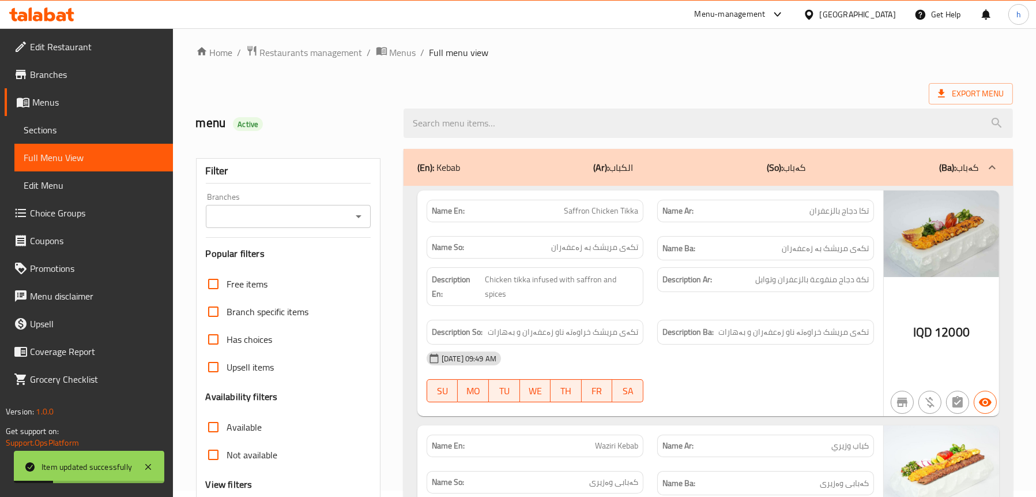
click at [355, 223] on button "Open" at bounding box center [359, 216] width 16 height 16
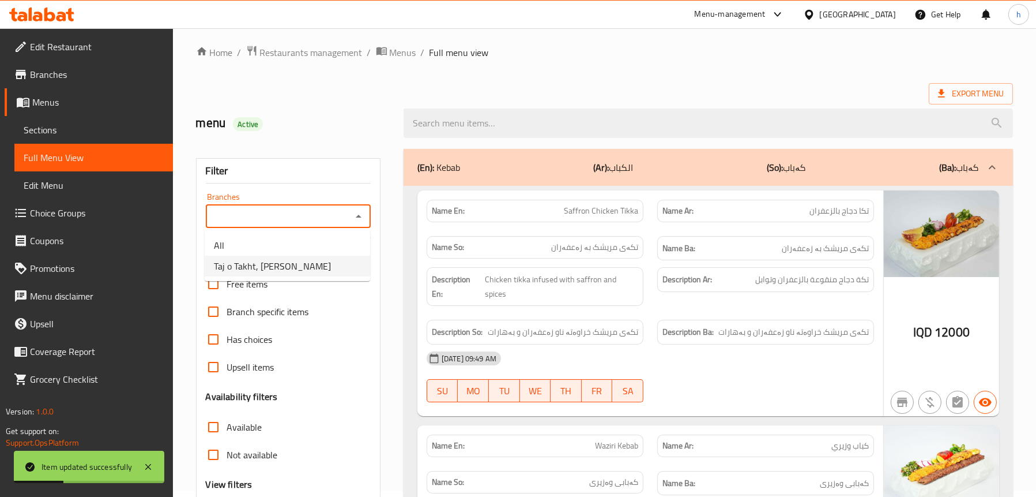
click at [303, 262] on li "Taj o Takht, [PERSON_NAME]" at bounding box center [288, 265] width 166 height 21
type input "Taj o Takht, [PERSON_NAME]"
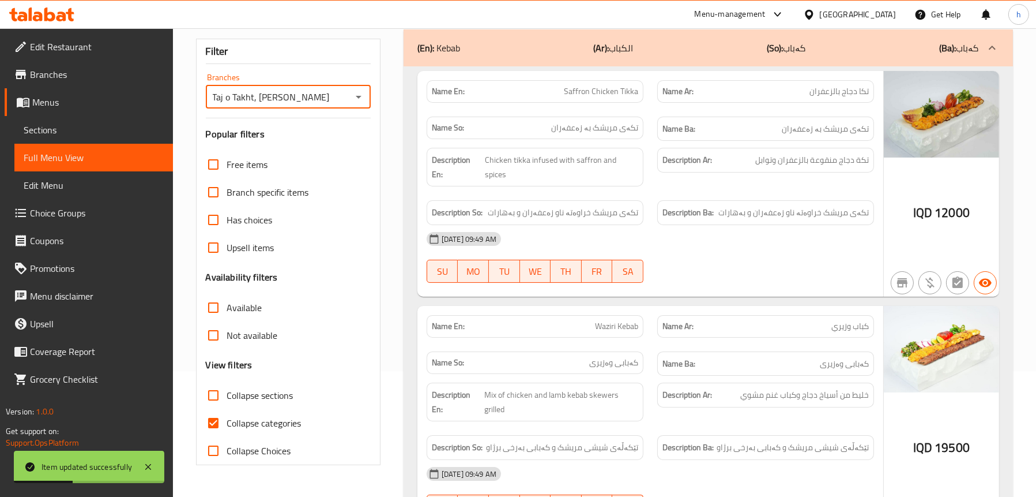
scroll to position [179, 0]
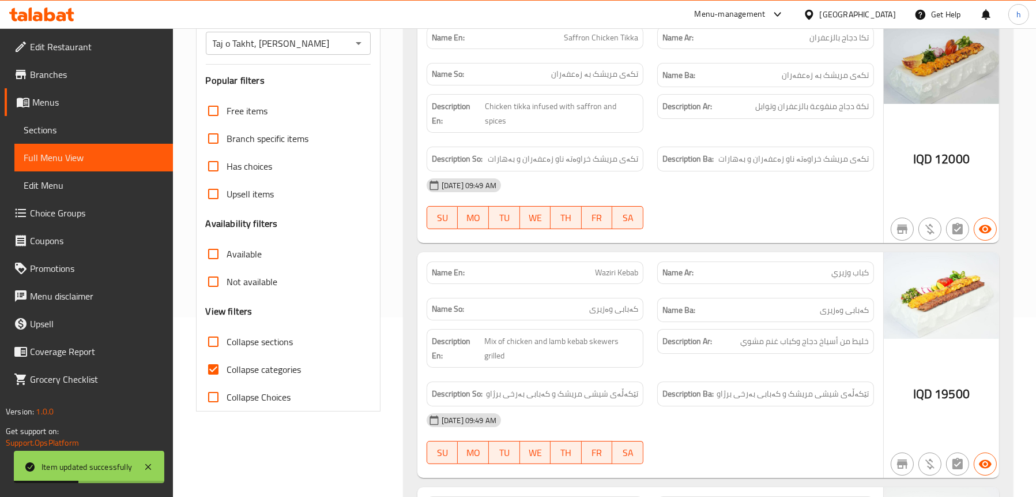
click at [265, 343] on span "Collapse sections" at bounding box center [260, 341] width 66 height 14
click at [227, 343] on input "Collapse sections" at bounding box center [214, 342] width 28 height 28
checkbox input "true"
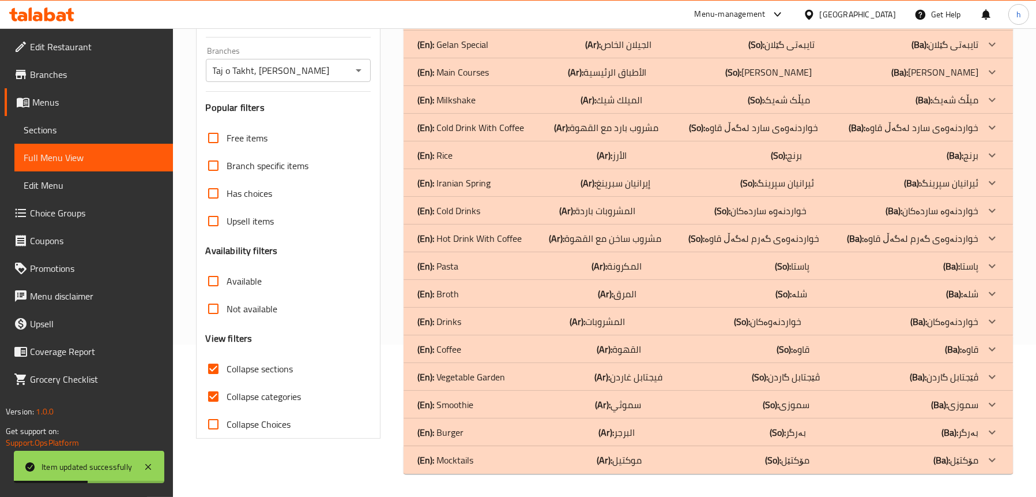
scroll to position [152, 0]
click at [548, 165] on div "(En): Rice (Ar): الأرز (So): برنج (Ba): برنج" at bounding box center [709, 155] width 610 height 28
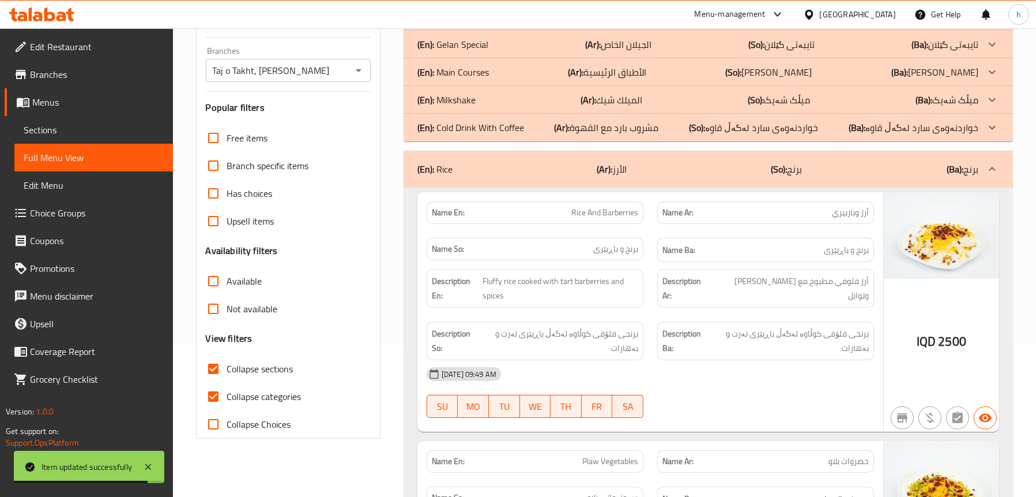
click at [543, 163] on div "(En): Rice (Ar): الأرز (So): برنج (Ba): برنج" at bounding box center [698, 169] width 561 height 14
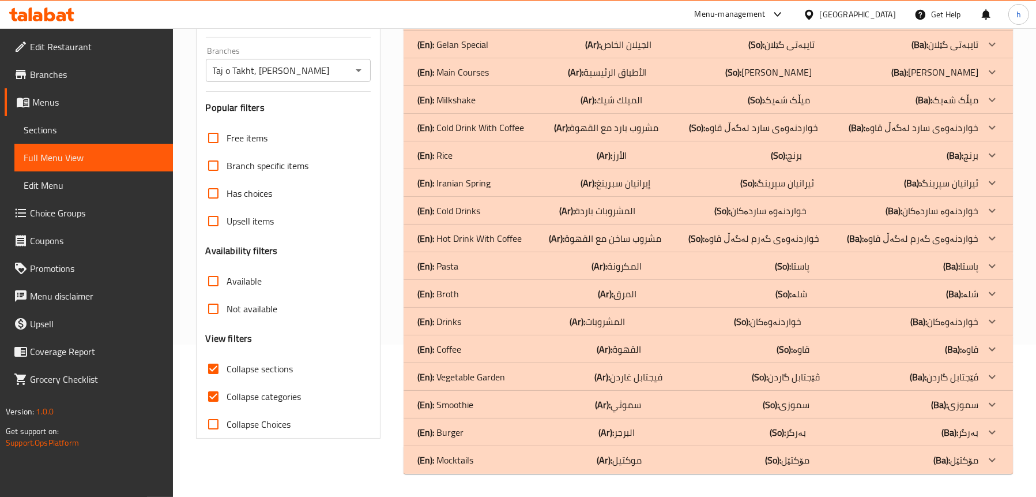
click at [473, 343] on div "(En): Coffee (Ar): القهوة (So): قاوە (Ba): قاوە" at bounding box center [698, 349] width 561 height 14
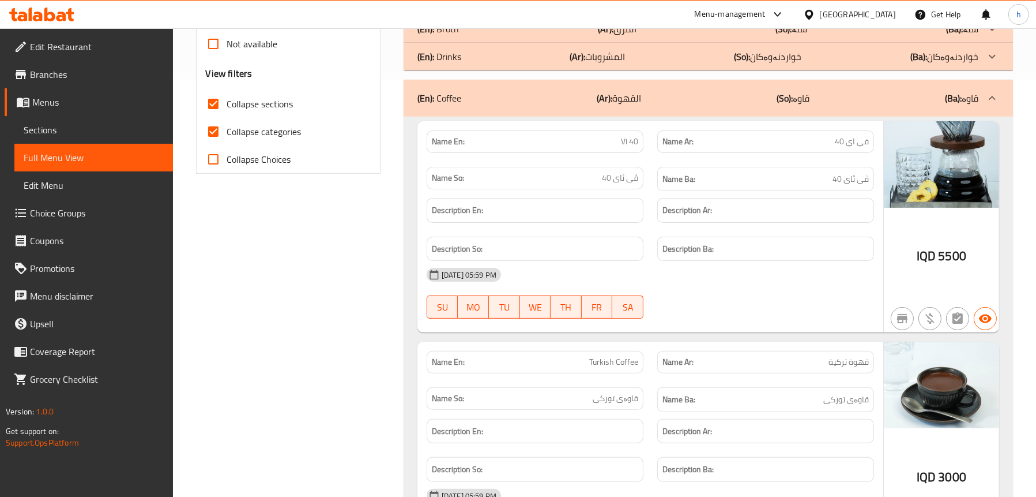
scroll to position [556, 0]
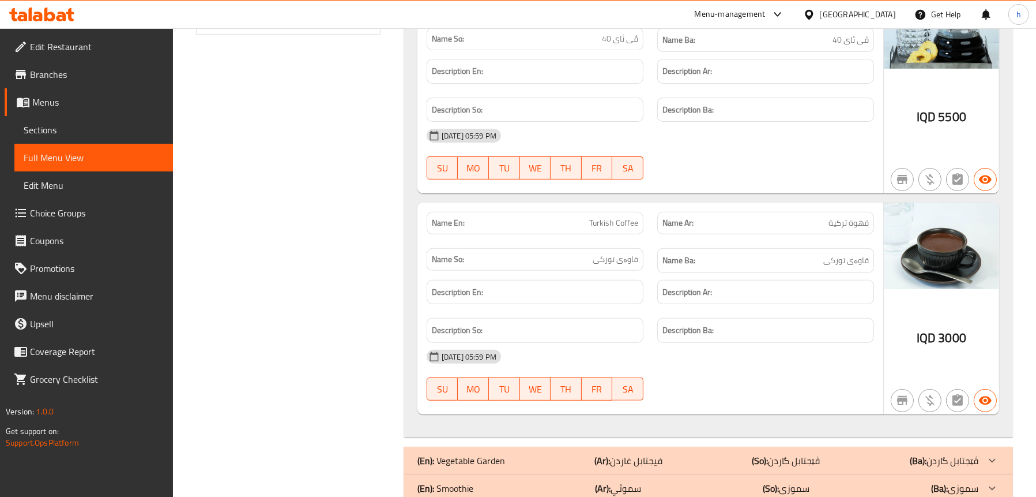
click at [366, 209] on div "Filter Branches Taj o Takht, Ali Naji Branches Popular filters Free items Branc…" at bounding box center [293, 78] width 208 height 972
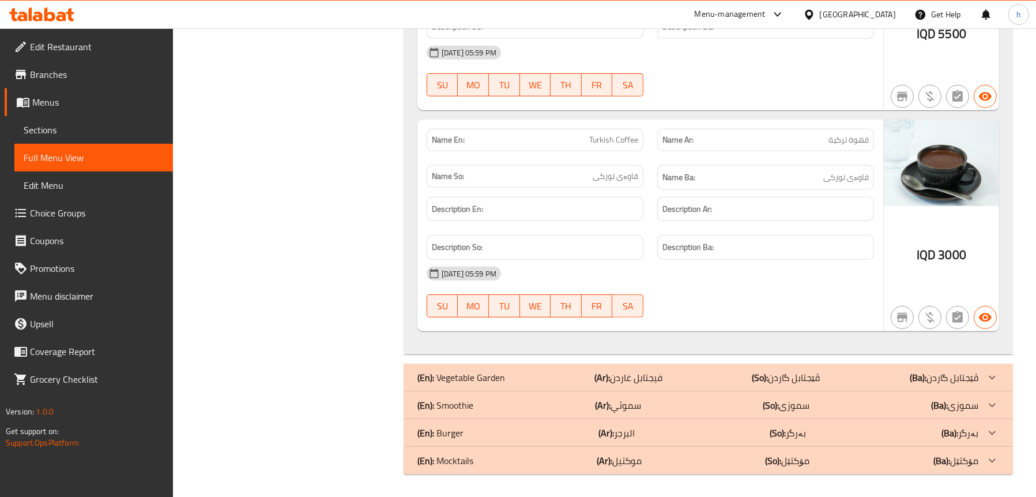
click at [457, 400] on p "(En): Smoothie" at bounding box center [446, 405] width 56 height 14
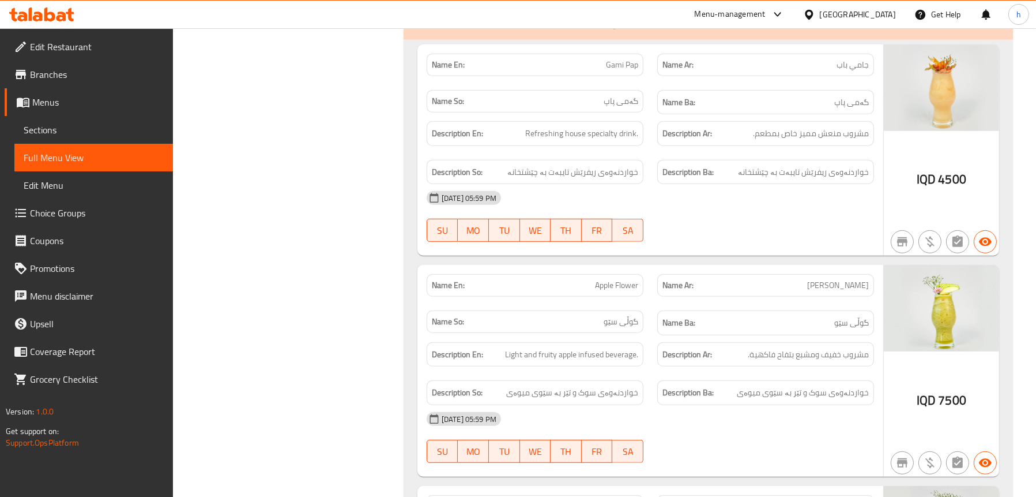
scroll to position [1043, 0]
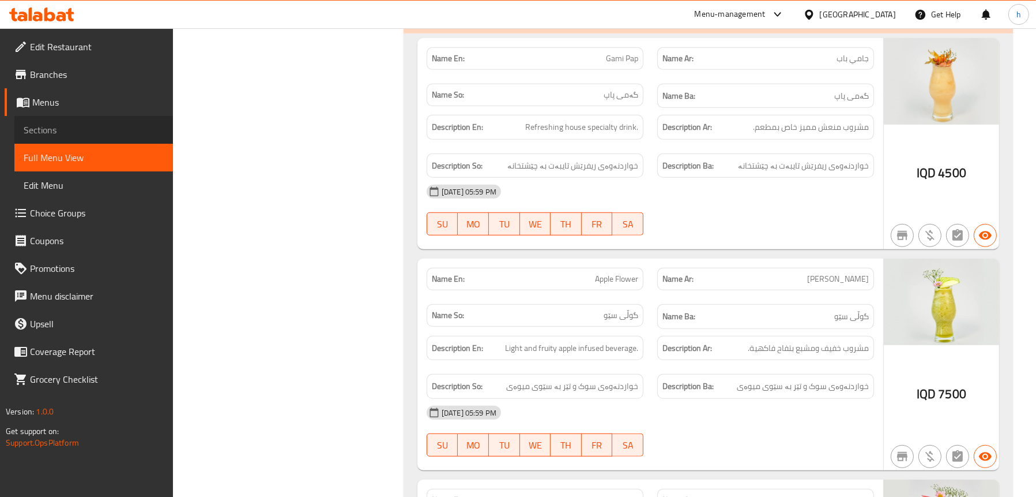
click at [59, 119] on link "Sections" at bounding box center [93, 130] width 159 height 28
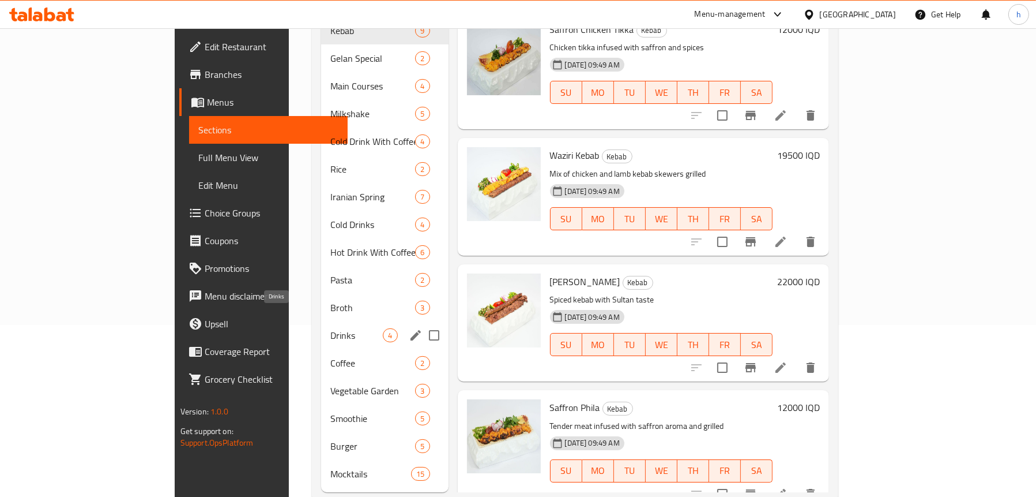
scroll to position [182, 0]
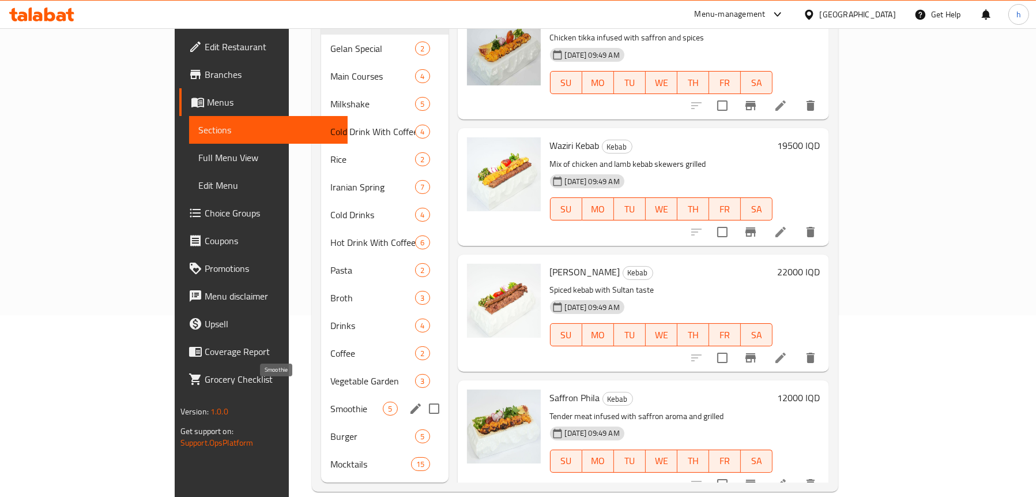
click at [330, 401] on span "Smoothie" at bounding box center [356, 408] width 52 height 14
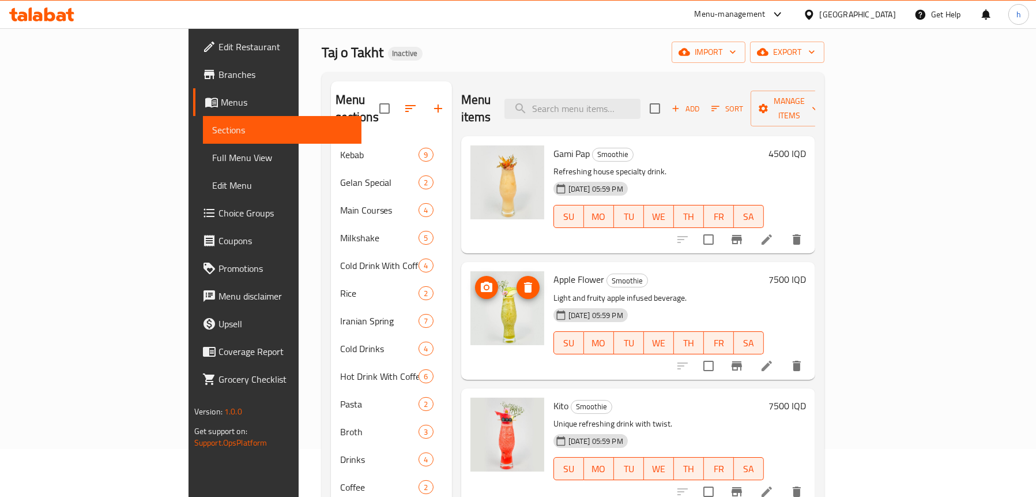
scroll to position [9, 0]
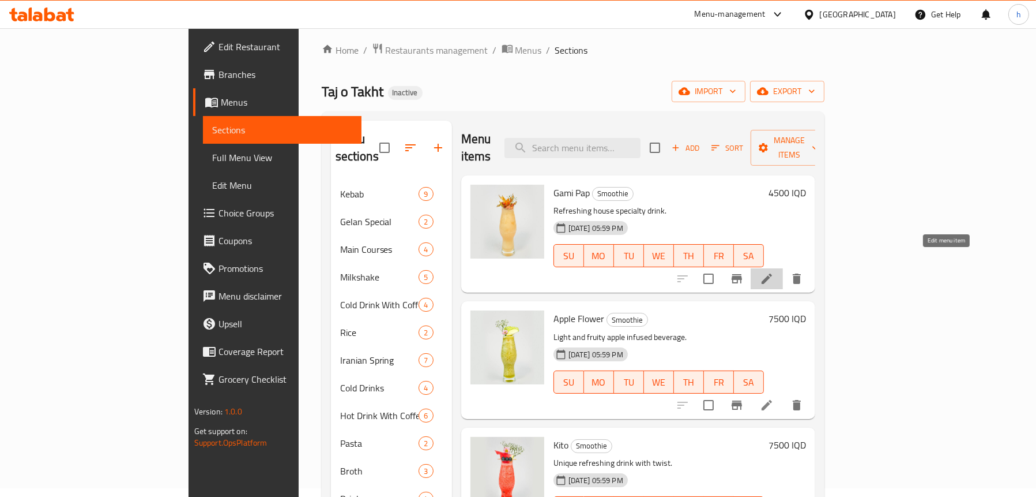
click at [774, 272] on icon at bounding box center [767, 279] width 14 height 14
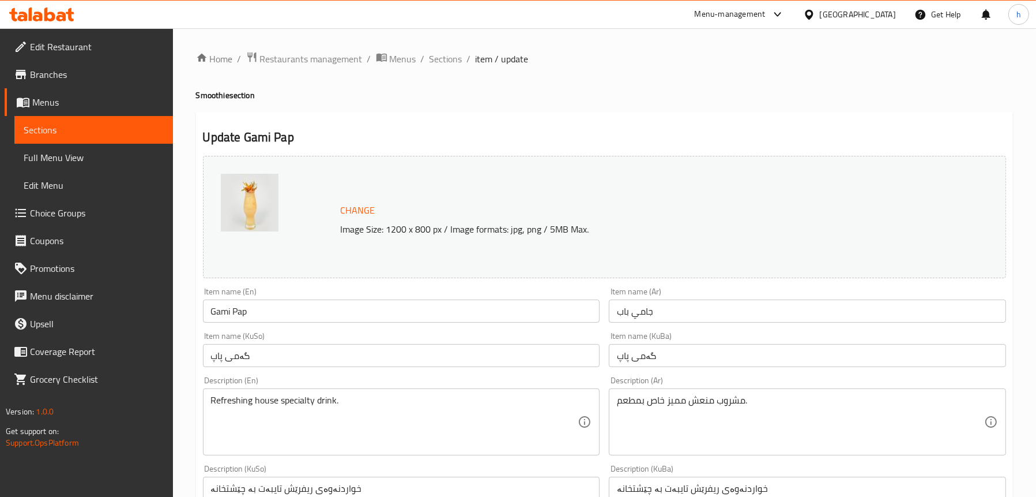
click at [682, 398] on textarea "مشروب منعش مميز خاص بمطعم." at bounding box center [800, 421] width 367 height 55
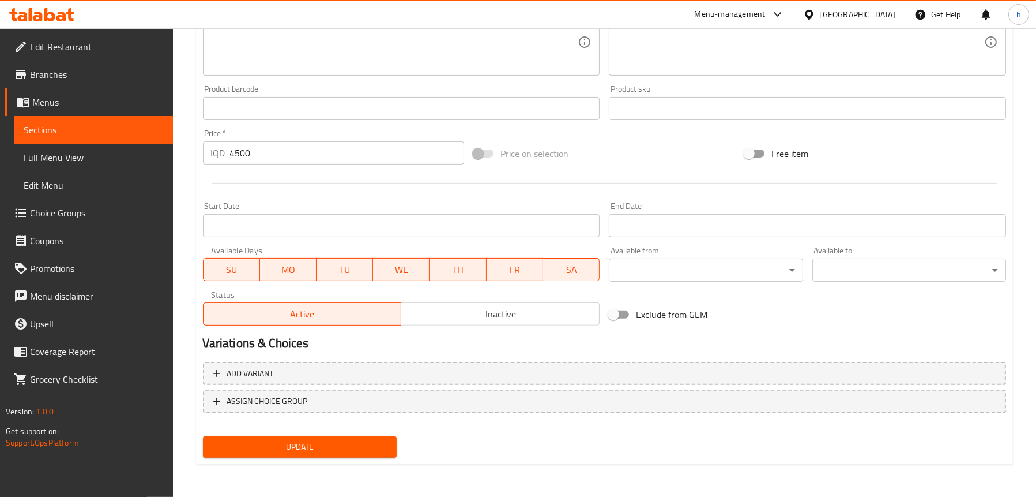
type textarea "مشروب منعش خاص بمطعم."
click at [258, 441] on span "Update" at bounding box center [299, 446] width 175 height 14
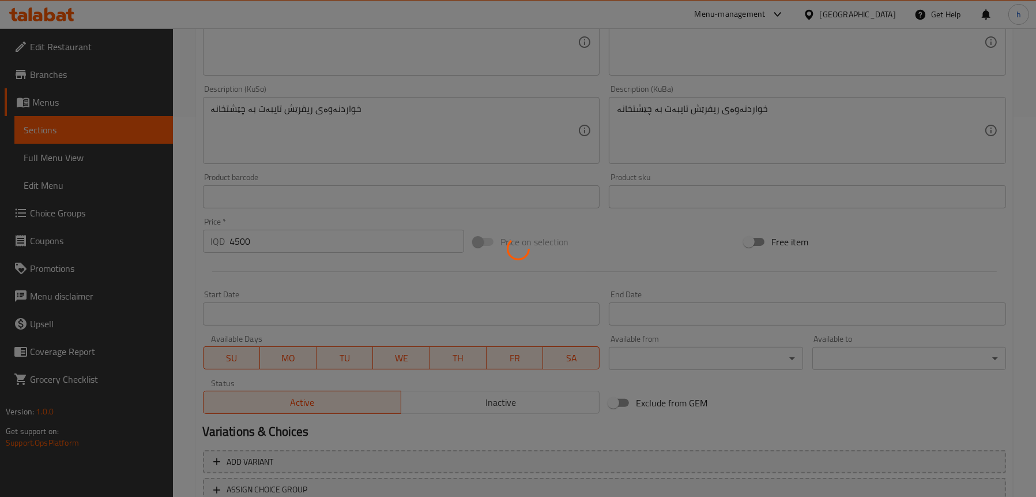
scroll to position [295, 0]
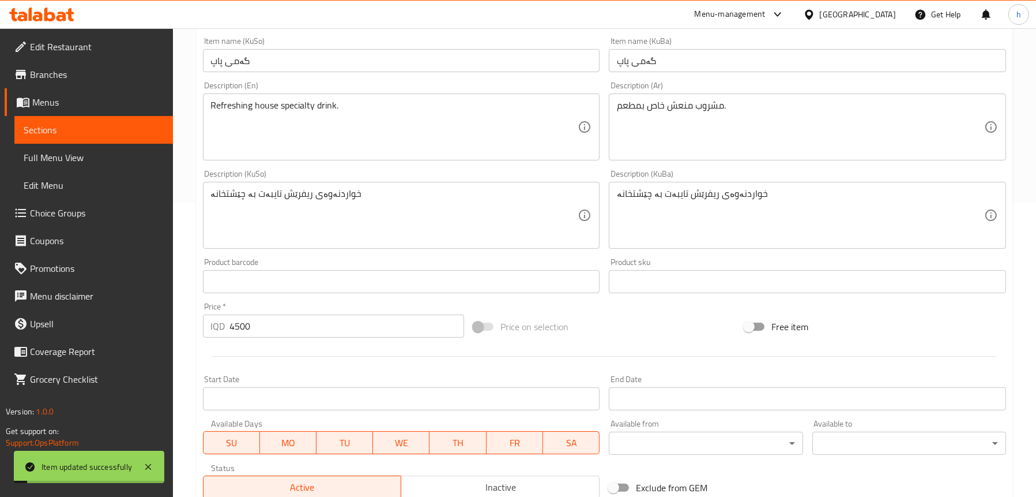
click at [86, 157] on span "Full Menu View" at bounding box center [94, 158] width 140 height 14
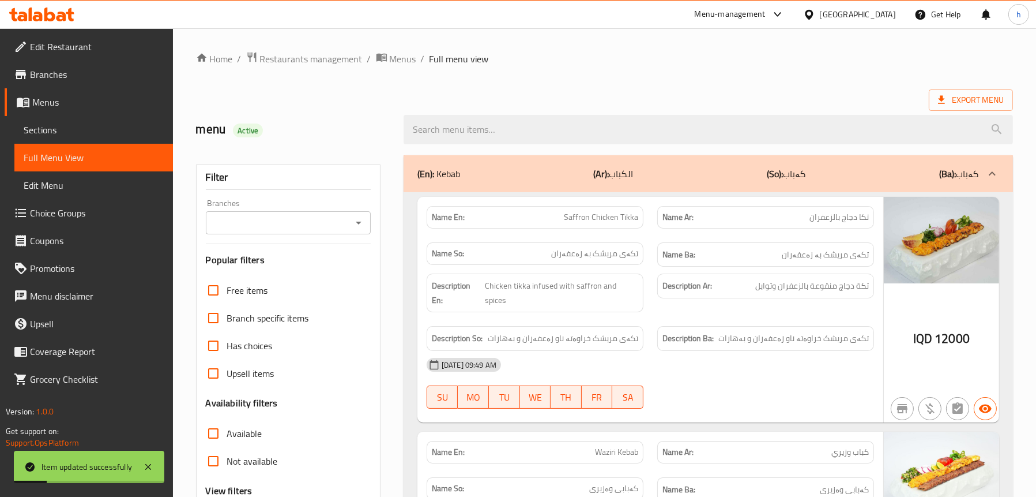
click at [363, 219] on icon "Open" at bounding box center [359, 223] width 14 height 14
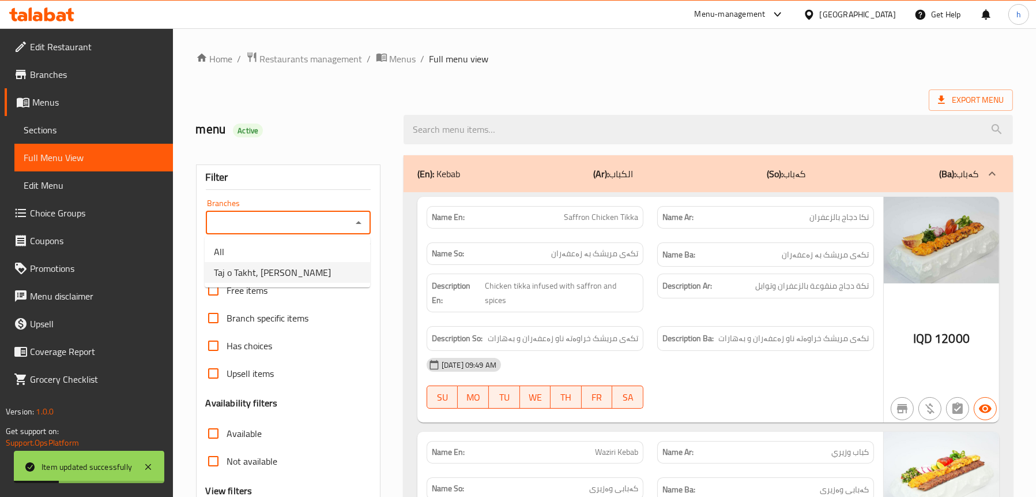
click at [307, 266] on li "Taj o Takht, [PERSON_NAME]" at bounding box center [288, 272] width 166 height 21
type input "Taj o Takht, [PERSON_NAME]"
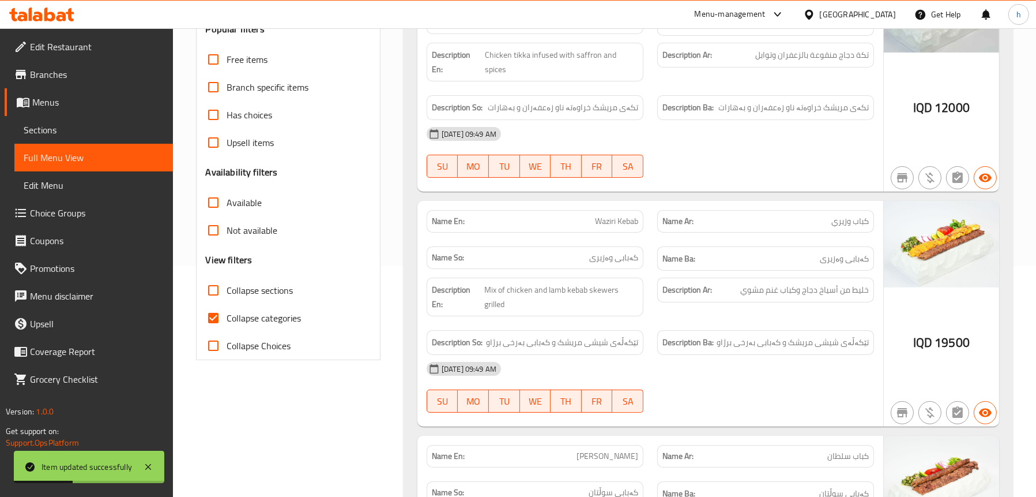
click at [280, 283] on span "Collapse sections" at bounding box center [260, 290] width 66 height 14
click at [227, 282] on input "Collapse sections" at bounding box center [214, 290] width 28 height 28
checkbox input "true"
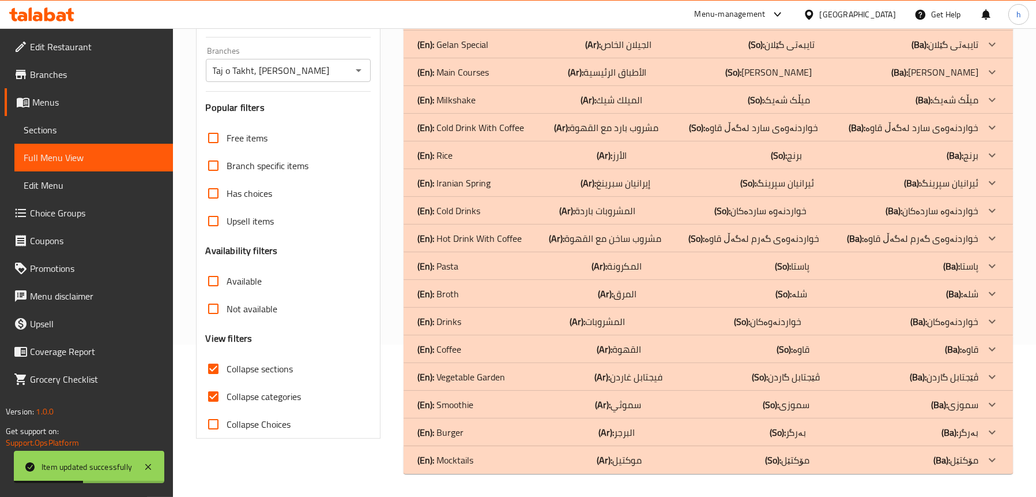
scroll to position [152, 0]
click at [465, 398] on p "(En): Smoothie" at bounding box center [446, 404] width 56 height 14
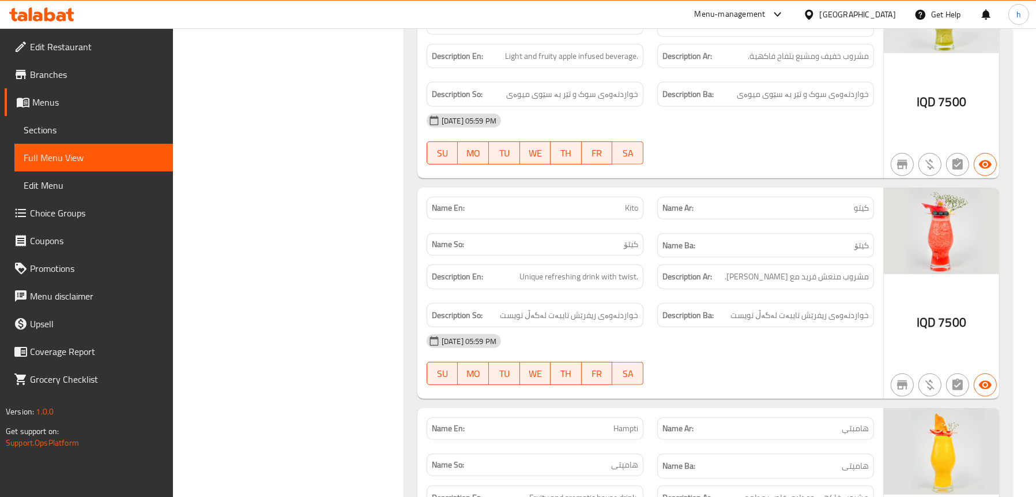
scroll to position [902, 0]
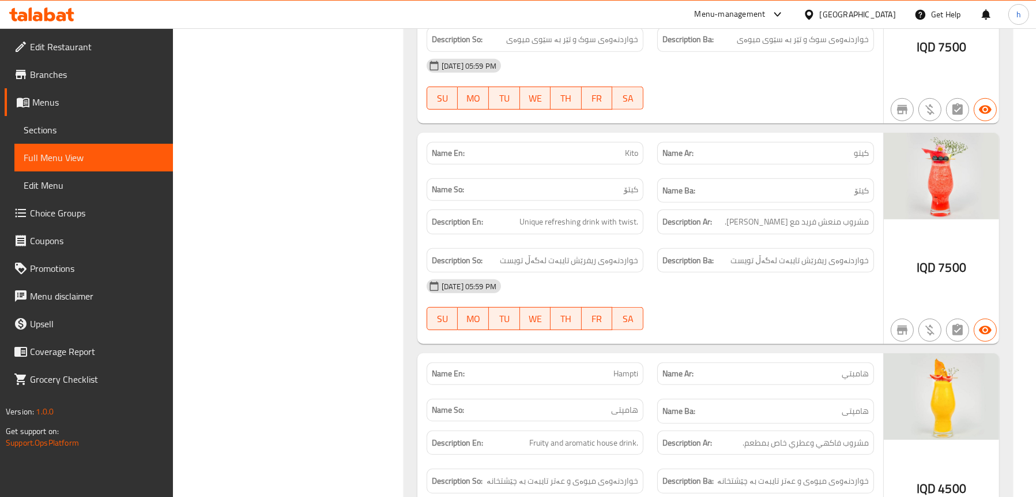
click at [288, 240] on div "Filter Branches Taj o Takht, Ali Naji Branches Popular filters Free items Branc…" at bounding box center [293, 77] width 208 height 1662
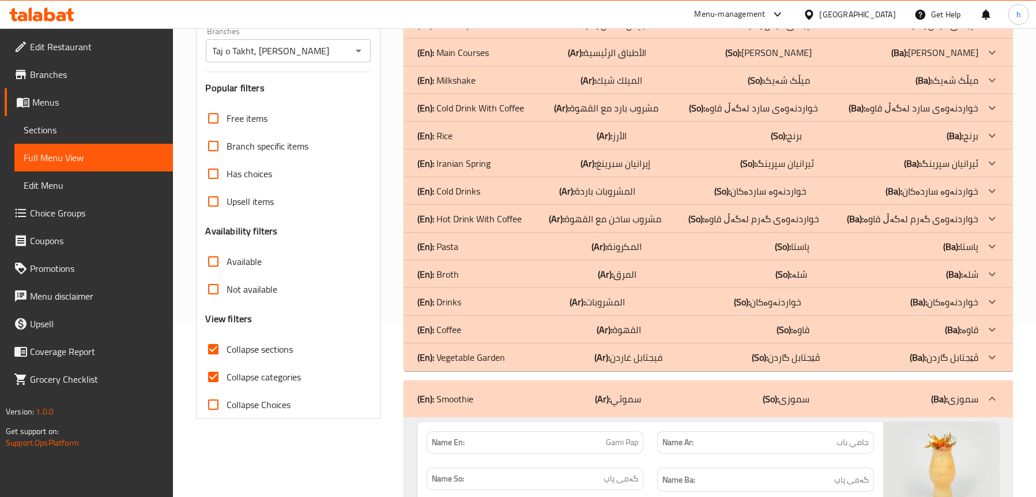
scroll to position [173, 0]
click at [488, 103] on p "(En): Cold Drink With Coffee" at bounding box center [471, 107] width 107 height 14
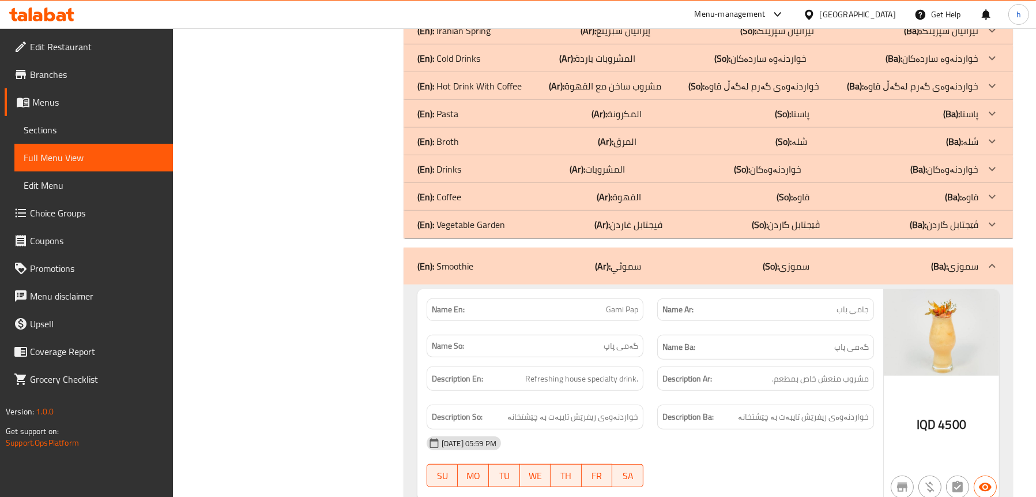
scroll to position [1269, 0]
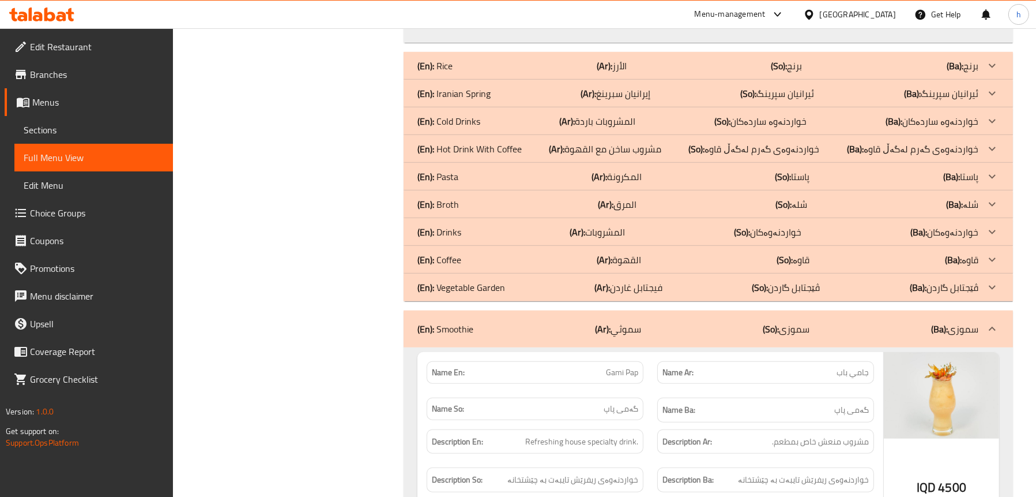
click at [465, 146] on p "(En): Hot Drink With Coffee" at bounding box center [470, 149] width 104 height 14
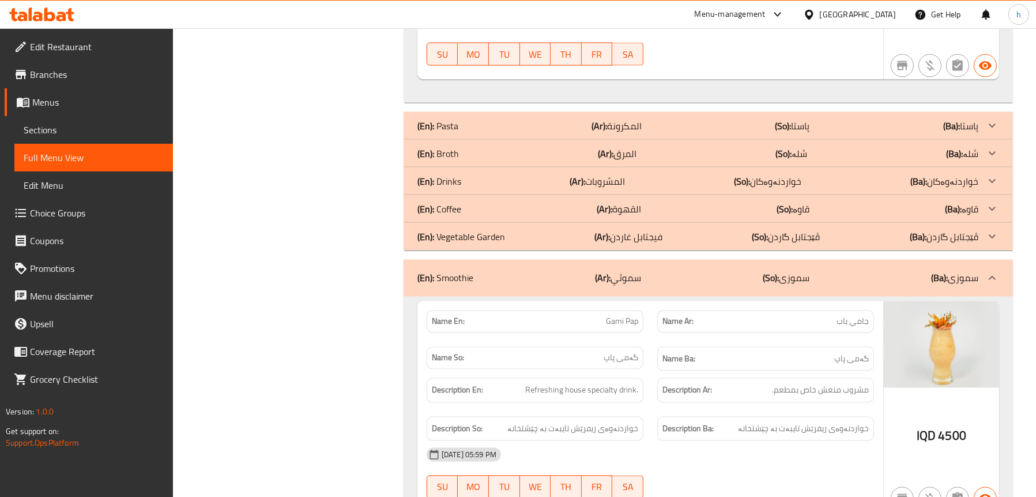
scroll to position [2768, 0]
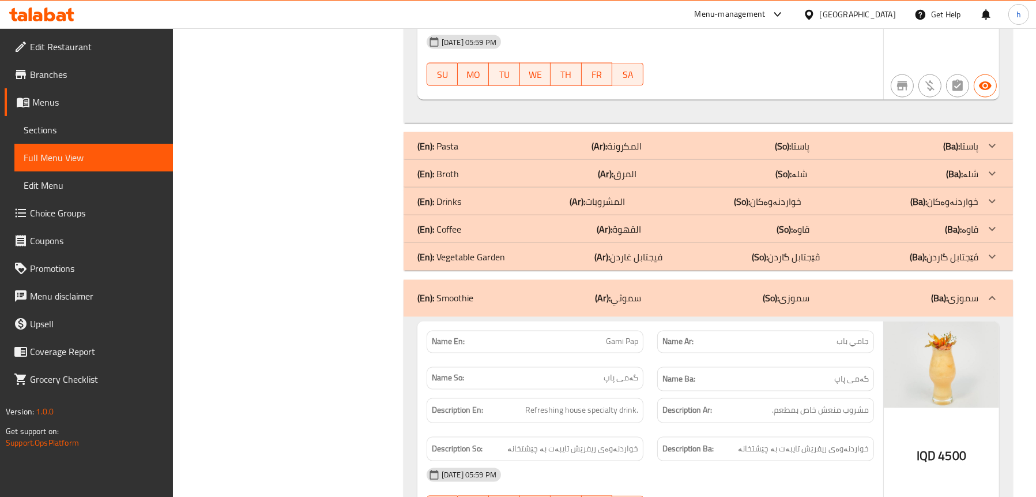
click at [461, 222] on p "(En): Coffee" at bounding box center [440, 229] width 44 height 14
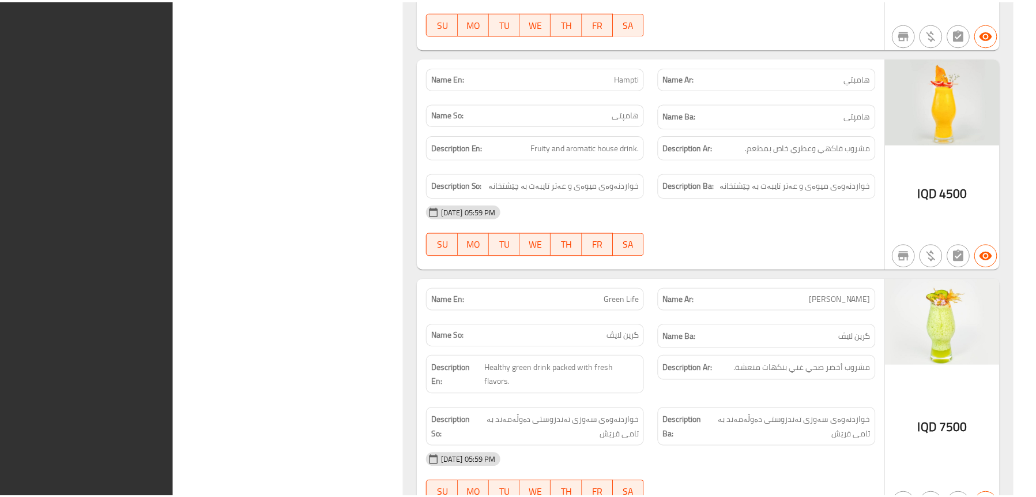
scroll to position [4264, 0]
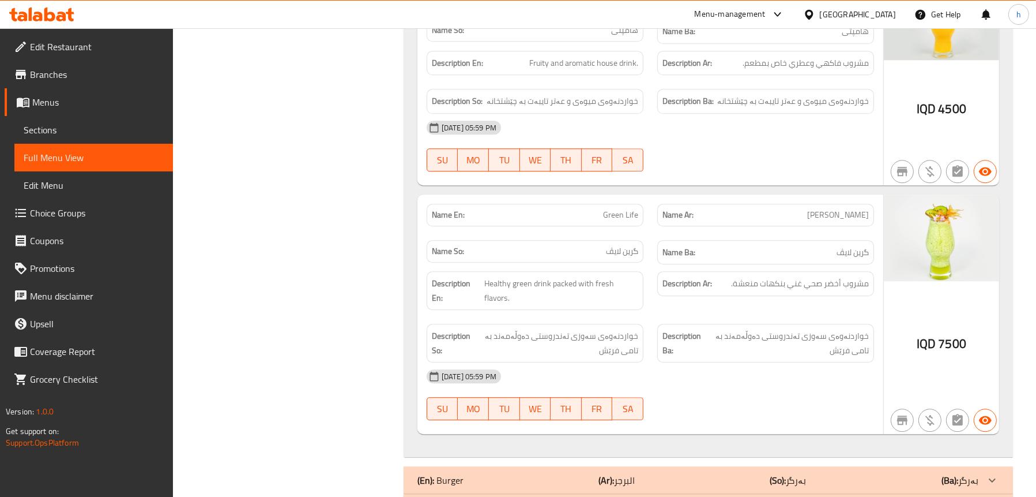
click at [62, 15] on icon at bounding box center [41, 14] width 65 height 14
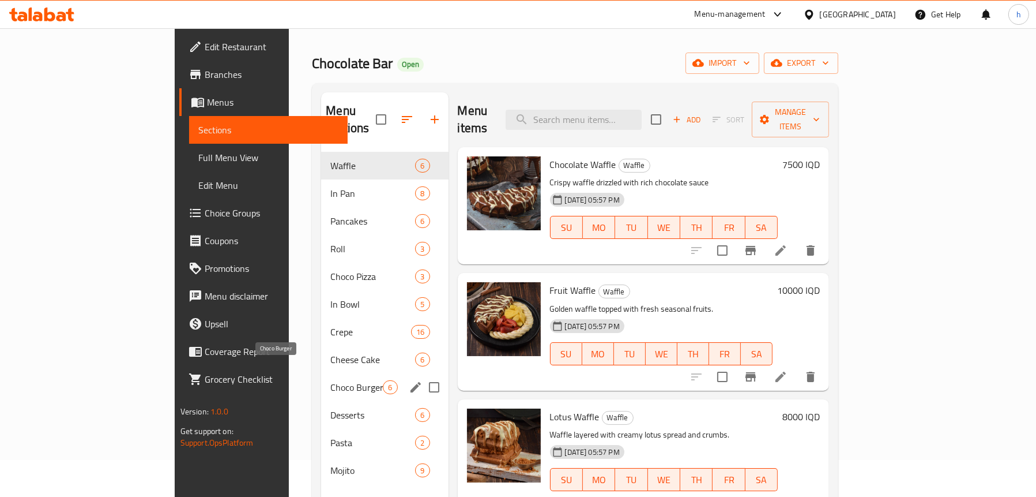
scroll to position [115, 0]
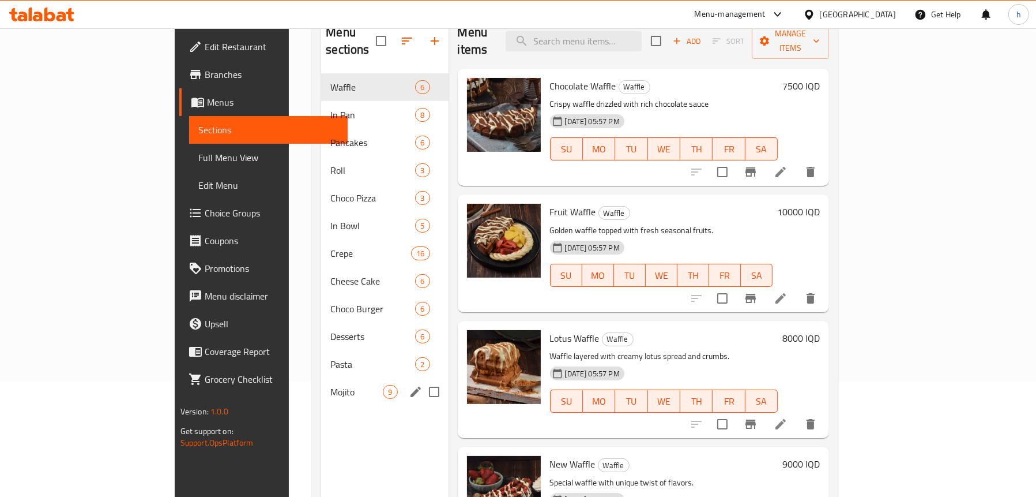
click at [321, 378] on div "Mojito 9" at bounding box center [384, 392] width 127 height 28
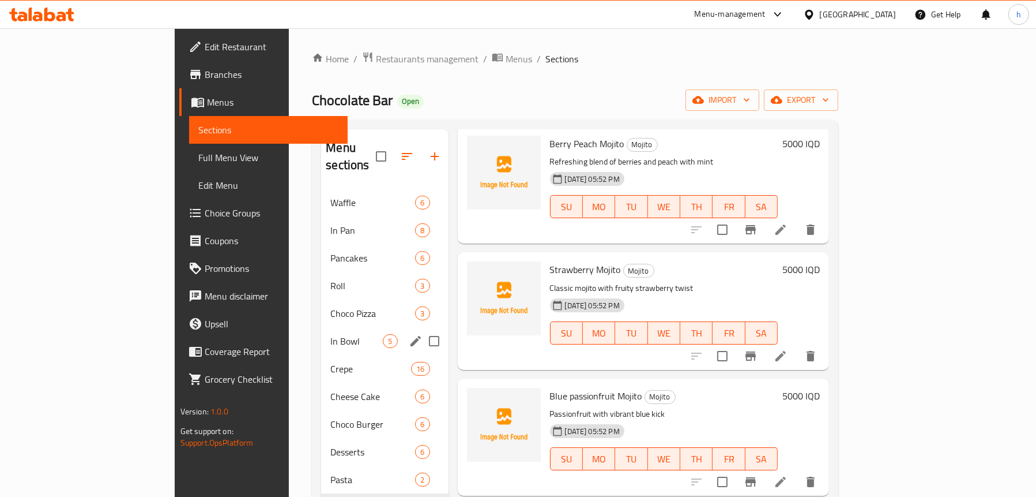
scroll to position [115, 0]
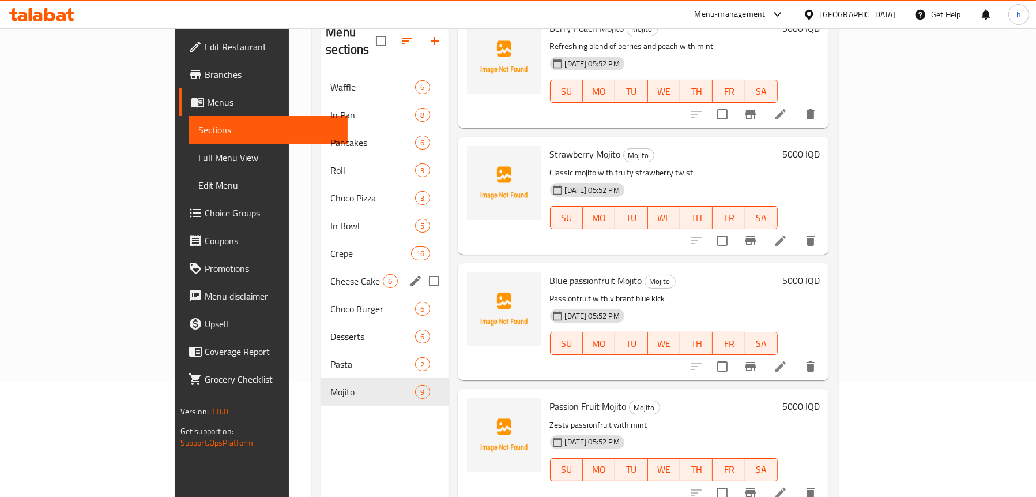
click at [321, 267] on div "Cheese Cake 6" at bounding box center [384, 281] width 127 height 28
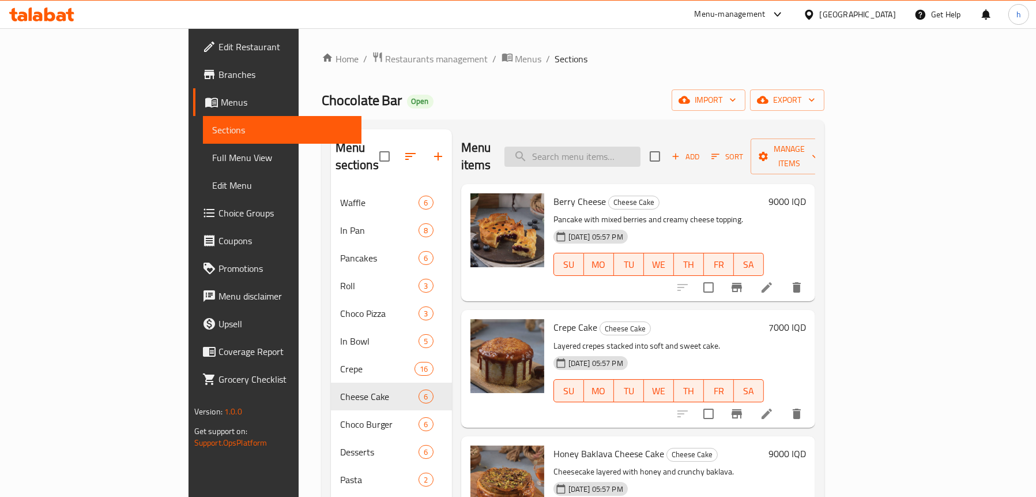
click at [612, 146] on input "search" at bounding box center [573, 156] width 136 height 20
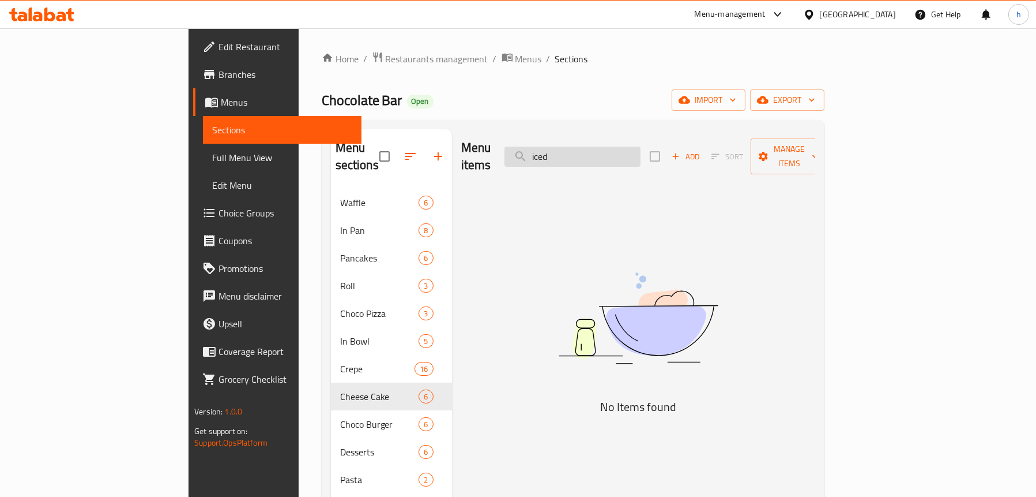
click at [641, 148] on input "iced" at bounding box center [573, 156] width 136 height 20
drag, startPoint x: 641, startPoint y: 148, endPoint x: 567, endPoint y: 156, distance: 74.8
click at [567, 156] on div "Menu items iced Add Sort Manage items" at bounding box center [638, 156] width 354 height 55
type input "f"
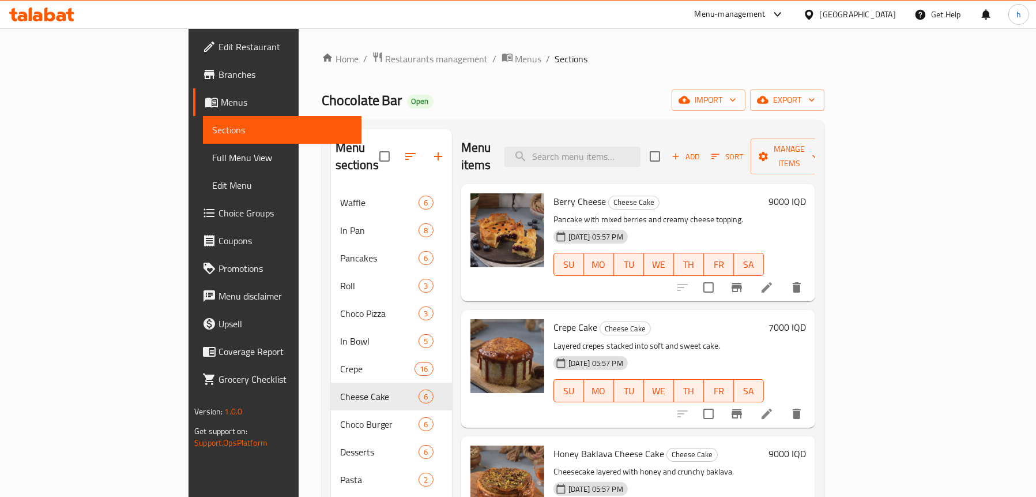
type input "i"
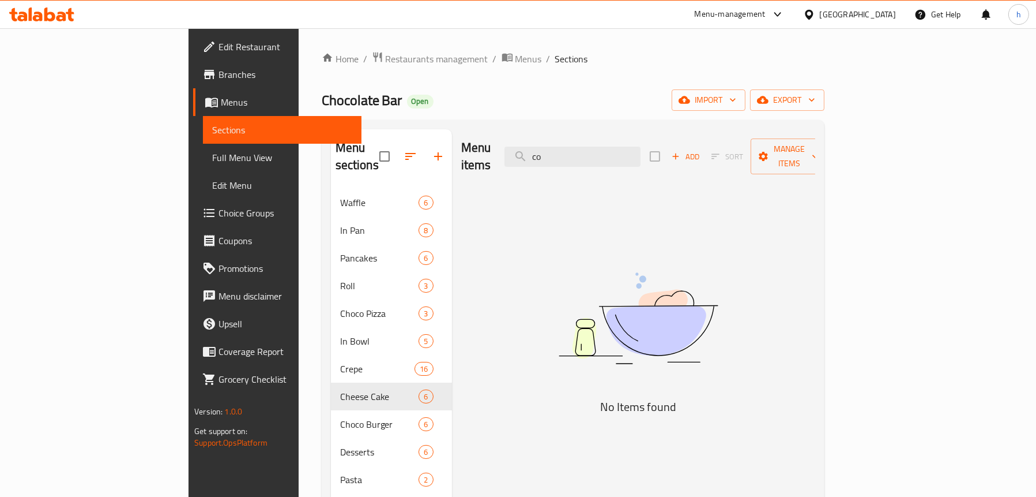
type input "c"
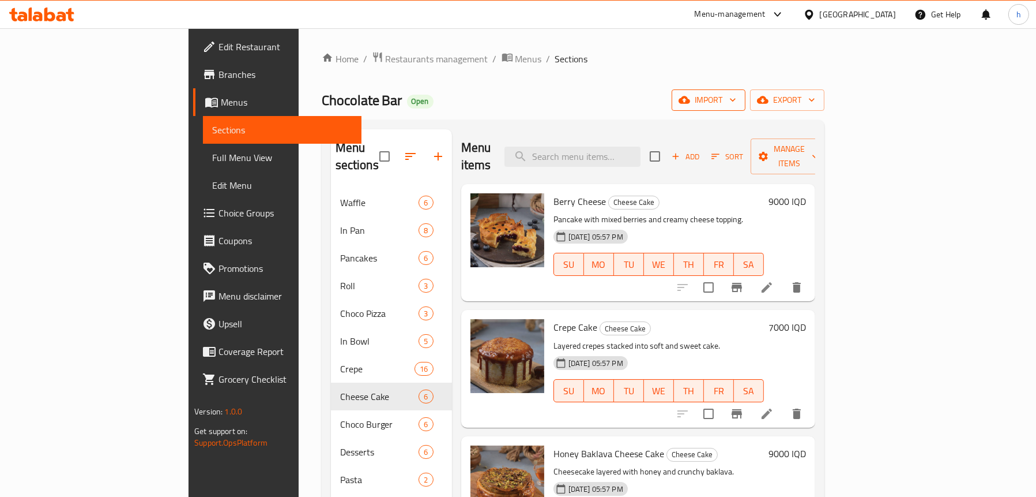
click at [736, 103] on span "import" at bounding box center [708, 100] width 55 height 14
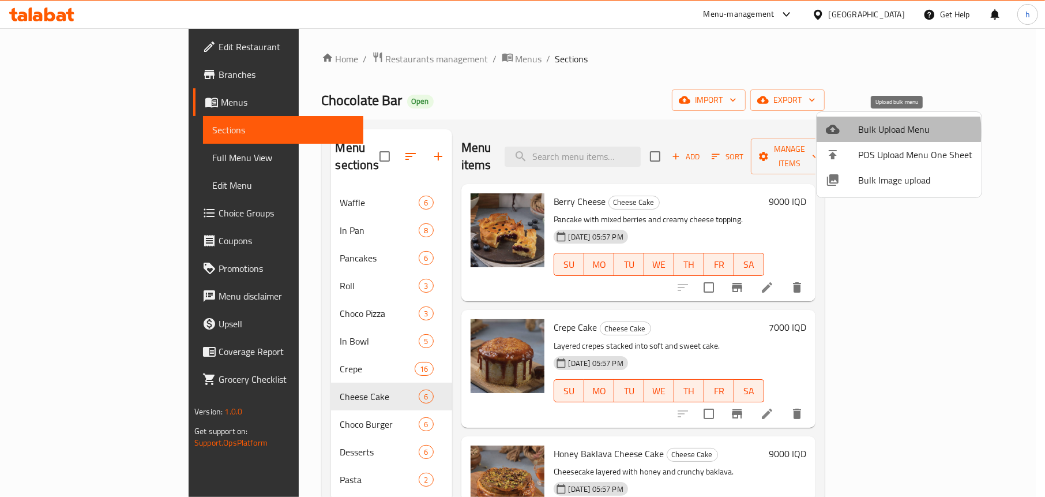
click at [881, 131] on span "Bulk Upload Menu" at bounding box center [915, 129] width 114 height 14
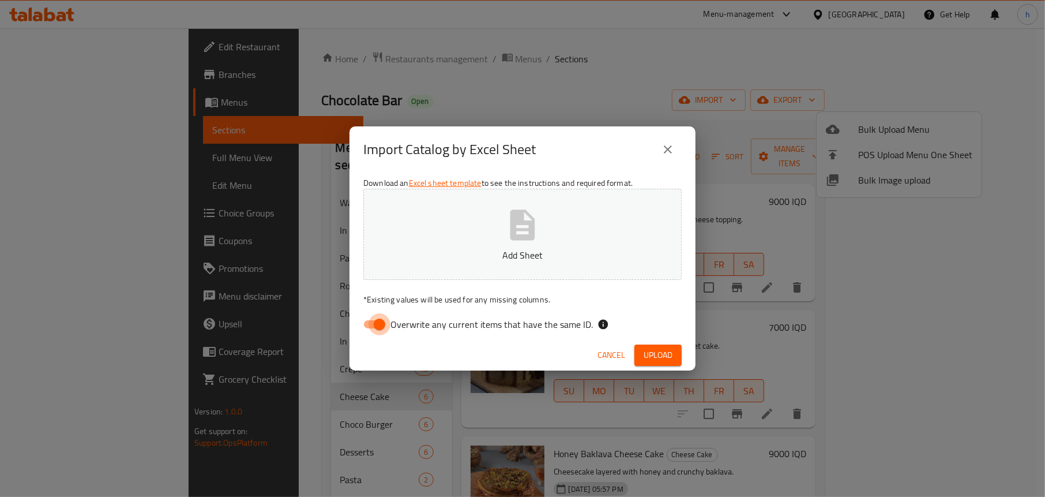
click at [373, 329] on input "Overwrite any current items that have the same ID." at bounding box center [380, 324] width 66 height 22
checkbox input "false"
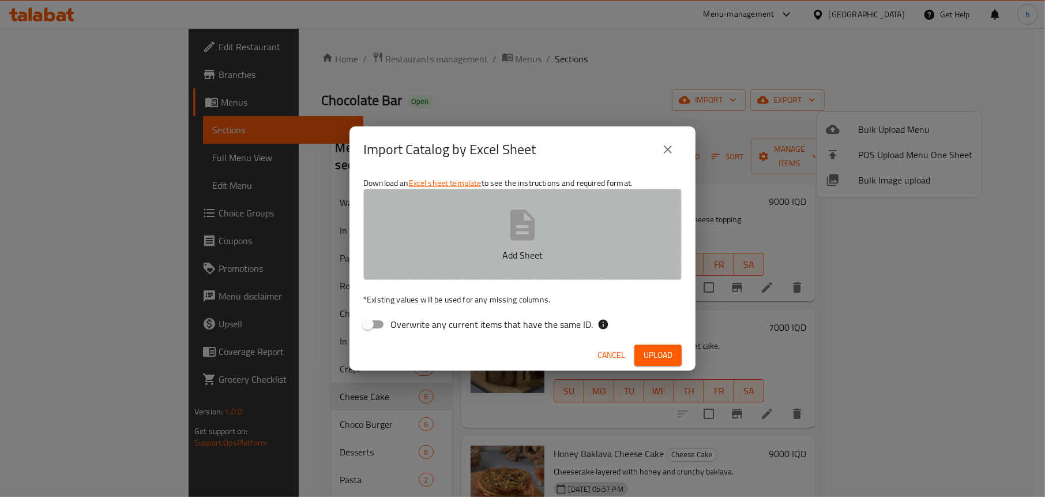
click at [509, 238] on icon "button" at bounding box center [522, 224] width 37 height 37
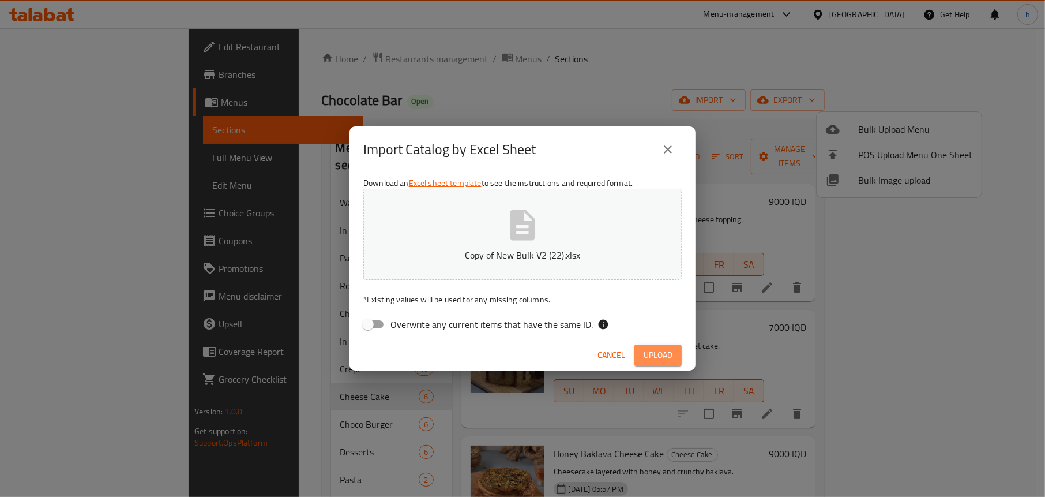
click at [657, 348] on span "Upload" at bounding box center [658, 355] width 29 height 14
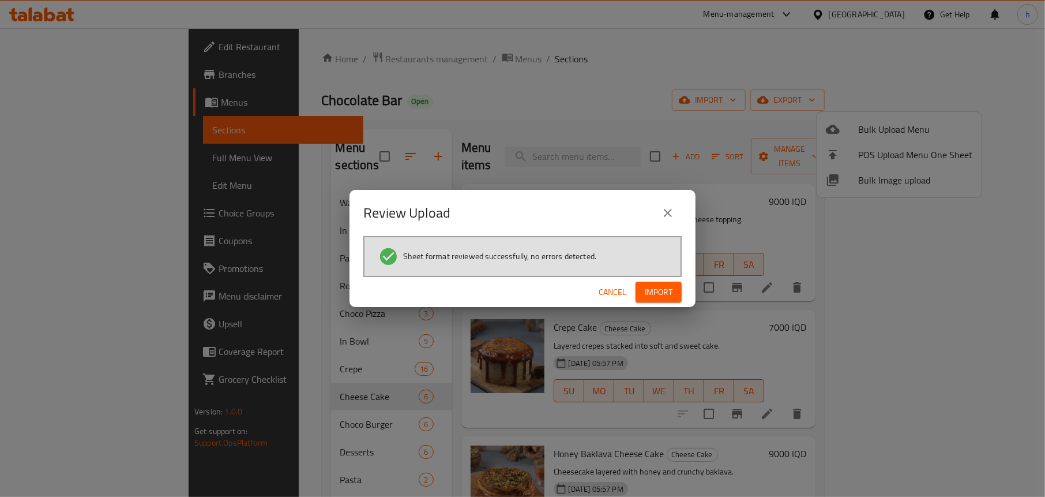
click at [645, 296] on span "Import" at bounding box center [659, 292] width 28 height 14
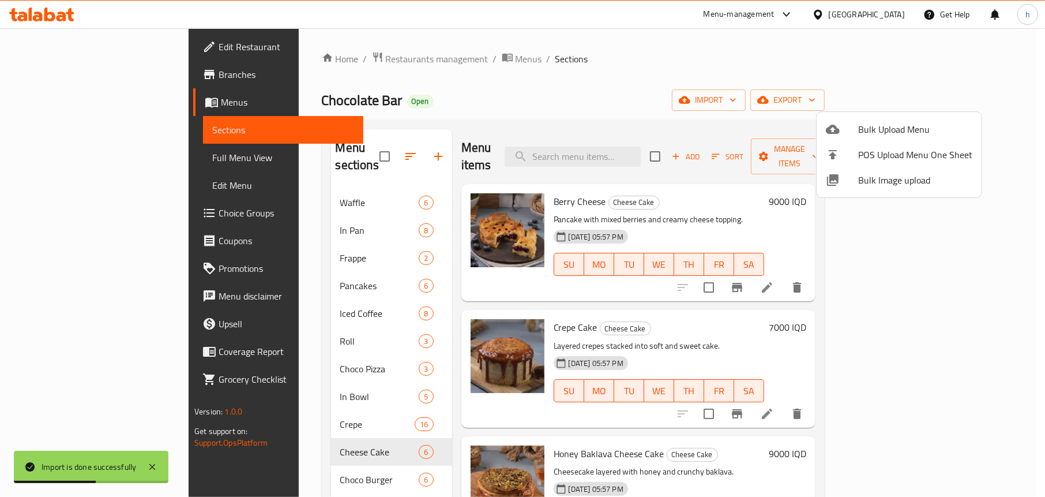
click at [532, 43] on div at bounding box center [522, 248] width 1045 height 497
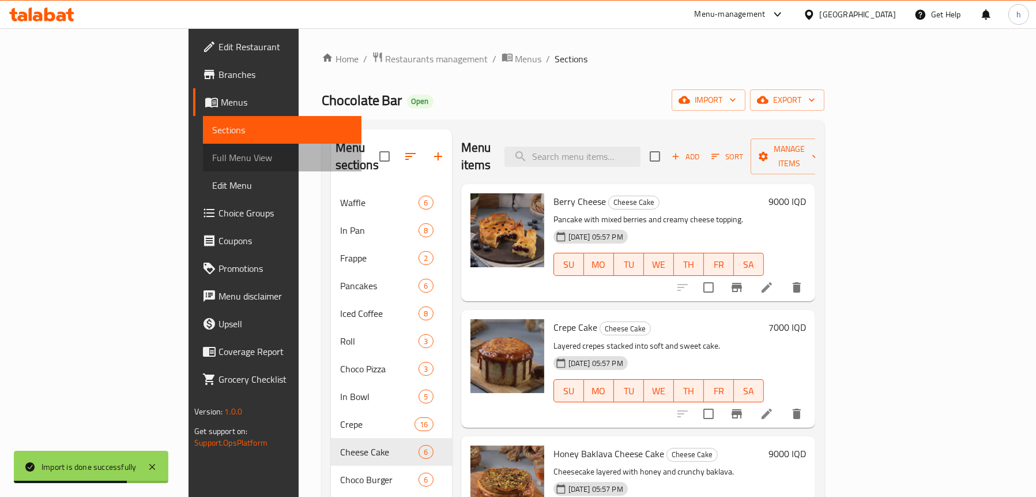
click at [212, 159] on span "Full Menu View" at bounding box center [282, 158] width 140 height 14
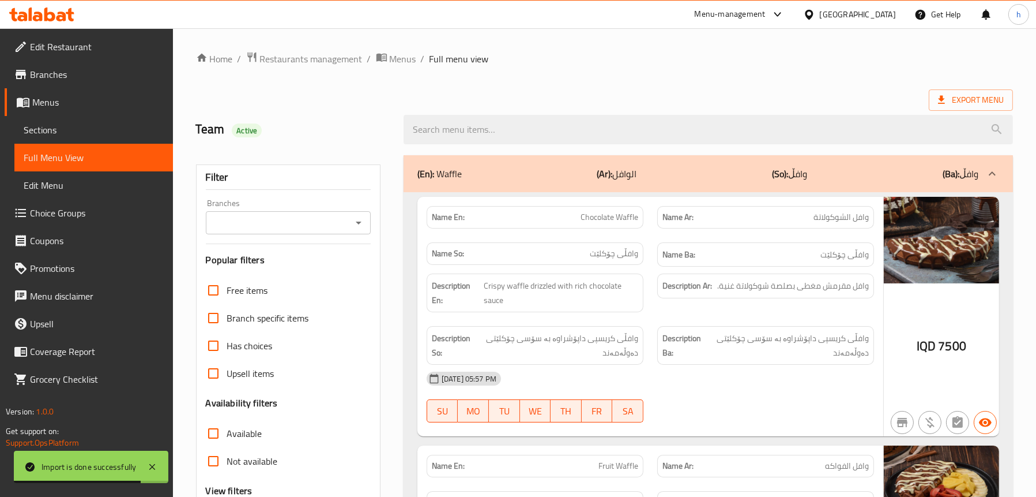
click at [364, 223] on icon "Open" at bounding box center [359, 223] width 14 height 14
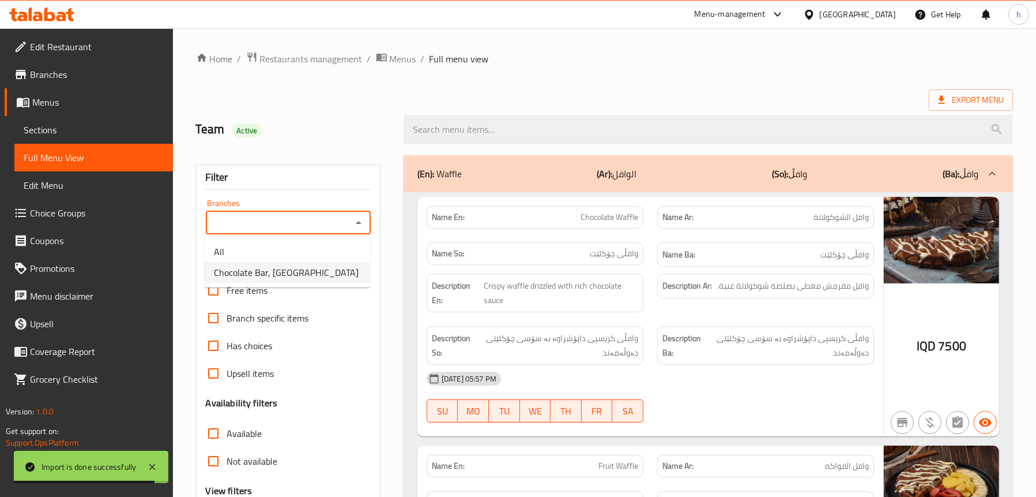
click at [304, 281] on li "Chocolate Bar, Malta Street" at bounding box center [288, 272] width 166 height 21
type input "Chocolate Bar, Malta Street"
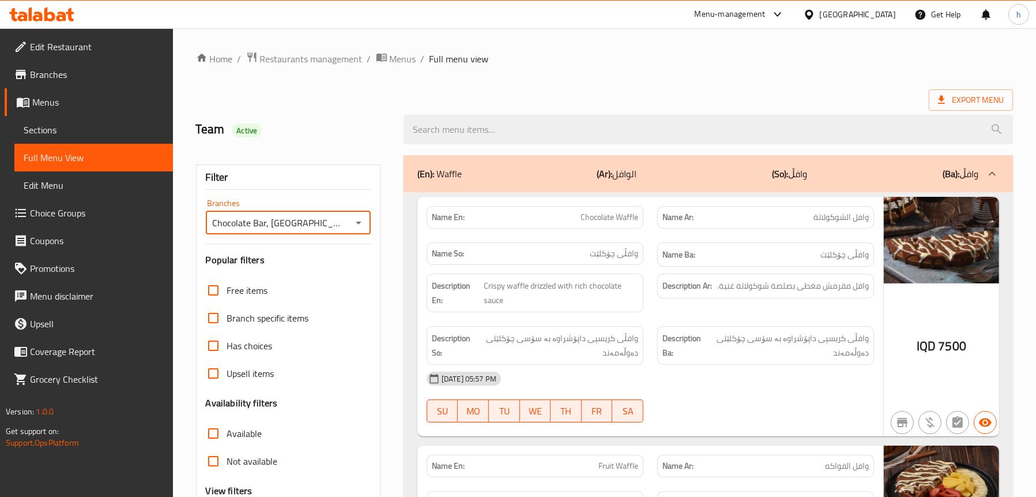
scroll to position [173, 0]
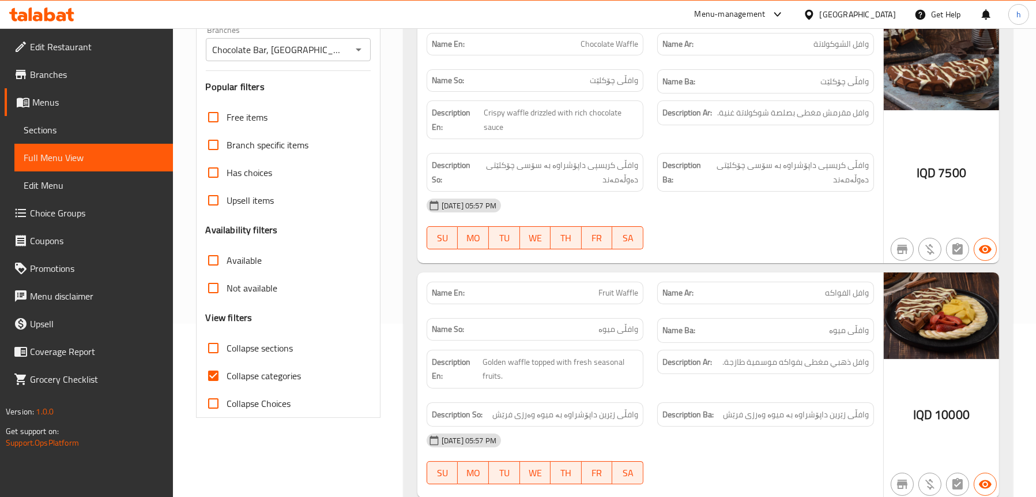
click at [243, 350] on span "Collapse sections" at bounding box center [260, 348] width 66 height 14
click at [227, 350] on input "Collapse sections" at bounding box center [214, 348] width 28 height 28
checkbox input "true"
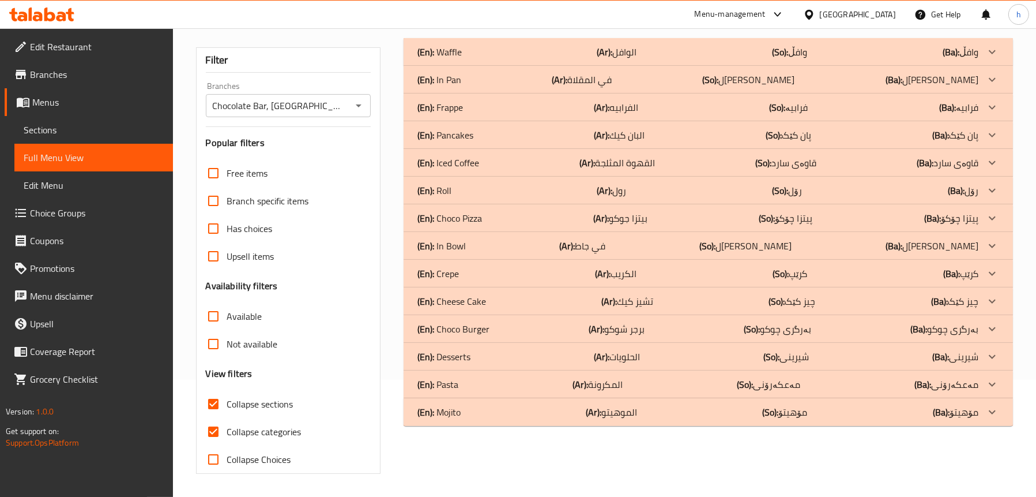
scroll to position [117, 0]
click at [455, 100] on p "(En): Frappe" at bounding box center [441, 107] width 46 height 14
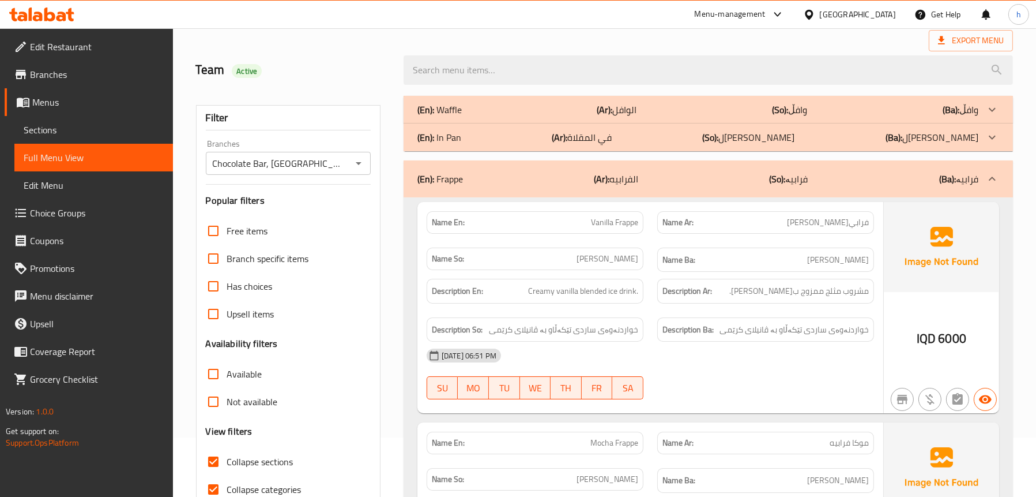
scroll to position [0, 0]
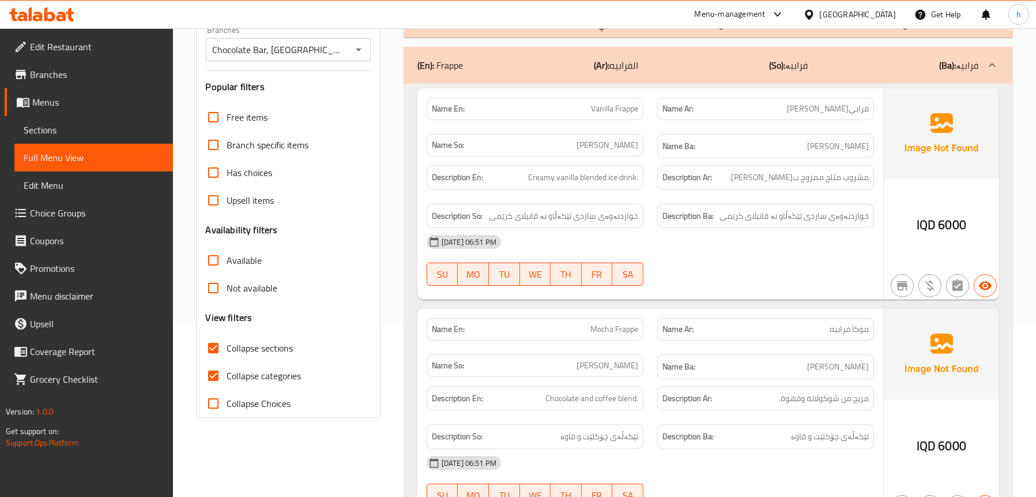
click at [61, 140] on link "Sections" at bounding box center [93, 130] width 159 height 28
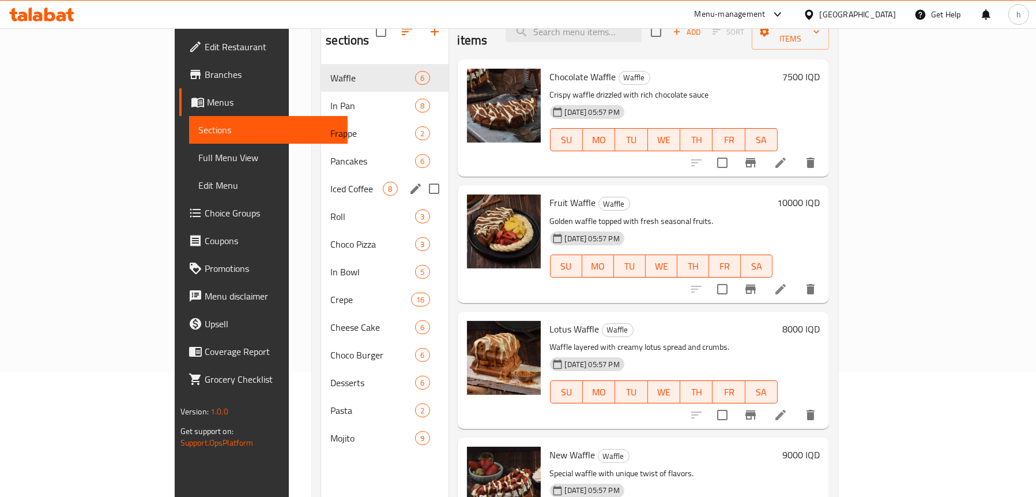
scroll to position [104, 0]
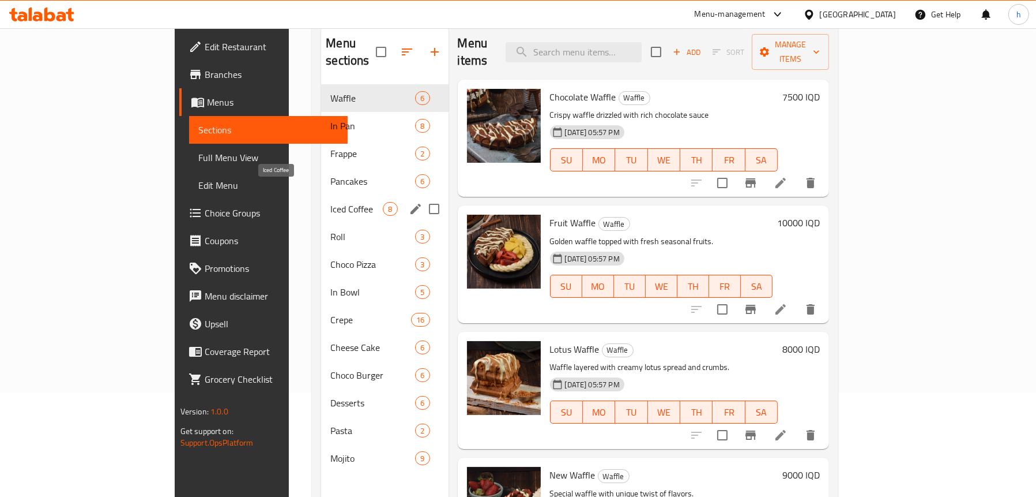
click at [330, 202] on span "Iced Coffee" at bounding box center [356, 209] width 52 height 14
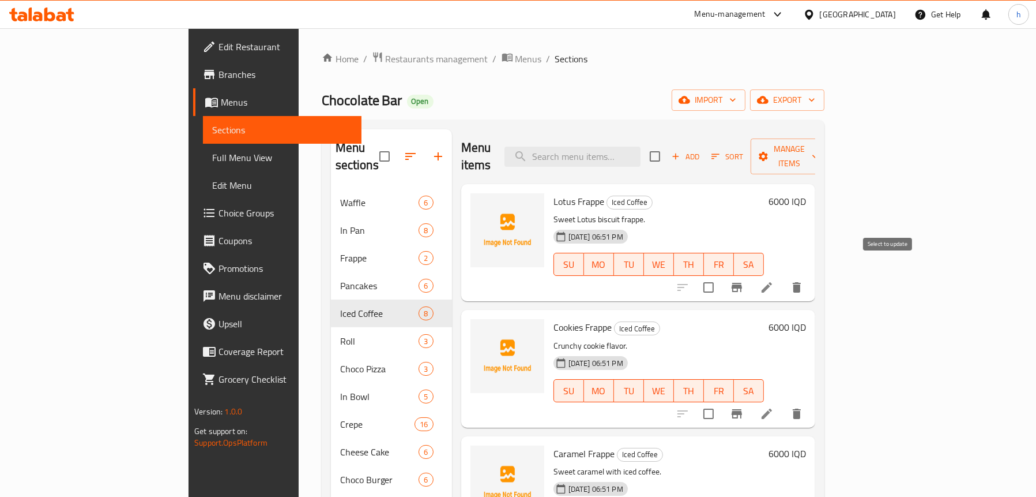
click at [721, 275] on input "checkbox" at bounding box center [709, 287] width 24 height 24
checkbox input "true"
click at [721, 401] on input "checkbox" at bounding box center [709, 413] width 24 height 24
checkbox input "true"
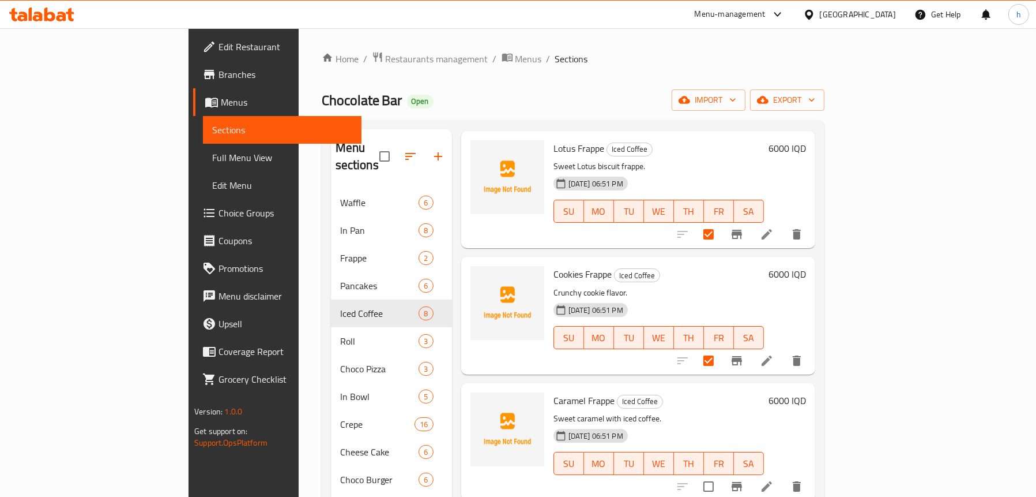
scroll to position [115, 0]
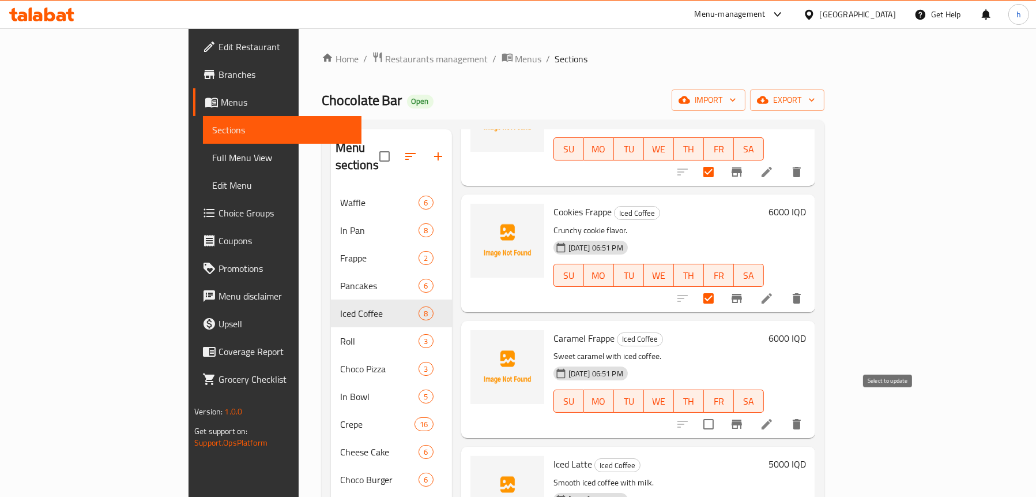
click at [721, 412] on input "checkbox" at bounding box center [709, 424] width 24 height 24
checkbox input "true"
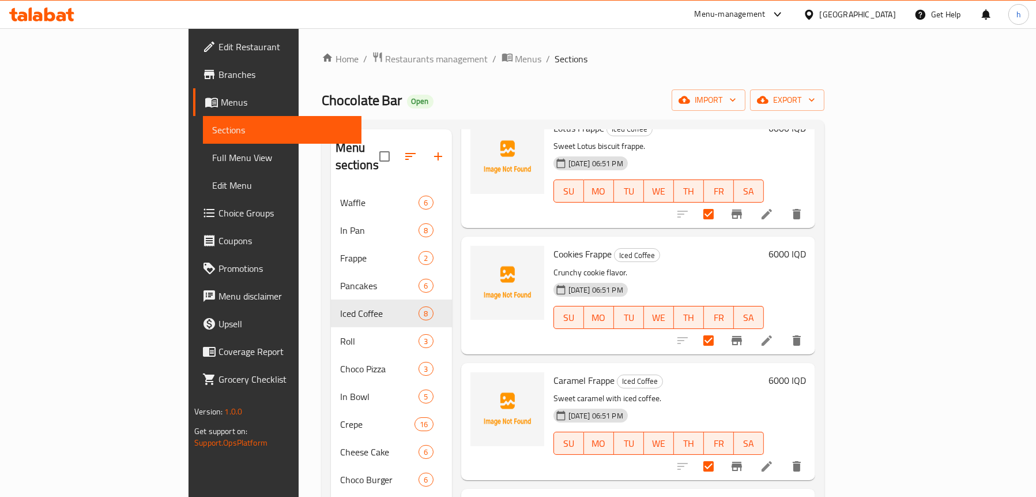
scroll to position [0, 0]
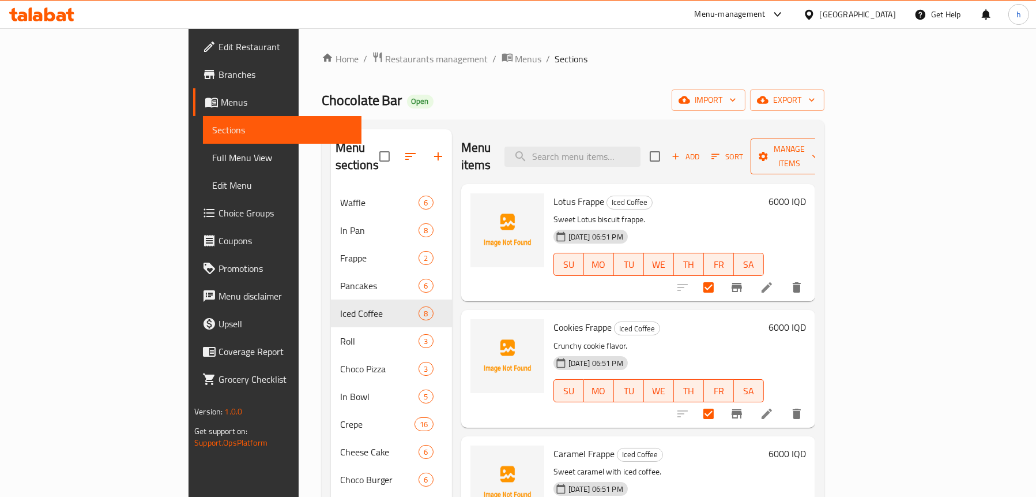
click at [819, 144] on span "Manage items" at bounding box center [789, 156] width 59 height 29
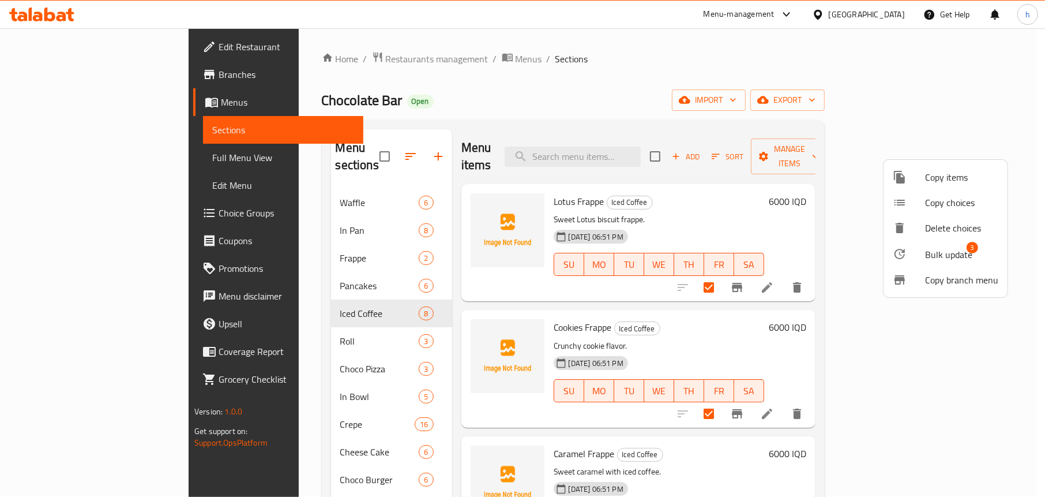
click at [928, 253] on span "Bulk update" at bounding box center [948, 254] width 47 height 14
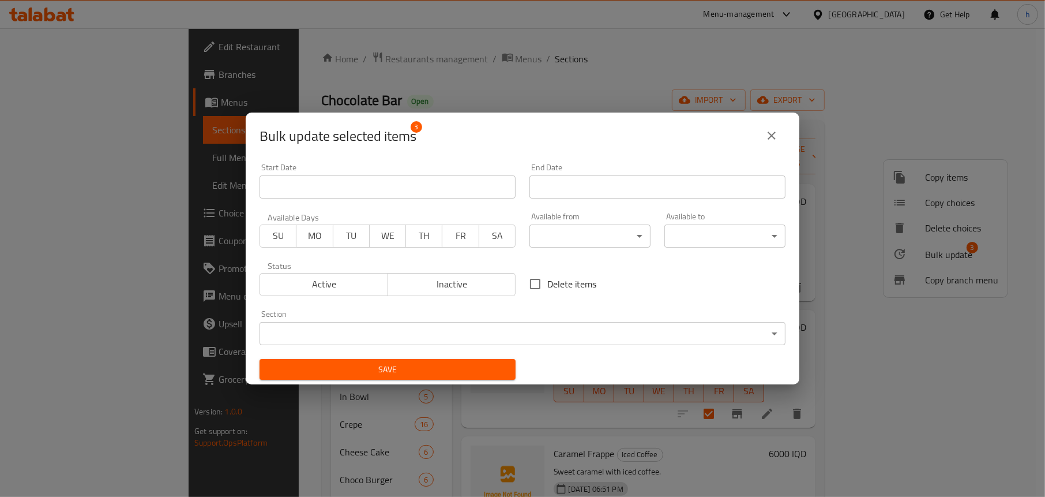
click at [362, 327] on body "​ Menu-management Iraq Get Help h Edit Restaurant Branches Menus Sections Full …" at bounding box center [522, 262] width 1045 height 468
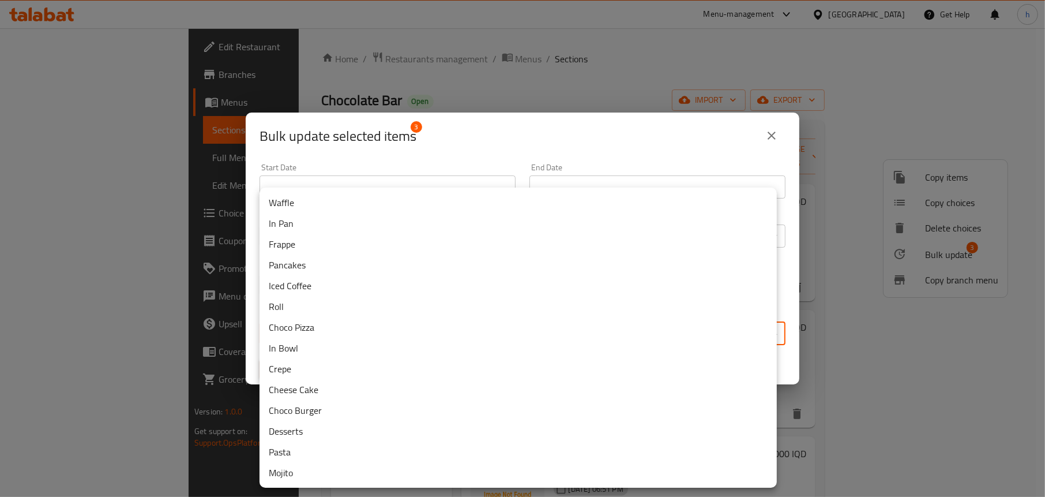
click at [284, 245] on li "Frappe" at bounding box center [517, 244] width 517 height 21
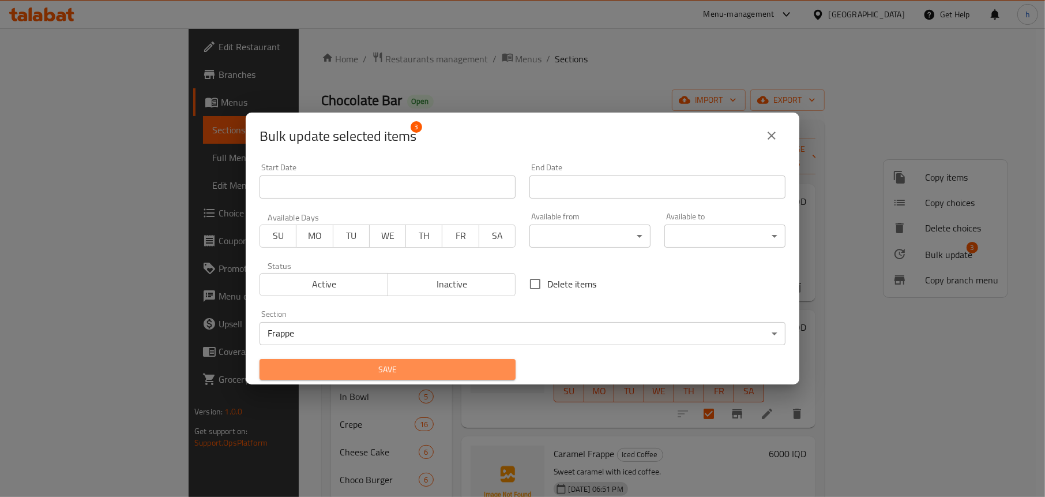
click at [412, 363] on span "Save" at bounding box center [388, 369] width 238 height 14
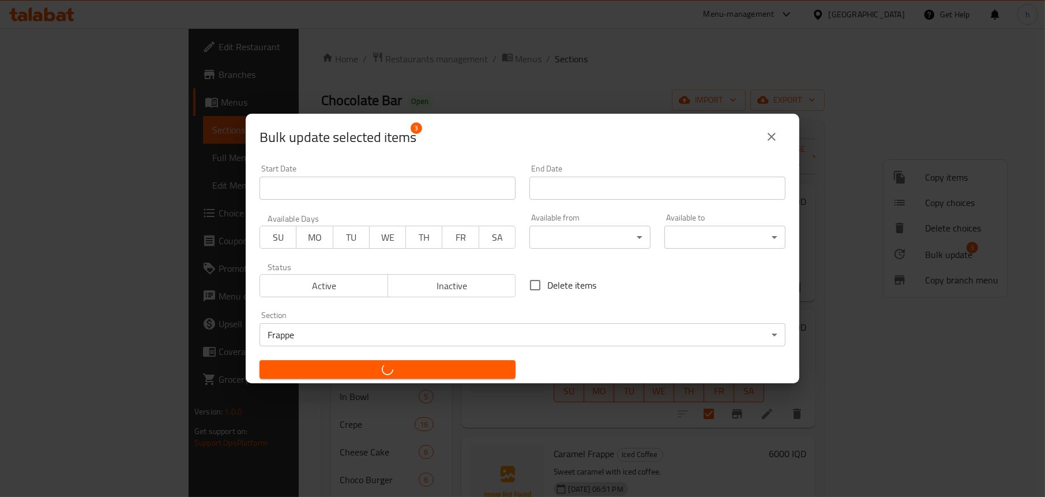
checkbox input "false"
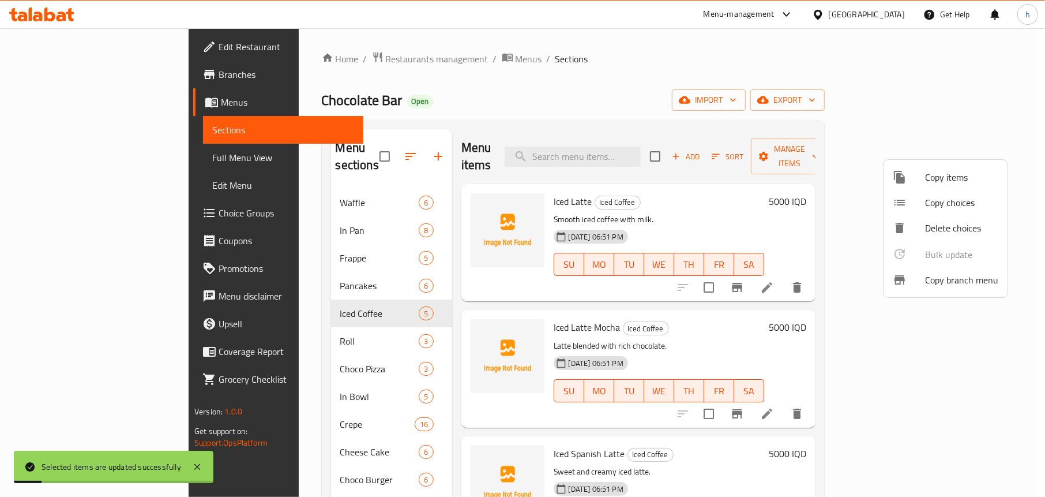
click at [71, 151] on div at bounding box center [522, 248] width 1045 height 497
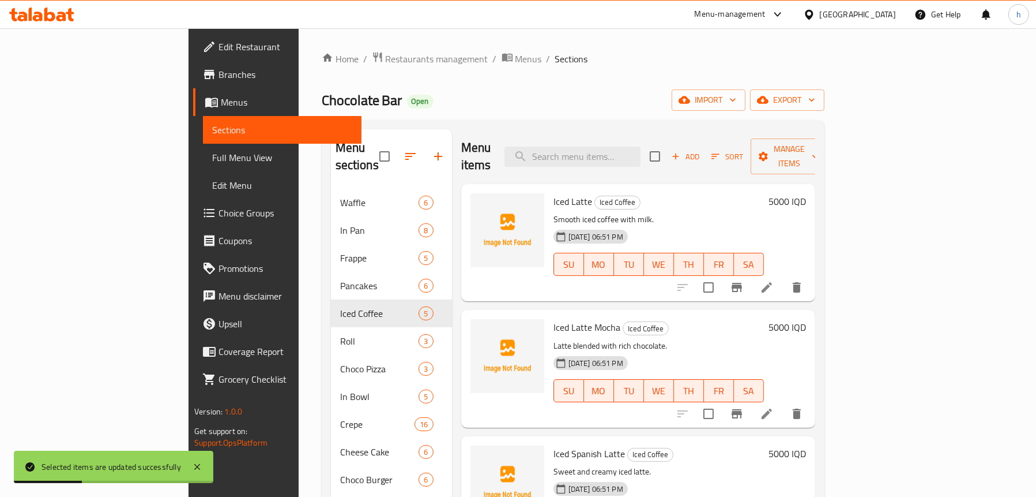
click at [212, 151] on span "Full Menu View" at bounding box center [282, 158] width 140 height 14
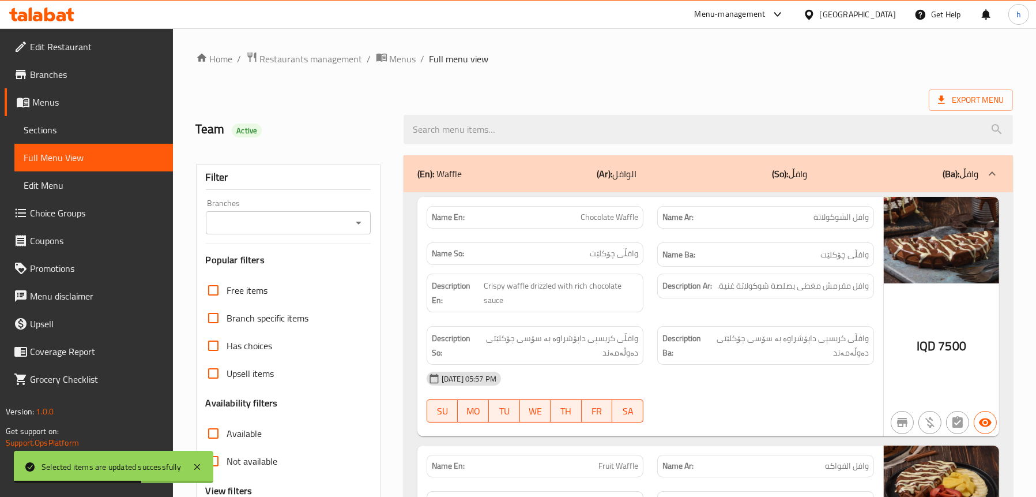
click at [559, 174] on div "(En): Waffle (Ar): الوافل (So): وافڵ (Ba): وافڵ" at bounding box center [698, 174] width 561 height 14
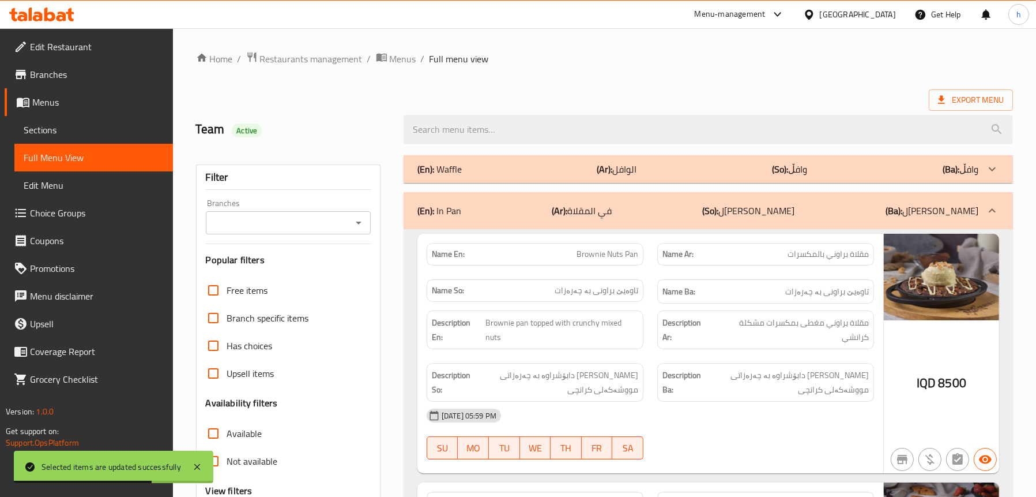
scroll to position [173, 0]
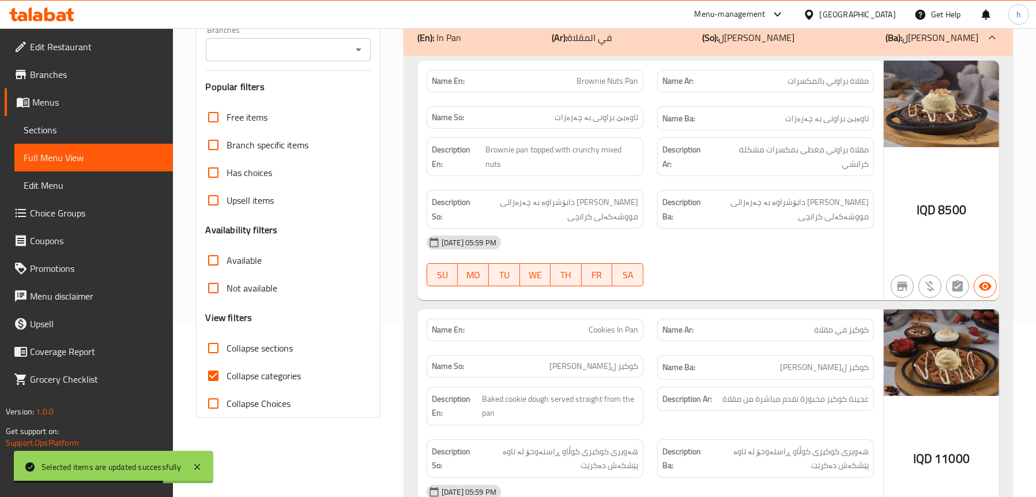
click at [272, 347] on span "Collapse sections" at bounding box center [260, 348] width 66 height 14
click at [227, 347] on input "Collapse sections" at bounding box center [214, 348] width 28 height 28
checkbox input "true"
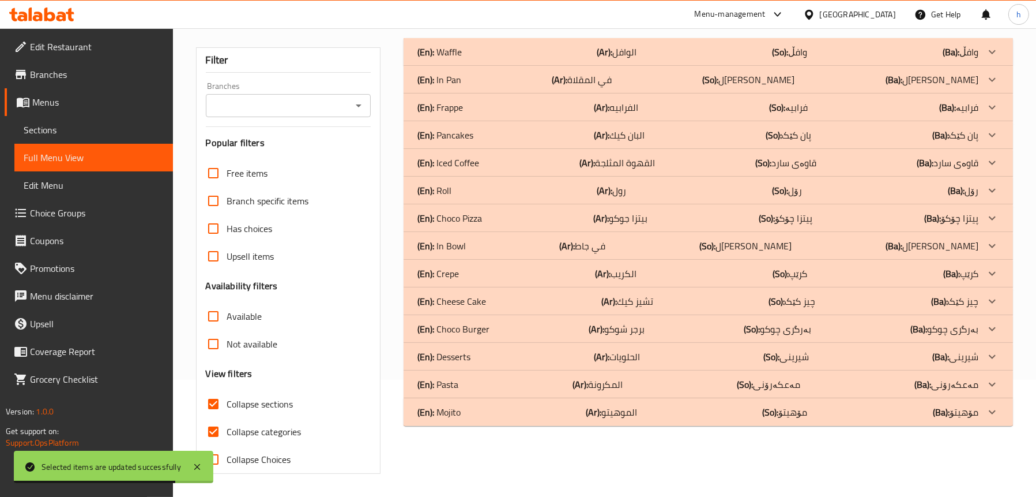
scroll to position [117, 0]
click at [461, 110] on p "(En): Frappe" at bounding box center [441, 107] width 46 height 14
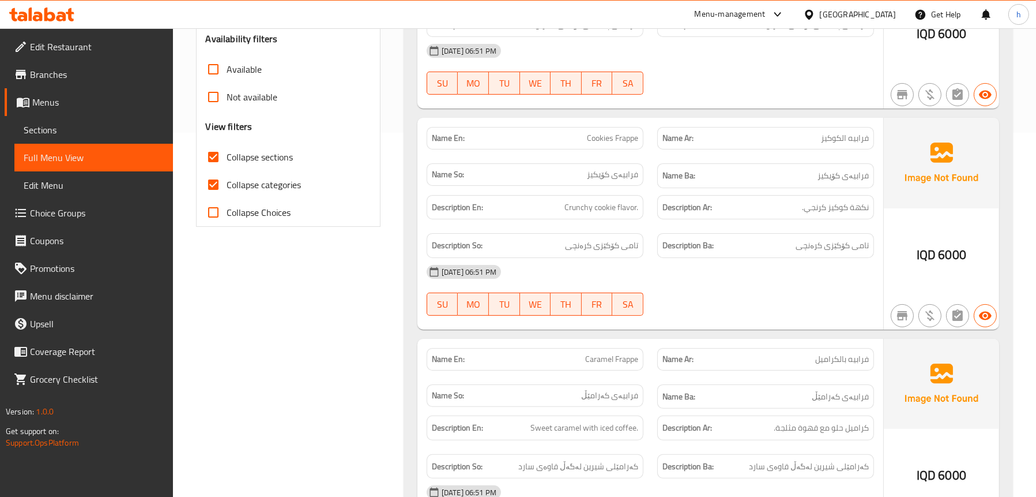
scroll to position [463, 0]
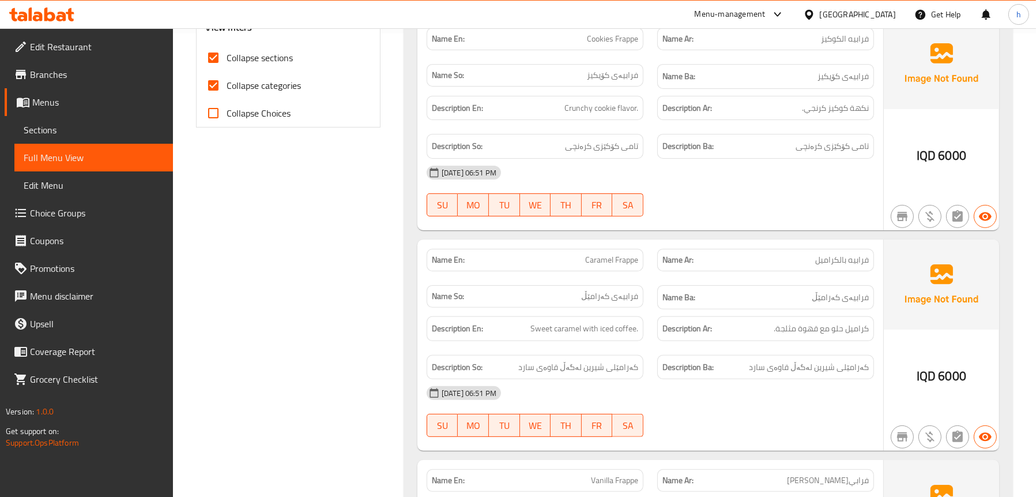
click at [338, 219] on div "Filter Branches Branches Popular filters Free items Branch specific items Has c…" at bounding box center [293, 460] width 208 height 1551
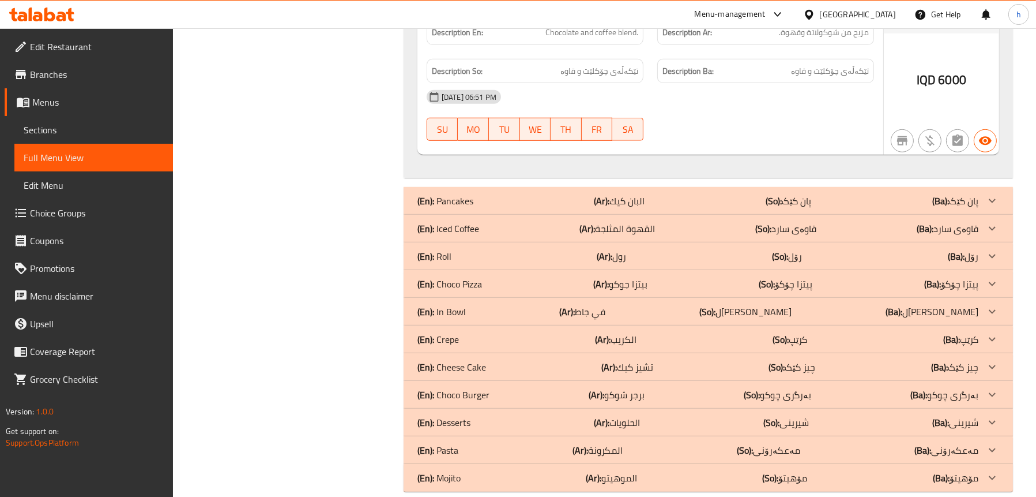
scroll to position [1213, 0]
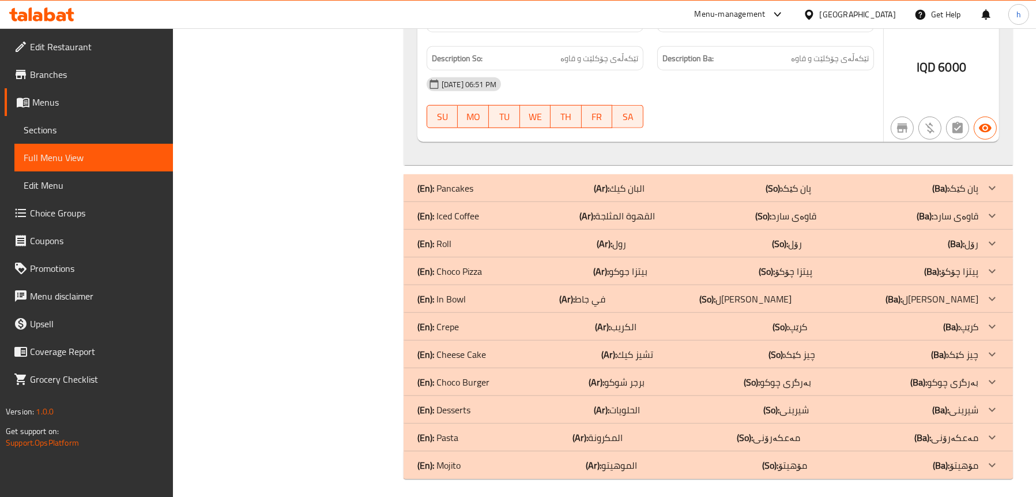
click at [473, 219] on p "(En): Iced Coffee" at bounding box center [449, 216] width 62 height 14
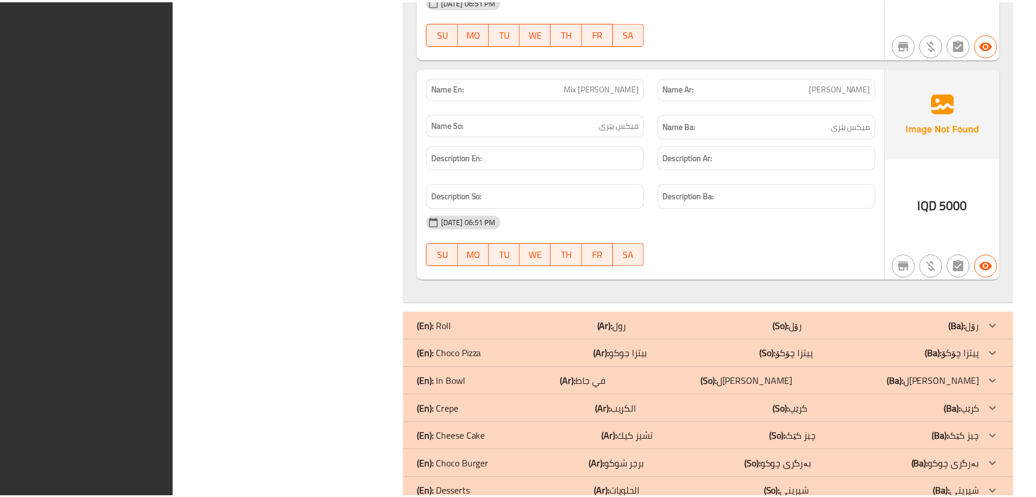
scroll to position [2364, 0]
